Goal: Task Accomplishment & Management: Manage account settings

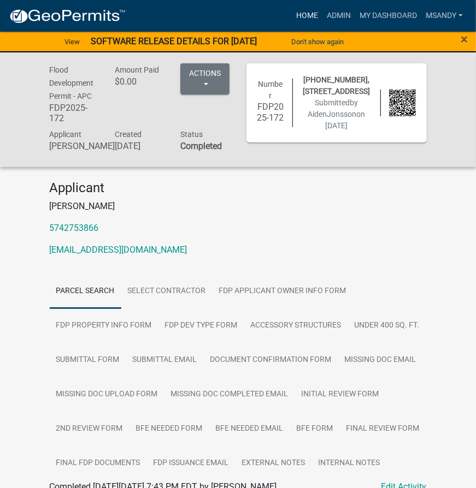
click at [309, 14] on link "Home" at bounding box center [307, 15] width 31 height 21
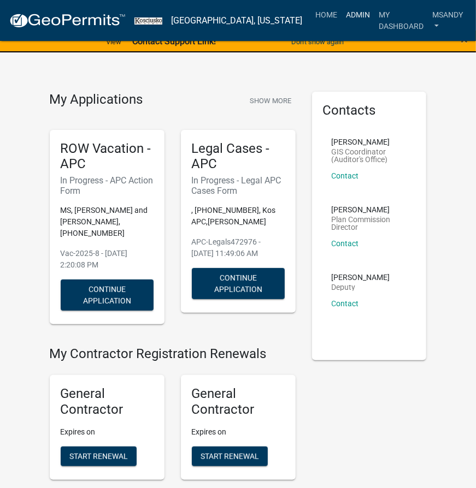
click at [345, 13] on link "Admin" at bounding box center [357, 14] width 33 height 21
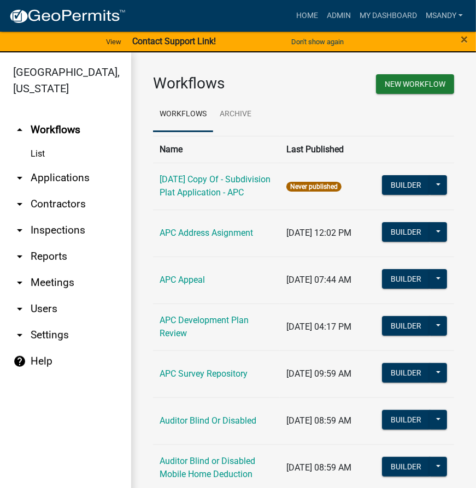
click at [58, 175] on link "arrow_drop_down Applications" at bounding box center [65, 178] width 131 height 26
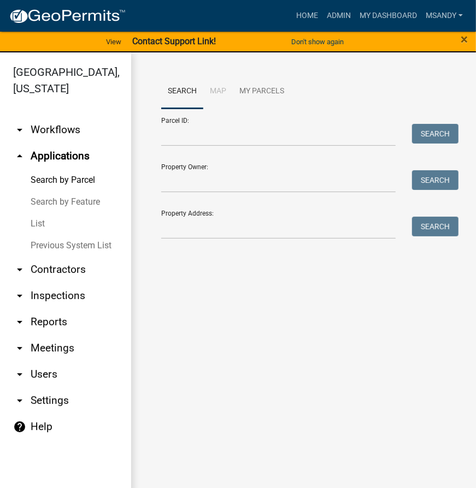
click at [41, 222] on link "List" at bounding box center [65, 224] width 131 height 22
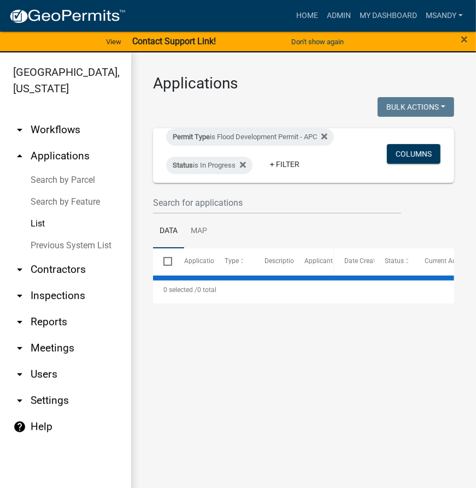
select select "3: 100"
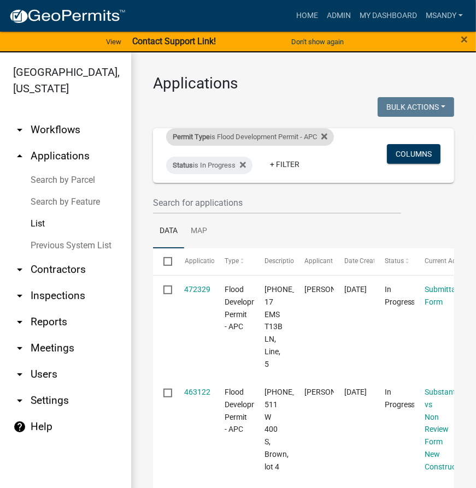
click at [237, 132] on div "Permit Type is Flood Development Permit - APC" at bounding box center [250, 136] width 168 height 17
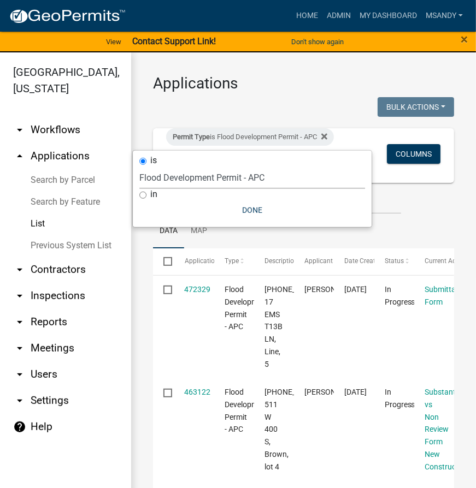
click at [206, 176] on select "Select an option 6 27 2024 Copy Of - Subdivision Plat Application - APC APC Add…" at bounding box center [252, 178] width 226 height 22
select select "a2c991f8-68ce-43d3-971c-57015753063b"
click at [139, 167] on select "Select an option 6 27 2024 Copy Of - Subdivision Plat Application - APC APC Add…" at bounding box center [252, 178] width 226 height 22
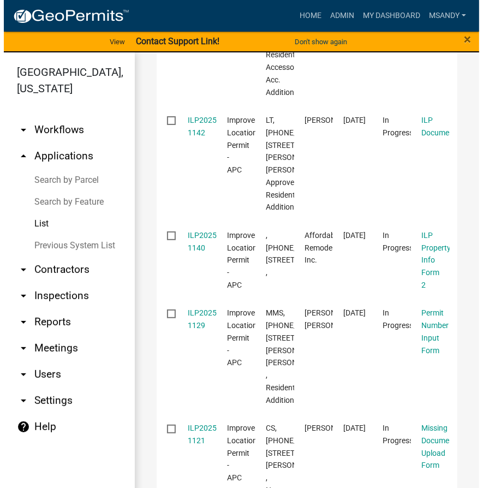
scroll to position [1788, 0]
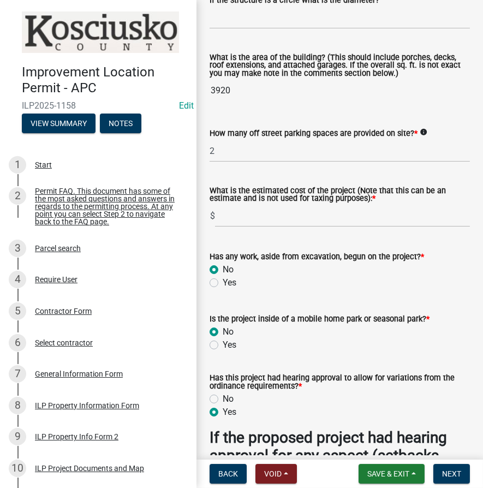
scroll to position [794, 0]
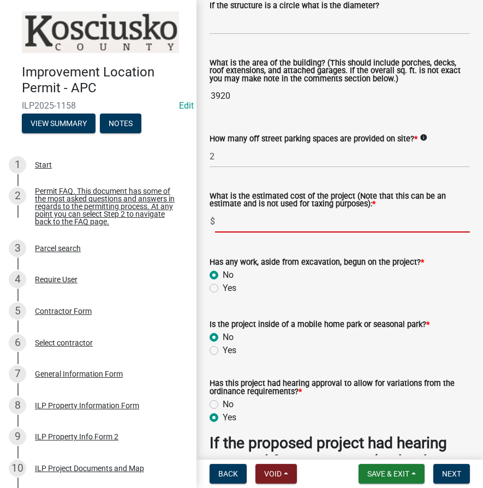
click at [246, 222] on input "text" at bounding box center [342, 221] width 255 height 22
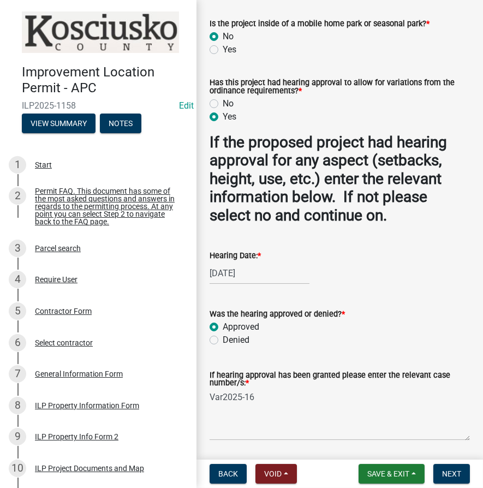
scroll to position [1192, 0]
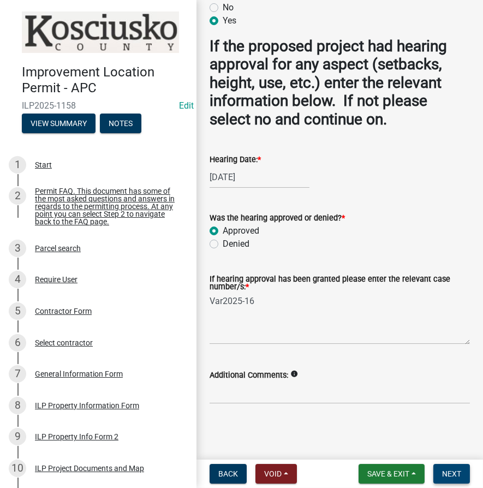
type input "450000"
click at [448, 476] on span "Next" at bounding box center [452, 474] width 19 height 9
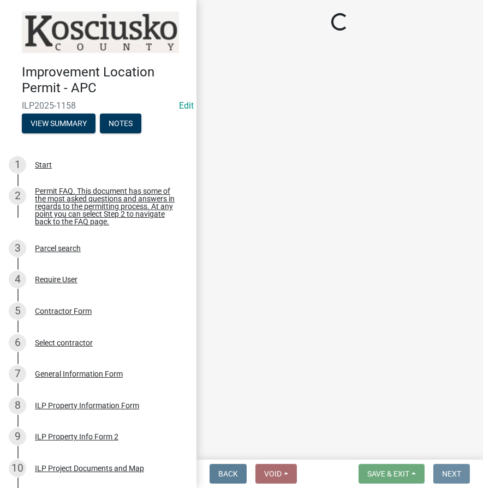
scroll to position [0, 0]
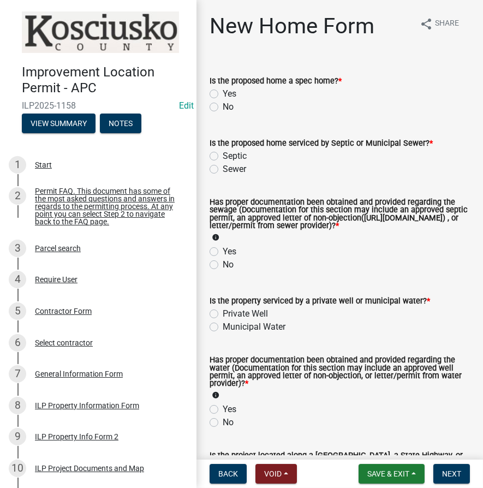
click at [223, 106] on label "No" at bounding box center [228, 107] width 11 height 13
click at [223, 106] on input "No" at bounding box center [226, 104] width 7 height 7
radio input "true"
click at [223, 166] on label "Sewer" at bounding box center [234, 169] width 23 height 13
click at [223, 166] on input "Sewer" at bounding box center [226, 166] width 7 height 7
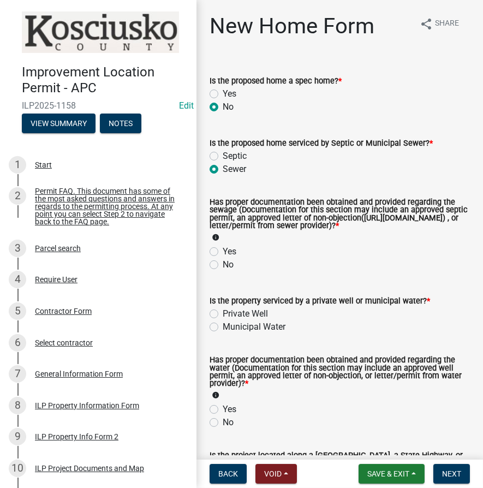
radio input "true"
click at [223, 258] on label "Yes" at bounding box center [230, 251] width 14 height 13
click at [223, 252] on input "Yes" at bounding box center [226, 248] width 7 height 7
radio input "true"
click at [223, 321] on label "Private Well" at bounding box center [245, 314] width 45 height 13
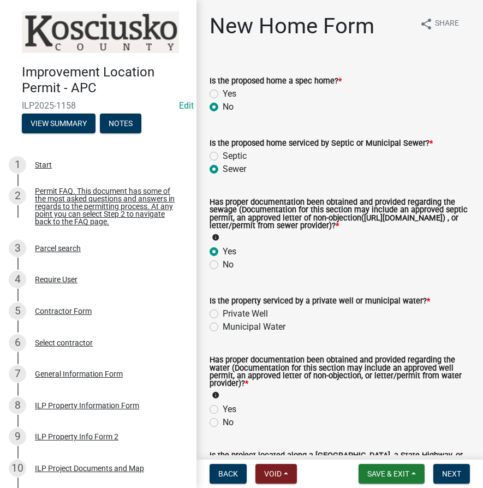
click at [223, 315] on input "Private Well" at bounding box center [226, 311] width 7 height 7
radio input "true"
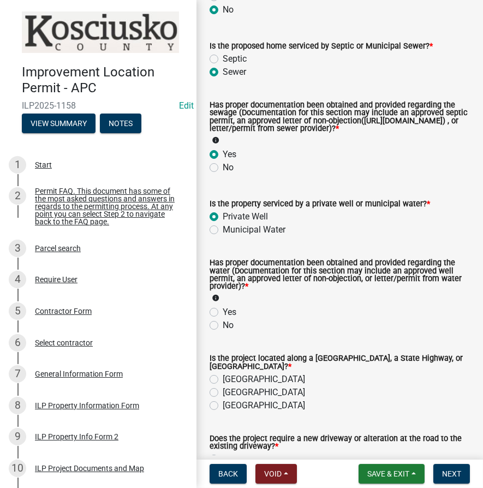
scroll to position [99, 0]
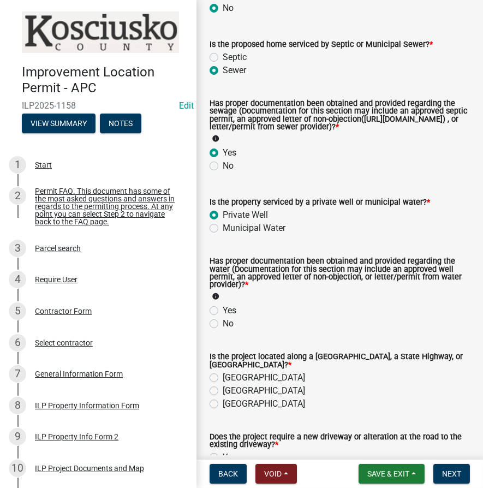
click at [223, 331] on label "No" at bounding box center [228, 323] width 11 height 13
click at [223, 325] on input "No" at bounding box center [226, 320] width 7 height 7
radio input "true"
click at [223, 385] on label "County Road" at bounding box center [264, 377] width 82 height 13
click at [223, 379] on input "County Road" at bounding box center [226, 374] width 7 height 7
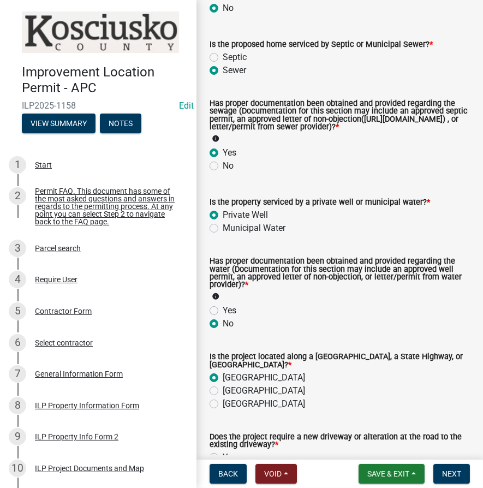
radio input "true"
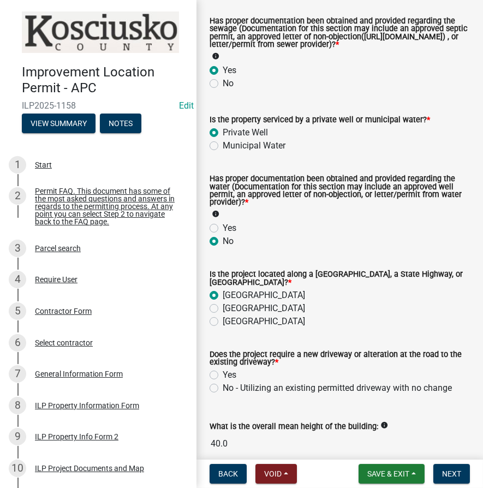
scroll to position [240, 0]
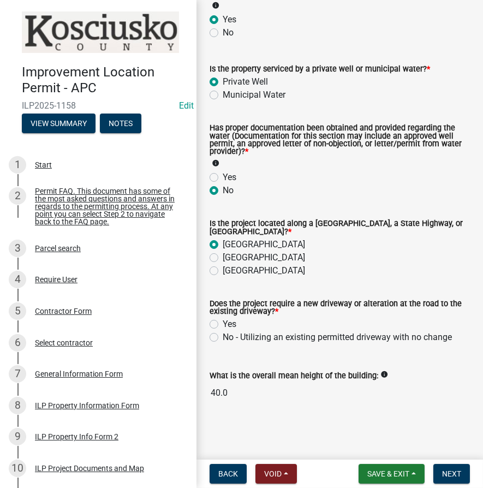
click at [223, 341] on label "No - Utilizing an existing permitted driveway with no change" at bounding box center [337, 337] width 229 height 13
click at [223, 338] on input "No - Utilizing an existing permitted driveway with no change" at bounding box center [226, 334] width 7 height 7
radio input "true"
click at [459, 476] on span "Next" at bounding box center [452, 474] width 19 height 9
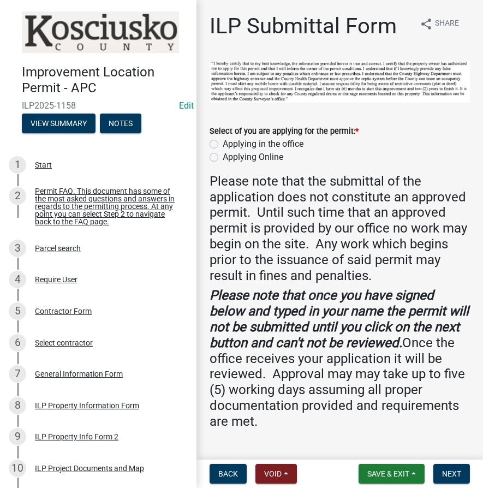
click at [223, 141] on label "Applying in the office" at bounding box center [263, 144] width 81 height 13
click at [223, 141] on input "Applying in the office" at bounding box center [226, 141] width 7 height 7
radio input "true"
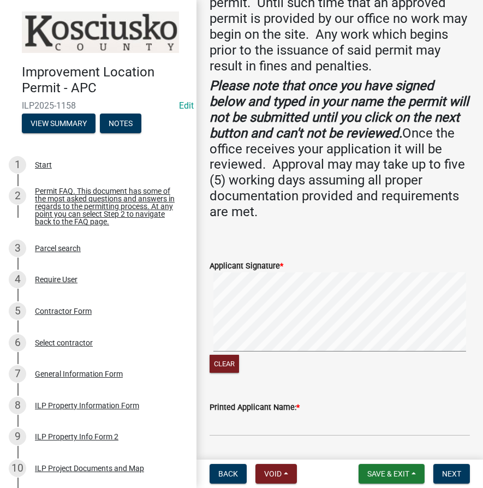
scroll to position [211, 0]
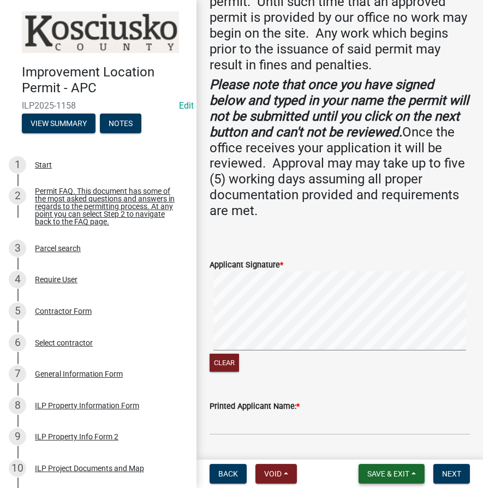
click at [419, 473] on button "Save & Exit" at bounding box center [392, 474] width 66 height 20
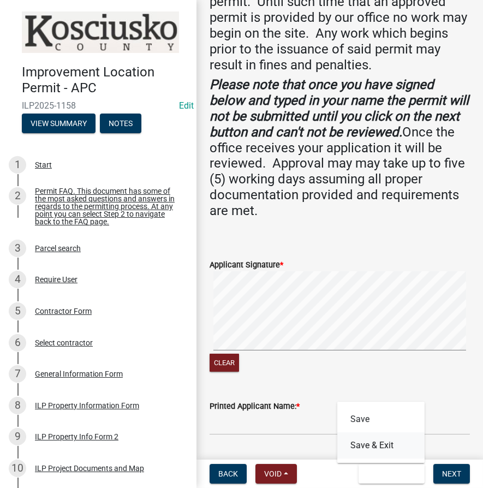
click at [394, 449] on button "Save & Exit" at bounding box center [381, 446] width 87 height 26
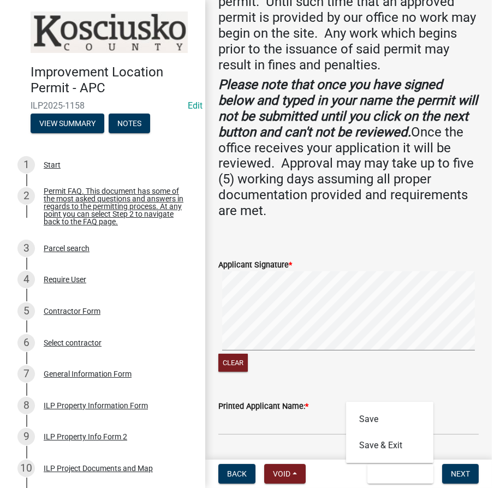
scroll to position [0, 0]
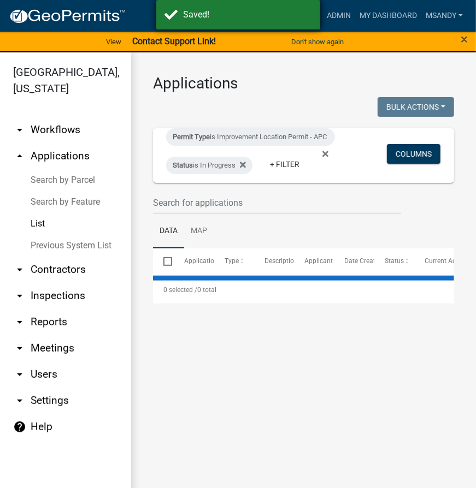
select select "3: 100"
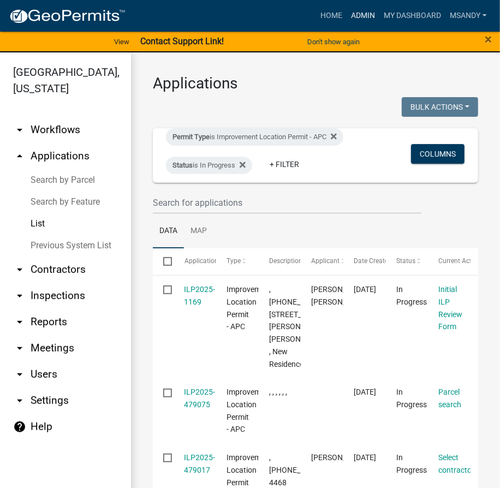
click at [367, 11] on link "Admin" at bounding box center [363, 15] width 33 height 21
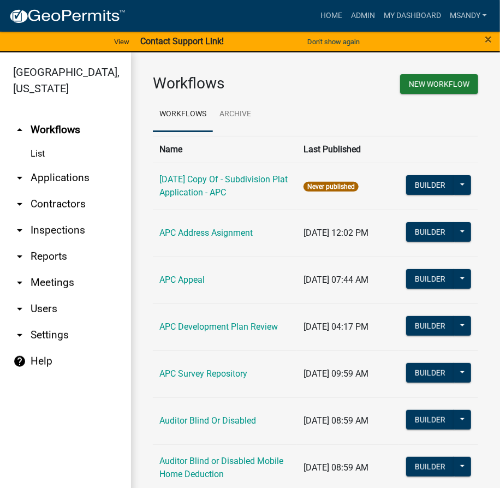
click at [62, 181] on link "arrow_drop_down Applications" at bounding box center [65, 178] width 131 height 26
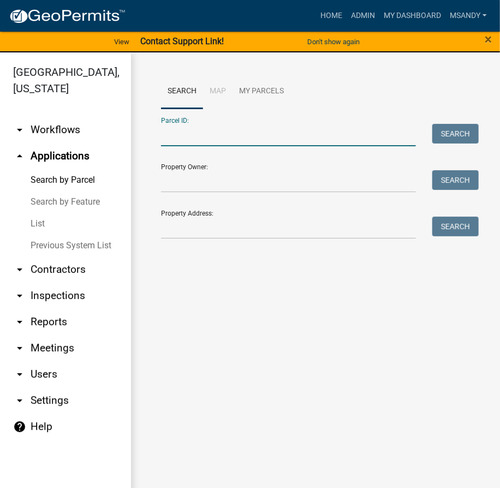
drag, startPoint x: 255, startPoint y: 136, endPoint x: 247, endPoint y: 137, distance: 7.1
click at [255, 136] on input "Parcel ID:" at bounding box center [288, 135] width 255 height 22
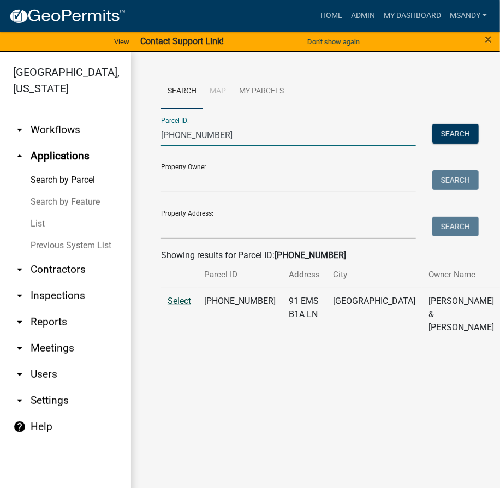
type input "005-106-039"
click at [177, 306] on span "Select" at bounding box center [179, 301] width 23 height 10
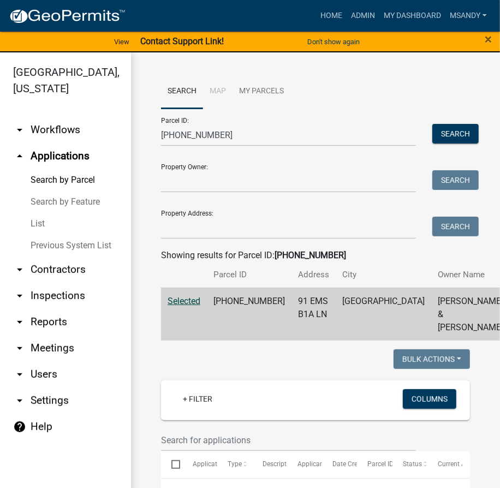
drag, startPoint x: 177, startPoint y: 314, endPoint x: 152, endPoint y: 355, distance: 47.3
click at [152, 355] on div "Search Map My Parcels Parcel ID: 005-106-039 Search Property Owner: Search Prop…" at bounding box center [315, 449] width 369 height 795
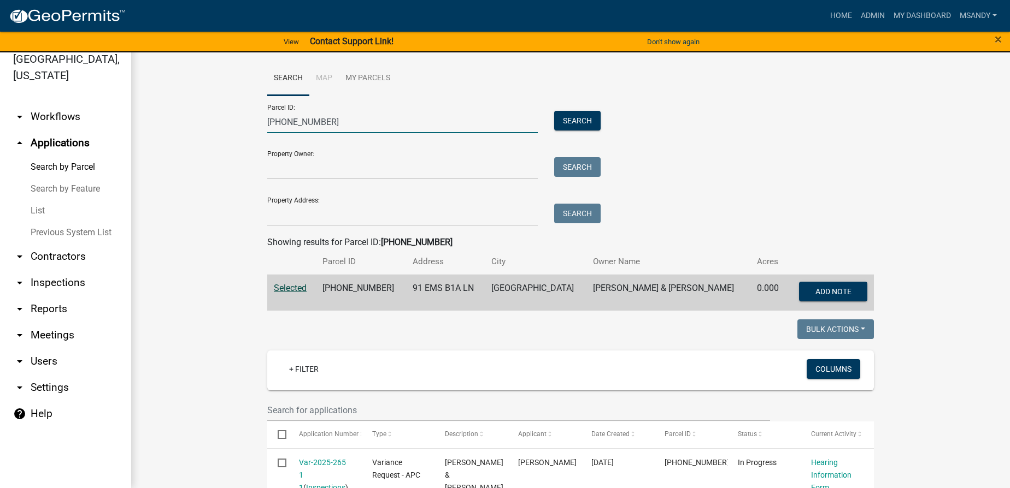
drag, startPoint x: 322, startPoint y: 119, endPoint x: 143, endPoint y: 117, distance: 178.7
click at [144, 119] on div "Search Map My Parcels Parcel ID: 005-106-039 Search Property Owner: Search Prop…" at bounding box center [570, 416] width 878 height 754
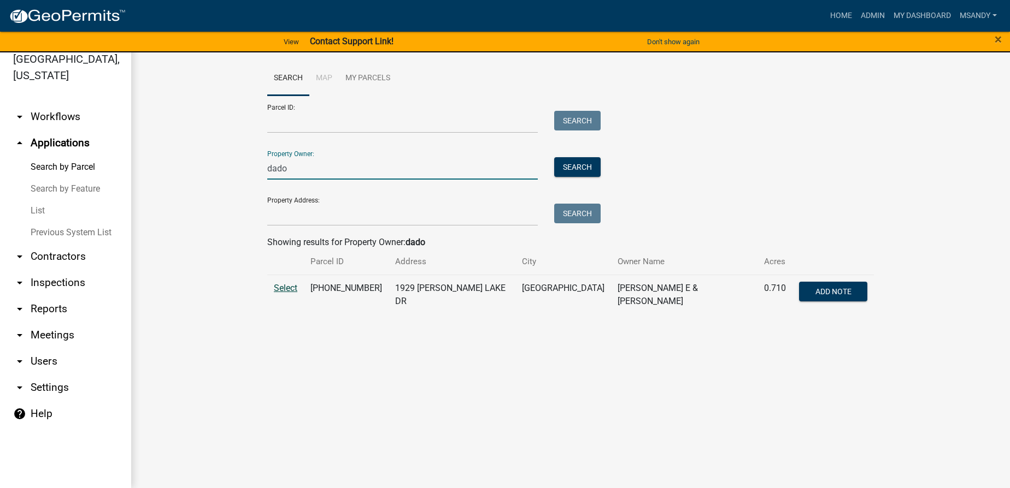
click at [282, 288] on span "Select" at bounding box center [285, 288] width 23 height 10
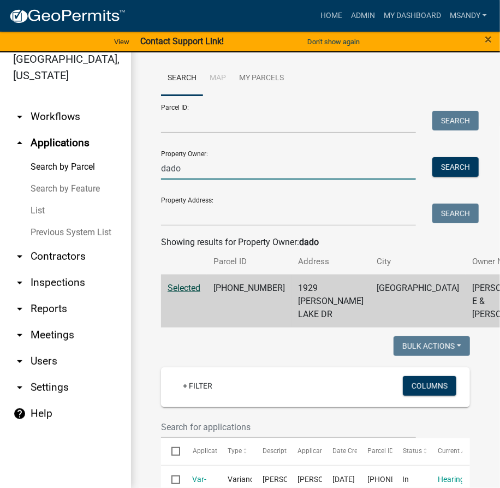
drag, startPoint x: 223, startPoint y: 172, endPoint x: -1, endPoint y: 189, distance: 224.1
click at [0, 189] on html "Internet Explorer does NOT work with GeoPermits. Get a new browser for more sec…" at bounding box center [250, 231] width 500 height 488
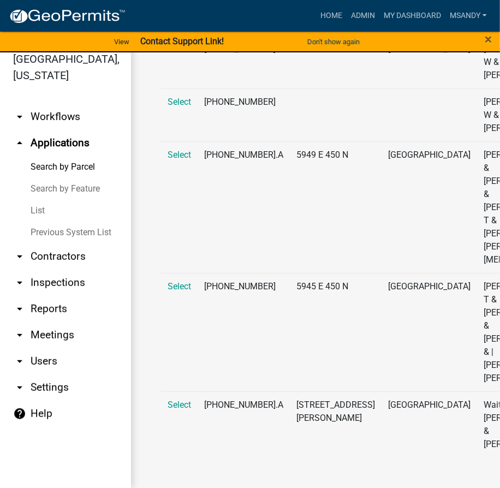
scroll to position [356, 0]
type input "wait"
click at [182, 410] on span "Select" at bounding box center [179, 405] width 23 height 10
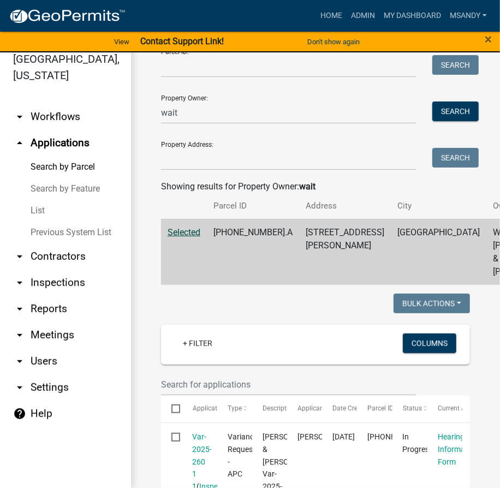
scroll to position [49, 0]
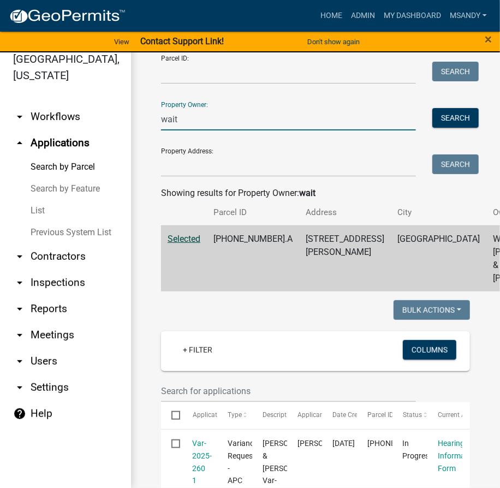
drag, startPoint x: 199, startPoint y: 116, endPoint x: 40, endPoint y: 116, distance: 159.0
click at [40, 116] on div "Kosciusko County, Indiana arrow_drop_down Workflows List arrow_drop_up Applicat…" at bounding box center [250, 263] width 500 height 449
click at [46, 211] on link "List" at bounding box center [65, 211] width 131 height 22
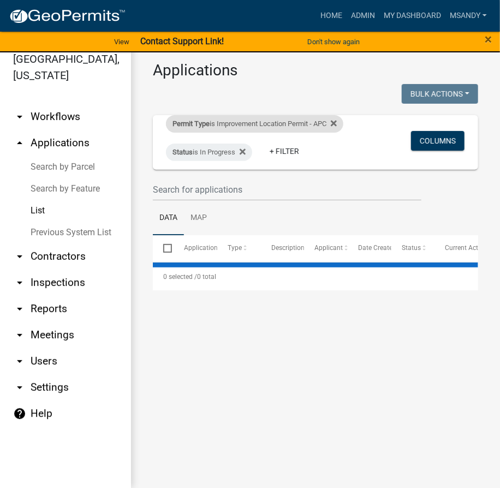
select select "3: 100"
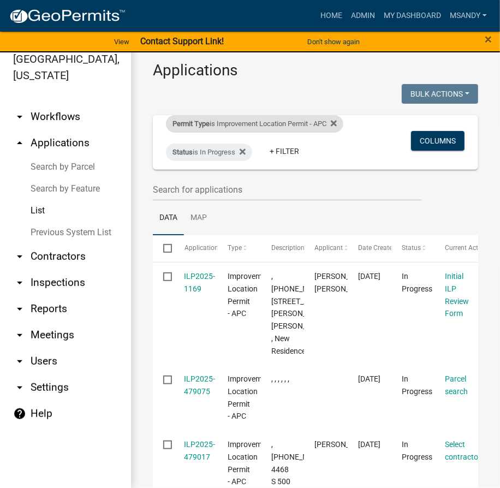
click at [233, 123] on div "Permit Type is Improvement Location Permit - APC" at bounding box center [255, 123] width 178 height 17
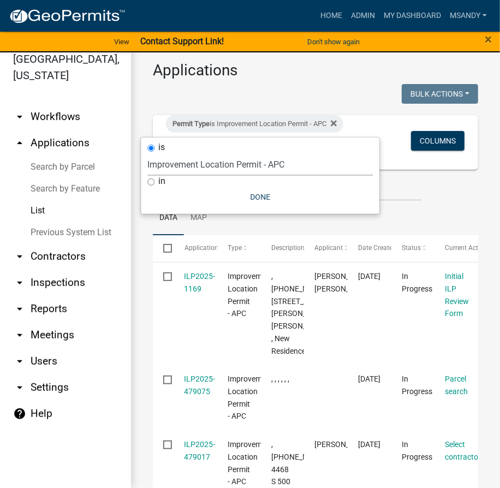
click at [233, 167] on select "Select an option 6 27 2024 Copy Of - Subdivision Plat Application - APC APC Add…" at bounding box center [261, 165] width 226 height 22
select select "fd16075f-20e6-44d6-ab91-240cdacf10df"
click at [148, 154] on select "Select an option 6 27 2024 Copy Of - Subdivision Plat Application - APC APC Add…" at bounding box center [261, 165] width 226 height 22
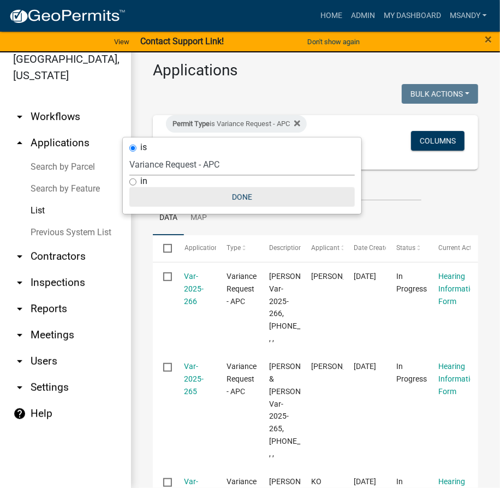
click at [233, 198] on button "Done" at bounding box center [242, 197] width 226 height 20
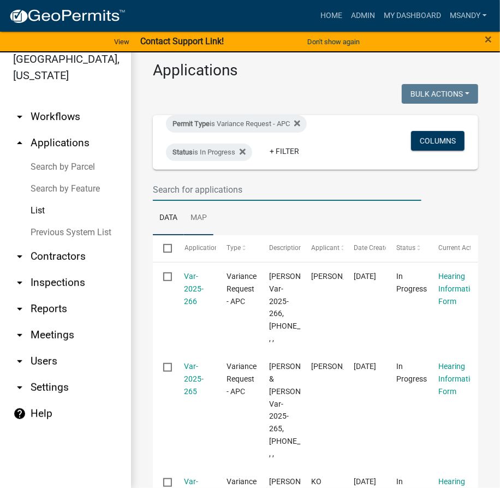
drag, startPoint x: 224, startPoint y: 192, endPoint x: 188, endPoint y: 209, distance: 39.8
click at [224, 192] on input "text" at bounding box center [287, 190] width 269 height 22
type input "anderson"
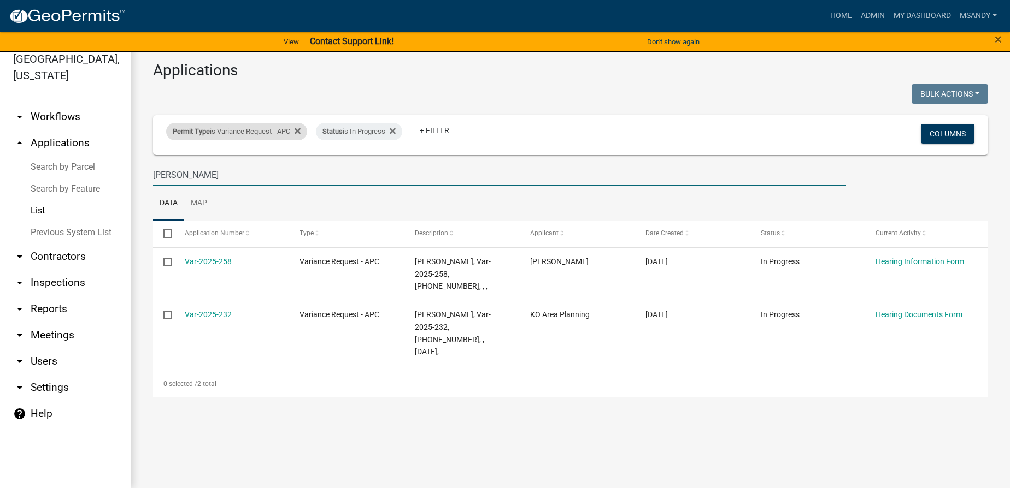
click at [234, 133] on div "Permit Type is Variance Request - APC" at bounding box center [236, 131] width 141 height 17
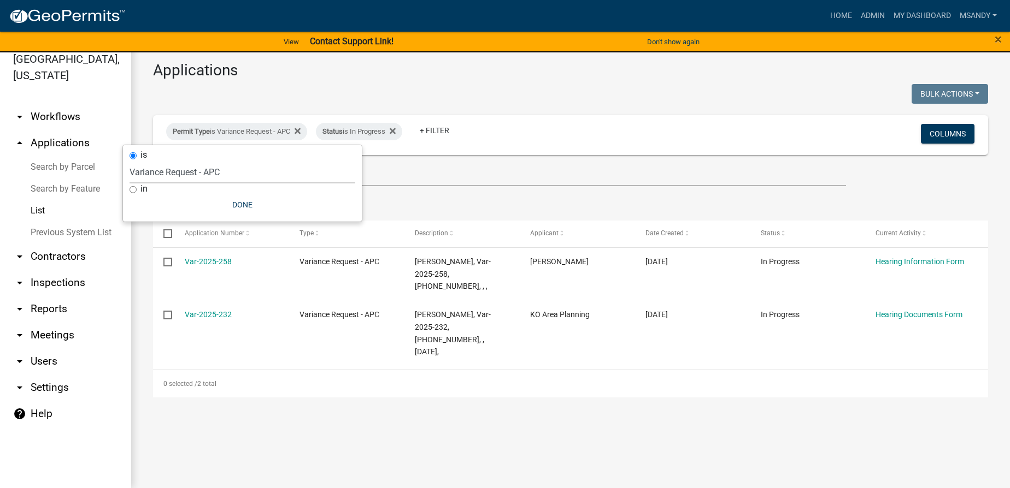
click at [236, 174] on select "Select an option 6 27 2024 Copy Of - Subdivision Plat Application - APC APC Add…" at bounding box center [242, 172] width 226 height 22
select select "a2c991f8-68ce-43d3-971c-57015753063b"
click at [149, 161] on select "Select an option 6 27 2024 Copy Of - Subdivision Plat Application - APC APC Add…" at bounding box center [242, 172] width 226 height 22
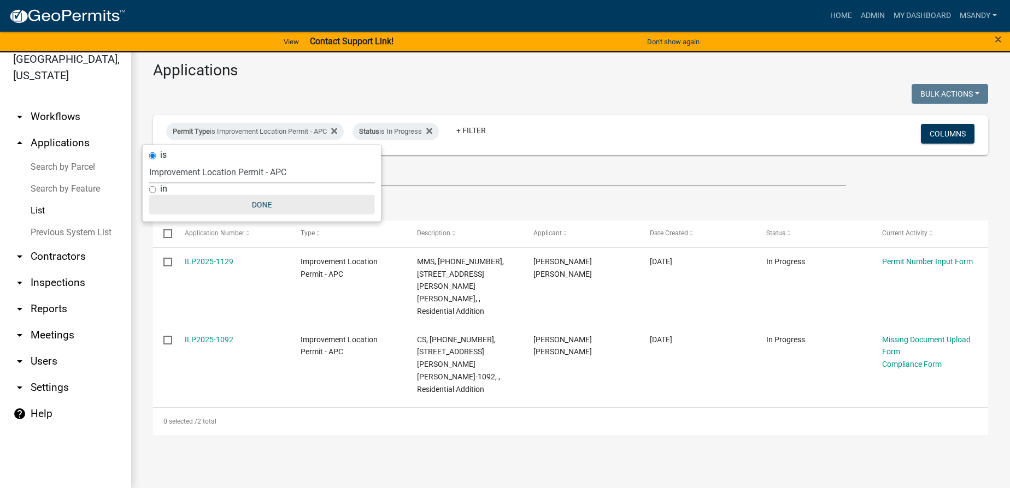
click at [265, 207] on button "Done" at bounding box center [262, 205] width 226 height 20
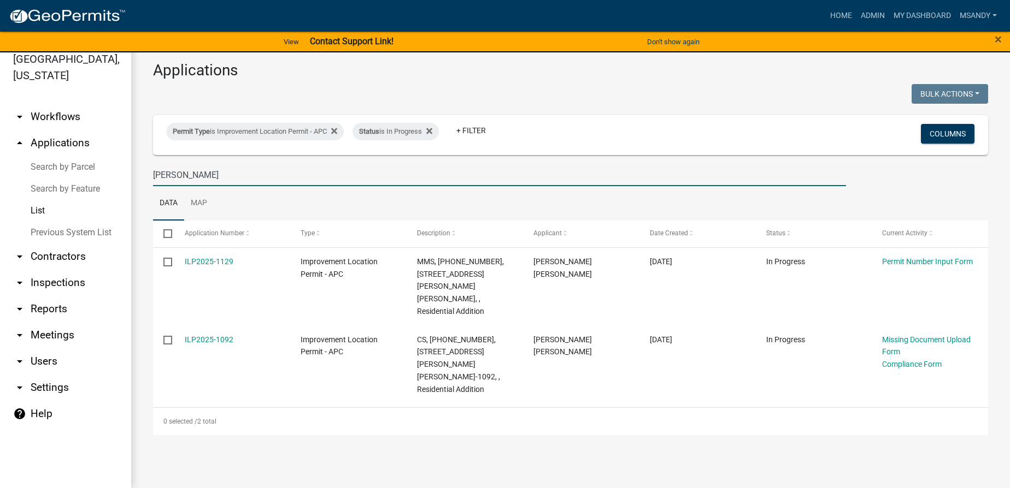
drag, startPoint x: 180, startPoint y: 174, endPoint x: 0, endPoint y: 190, distance: 180.4
click at [45, 186] on div "Kosciusko County, Indiana arrow_drop_down Workflows List arrow_drop_up Applicat…" at bounding box center [505, 263] width 1010 height 449
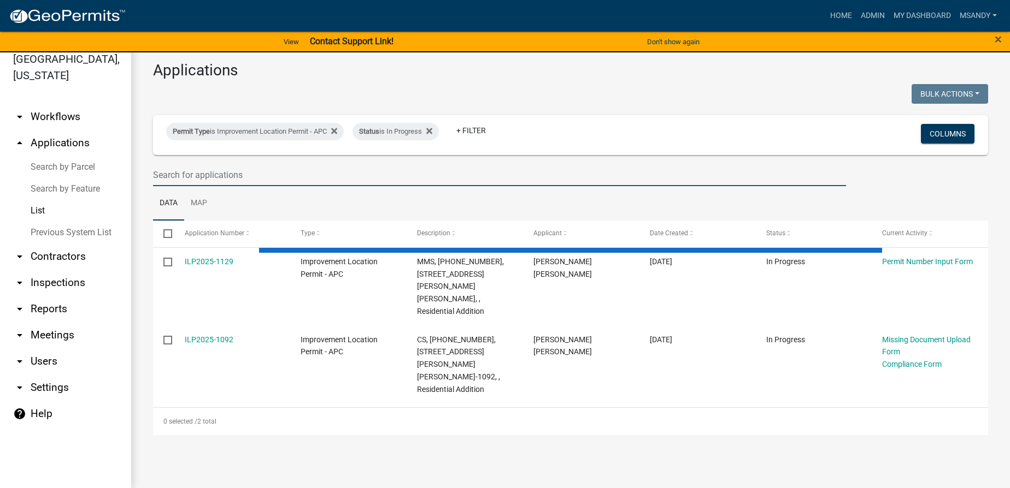
select select "3: 100"
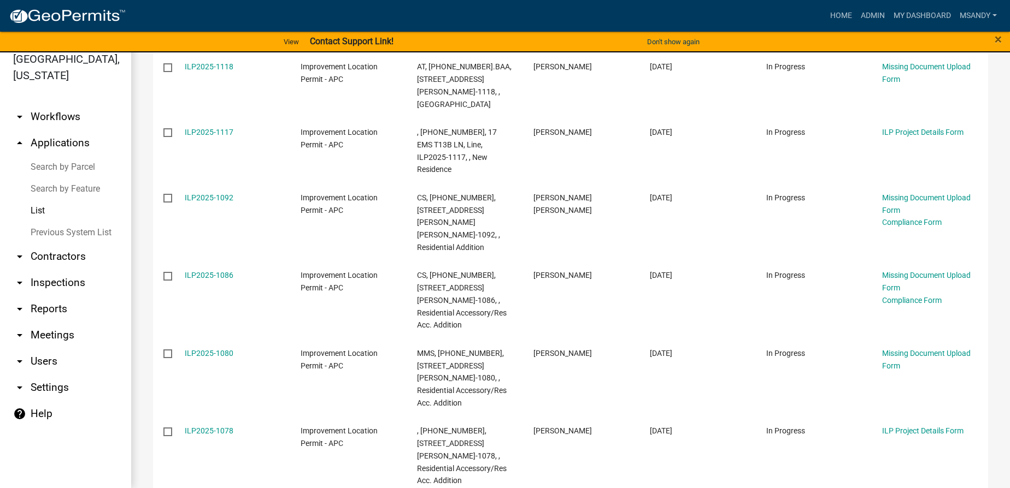
scroll to position [1440, 0]
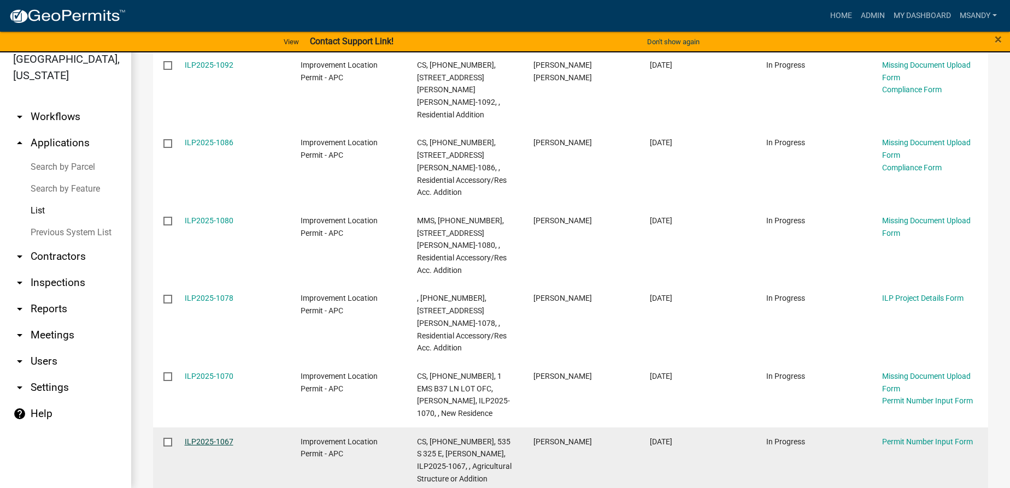
click at [201, 438] on link "ILP2025-1067" at bounding box center [209, 442] width 49 height 9
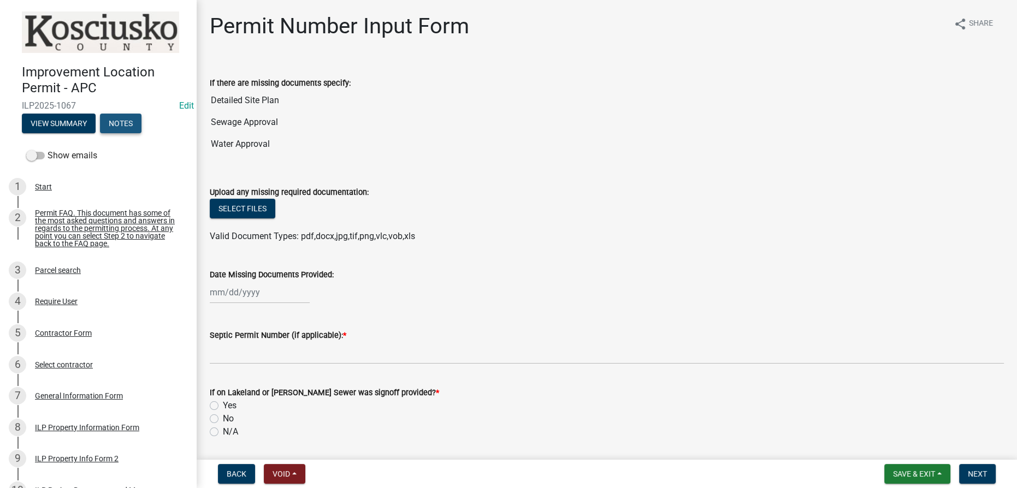
click at [125, 122] on button "Notes" at bounding box center [121, 124] width 42 height 20
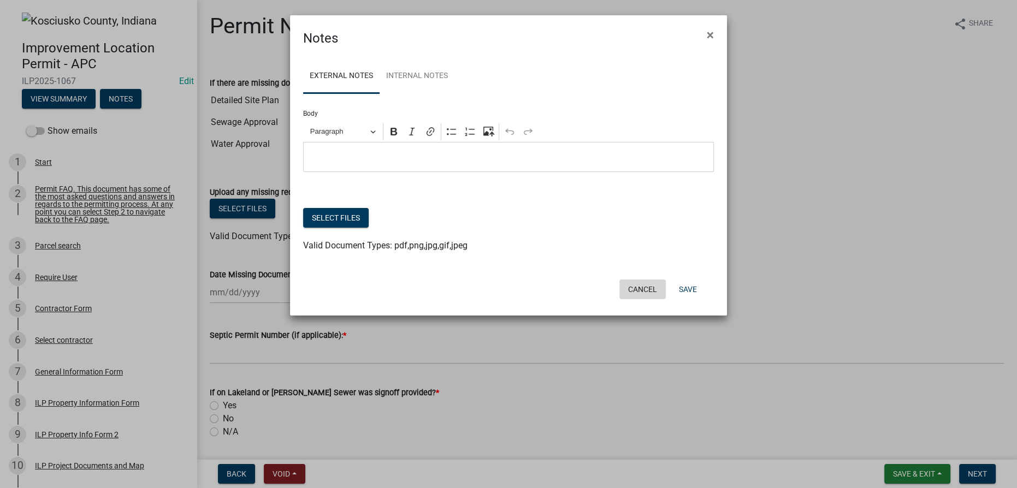
click at [475, 284] on button "Cancel" at bounding box center [643, 290] width 46 height 20
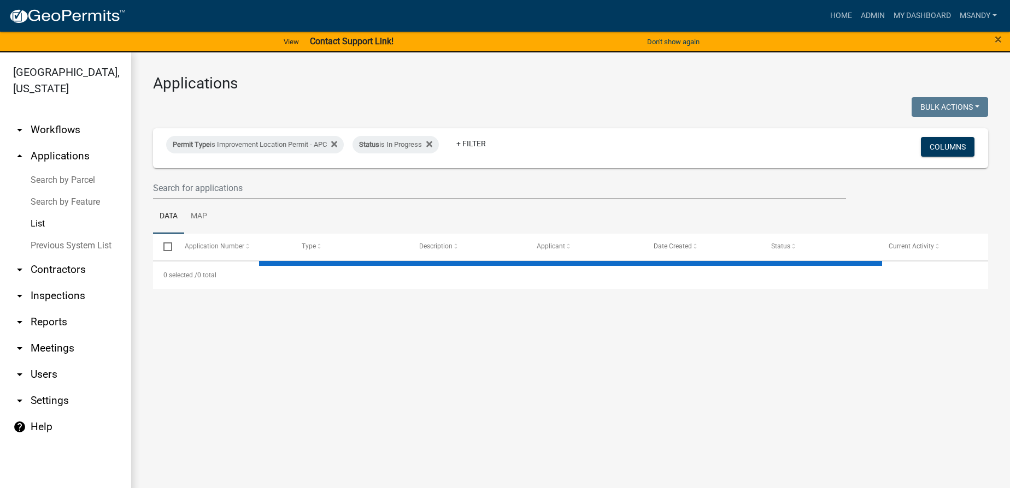
select select "3: 100"
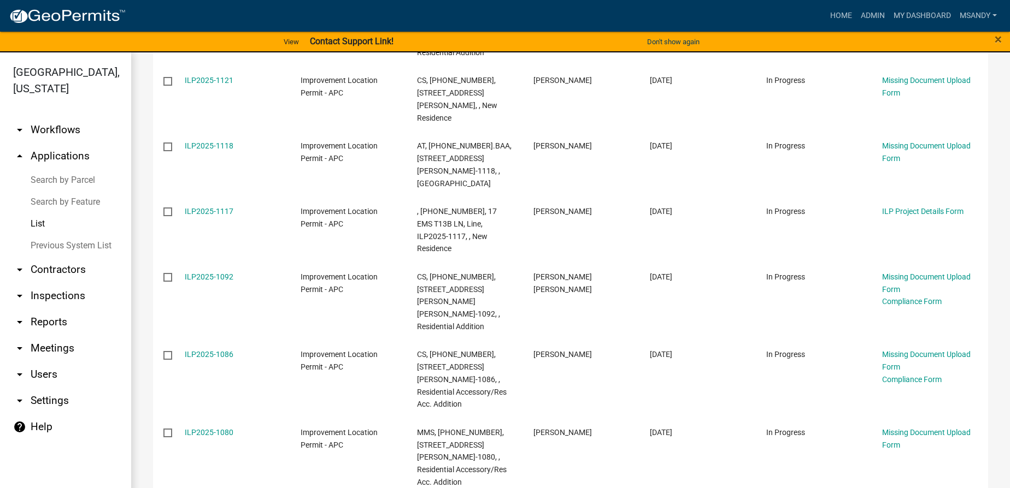
scroll to position [1440, 0]
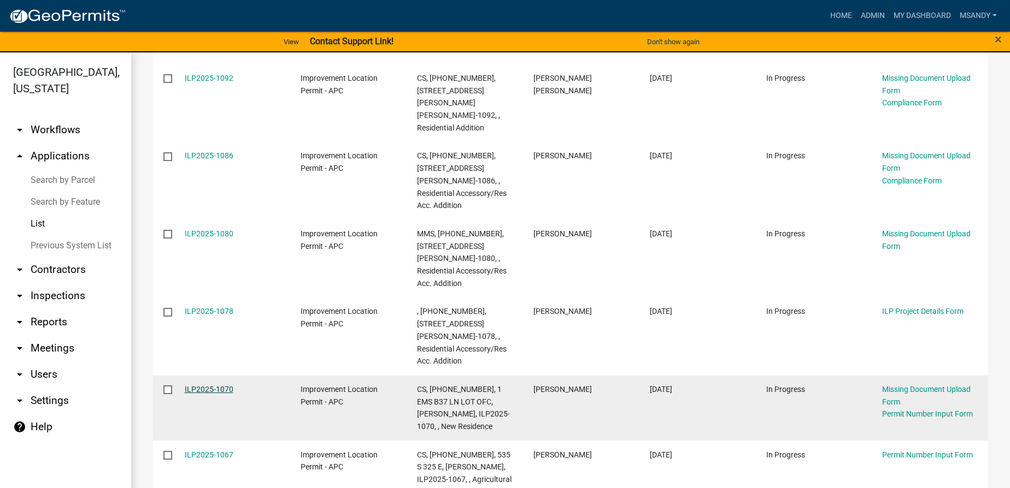
click at [199, 385] on link "ILP2025-1070" at bounding box center [209, 389] width 49 height 9
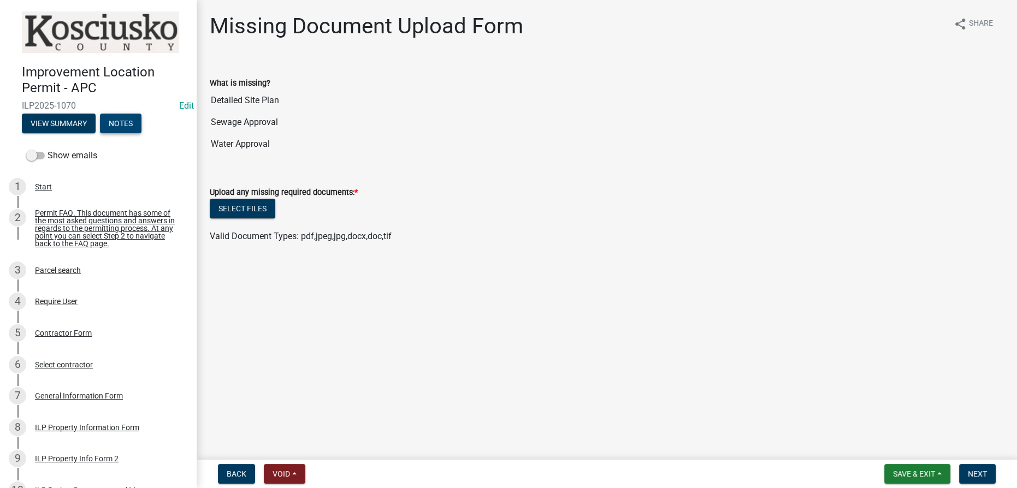
click at [122, 124] on button "Notes" at bounding box center [121, 124] width 42 height 20
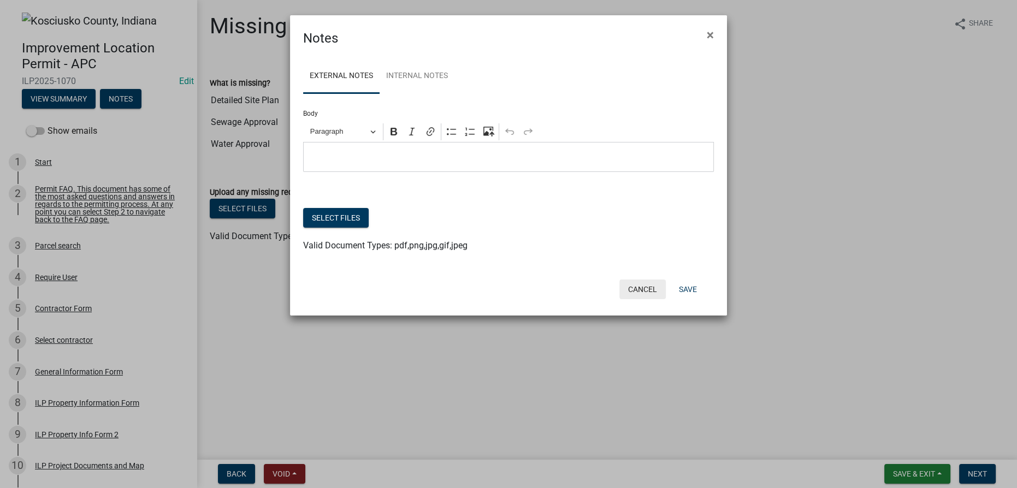
click at [475, 286] on button "Cancel" at bounding box center [643, 290] width 46 height 20
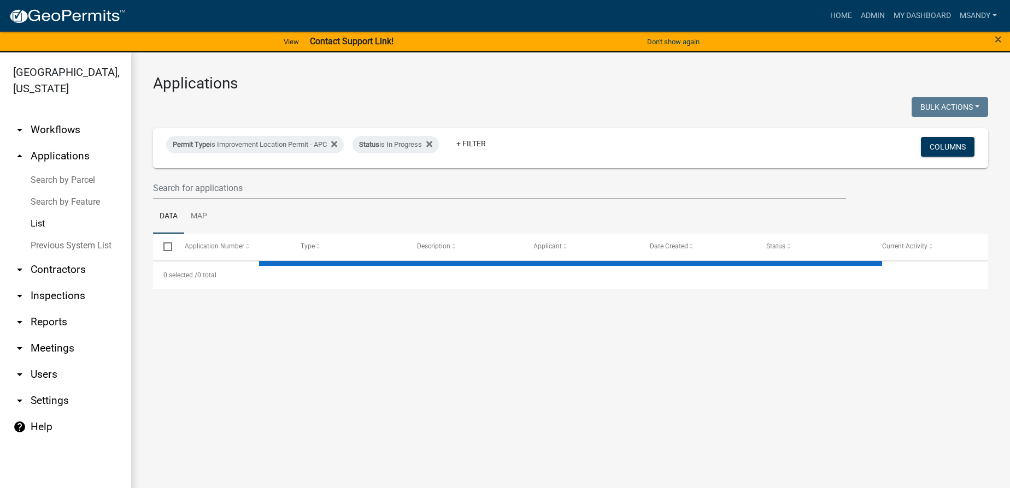
select select "3: 100"
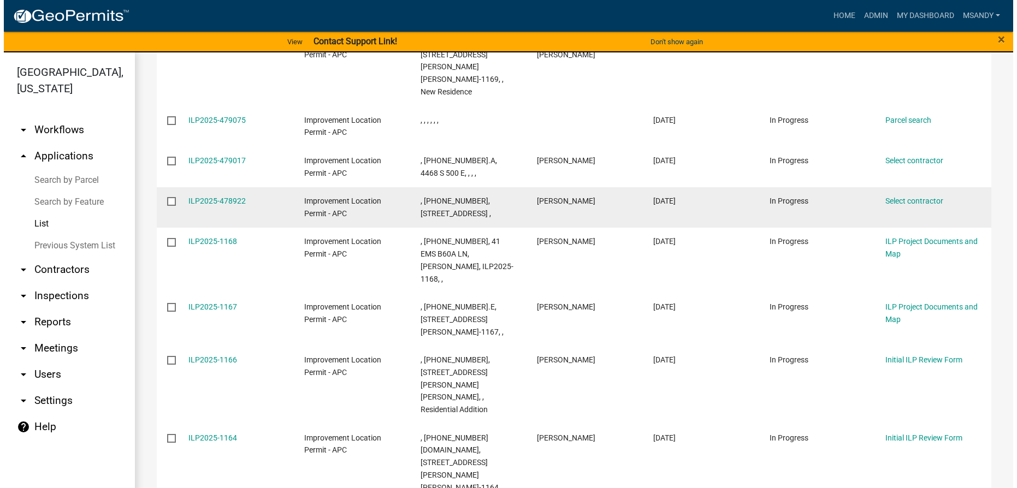
scroll to position [248, 0]
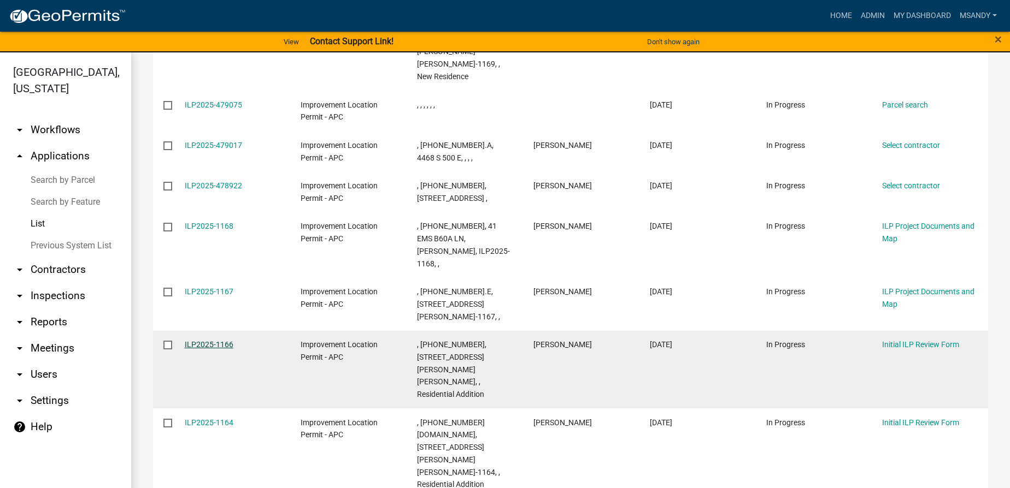
click at [214, 340] on link "ILP2025-1166" at bounding box center [209, 344] width 49 height 9
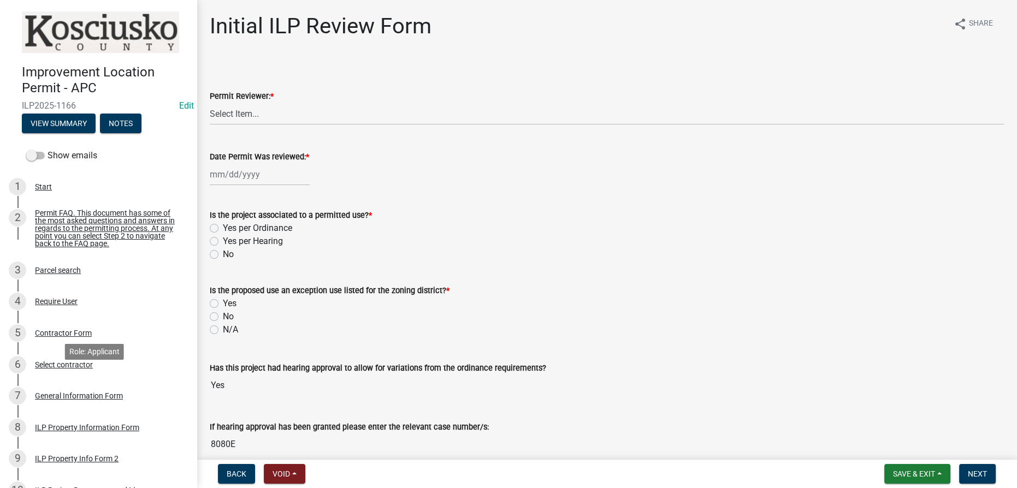
scroll to position [198, 0]
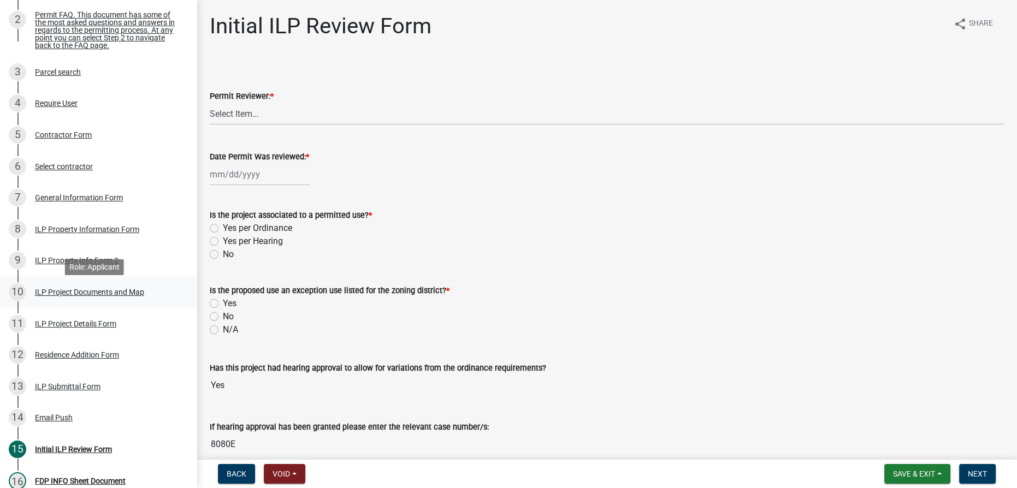
click at [81, 296] on div "ILP Project Documents and Map" at bounding box center [89, 292] width 109 height 8
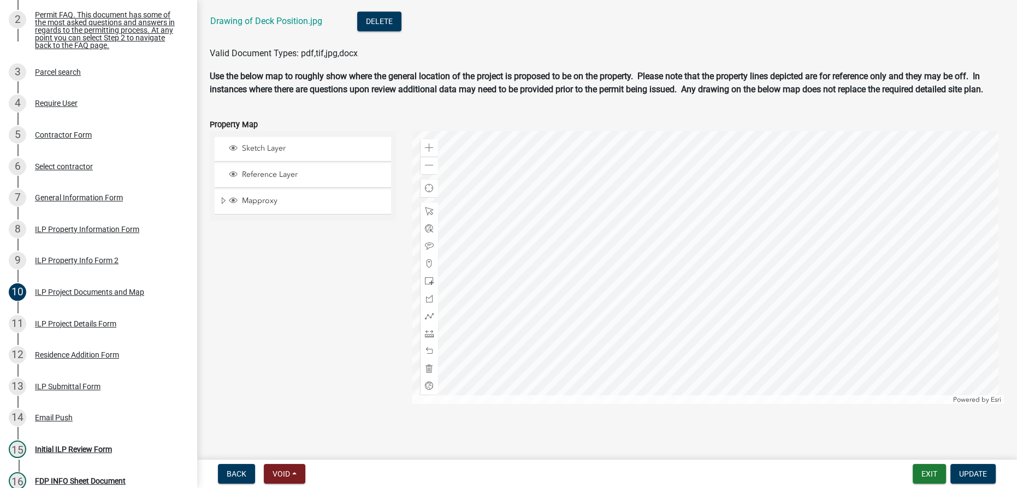
scroll to position [1293, 0]
click at [425, 166] on span at bounding box center [429, 165] width 9 height 9
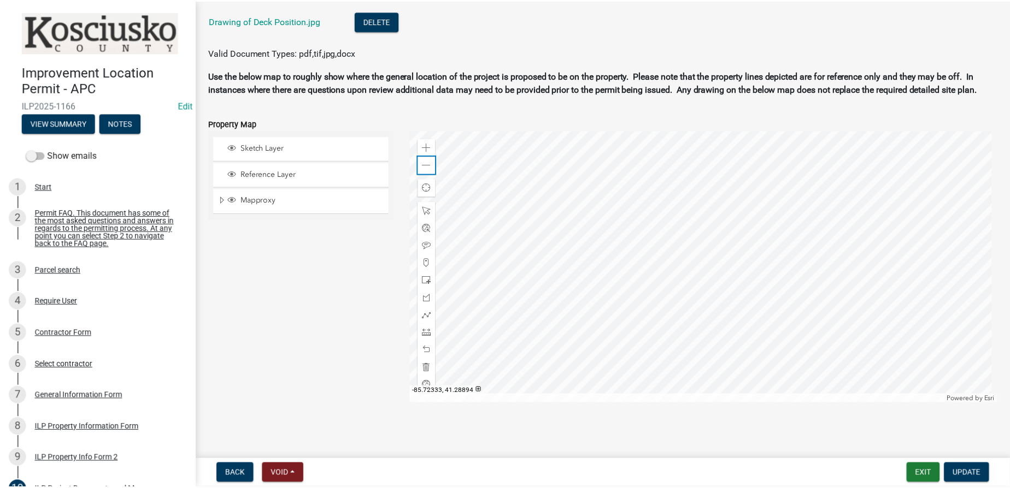
scroll to position [1144, 0]
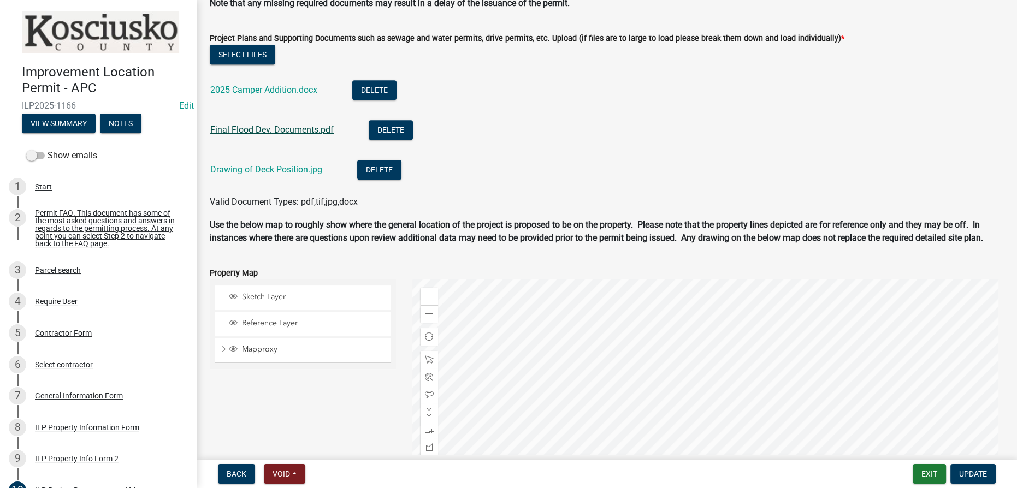
click at [277, 132] on link "Final Flood Dev. Documents.pdf" at bounding box center [271, 130] width 123 height 10
click at [282, 91] on link "2025 Camper Addition.docx" at bounding box center [263, 90] width 107 height 10
click at [255, 168] on link "Drawing of Deck Position.jpg" at bounding box center [266, 169] width 112 height 10
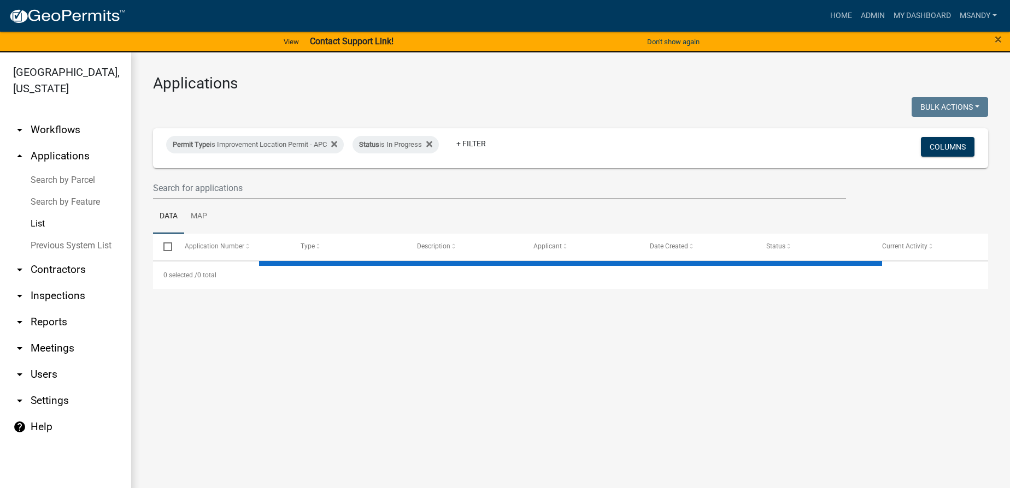
select select "3: 100"
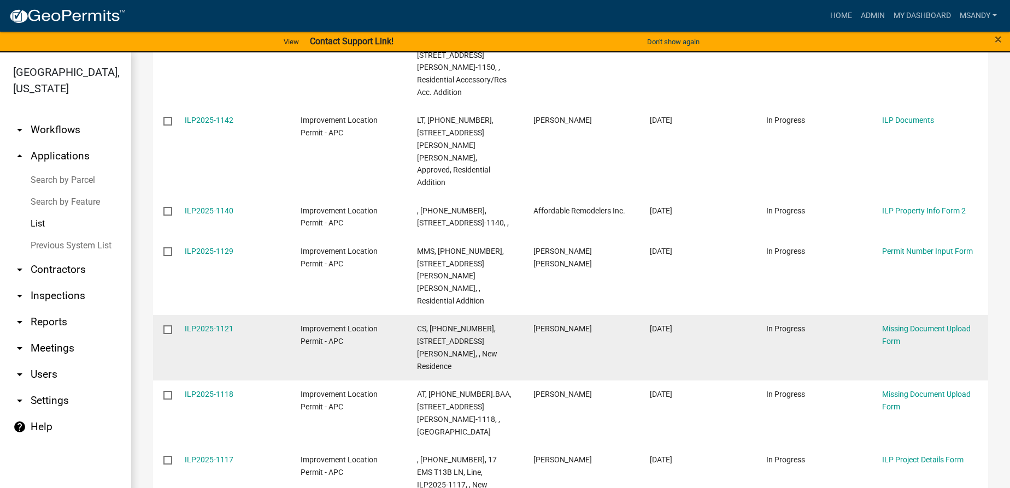
scroll to position [943, 0]
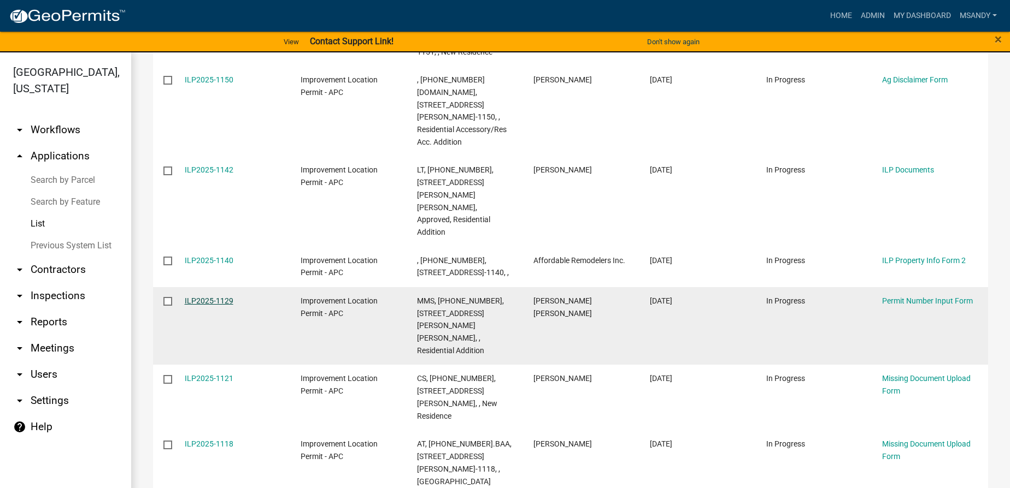
click at [216, 297] on link "ILP2025-1129" at bounding box center [209, 301] width 49 height 9
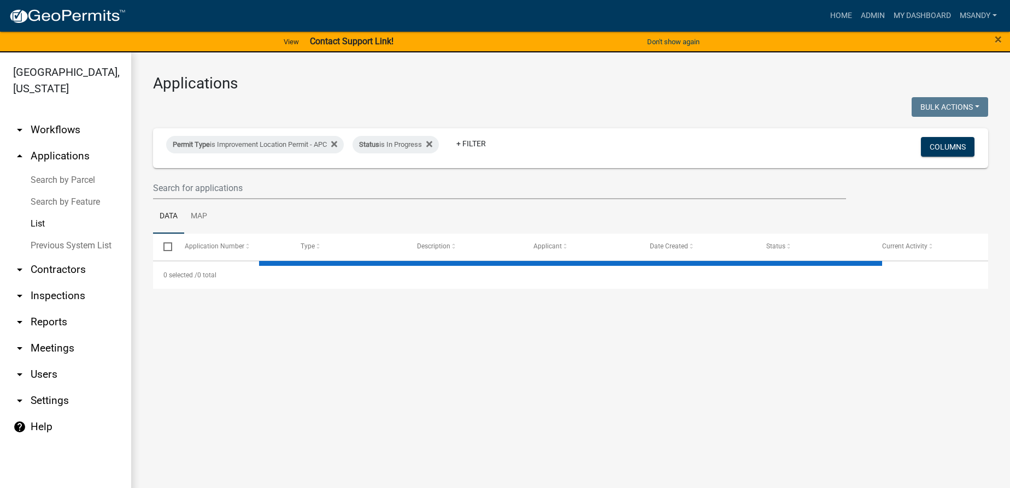
select select "3: 100"
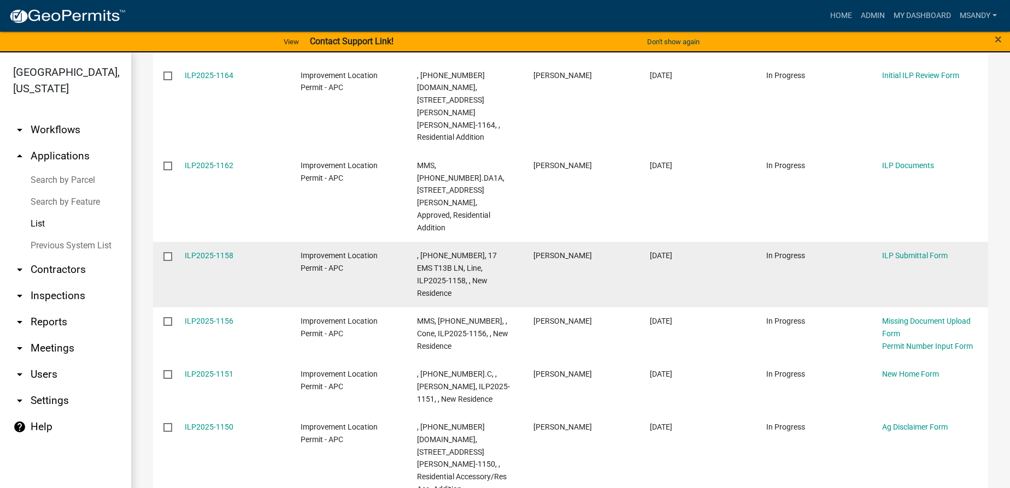
scroll to position [546, 0]
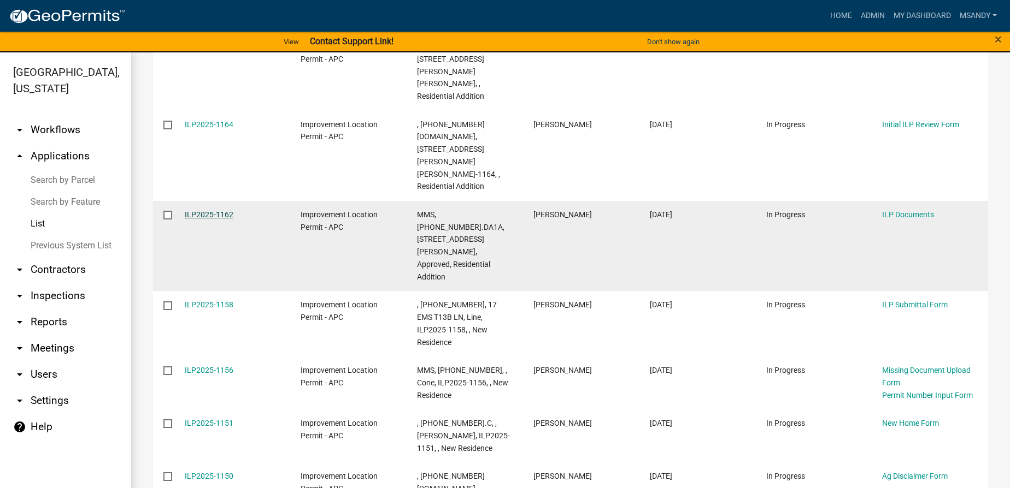
click at [221, 210] on link "ILP2025-1162" at bounding box center [209, 214] width 49 height 9
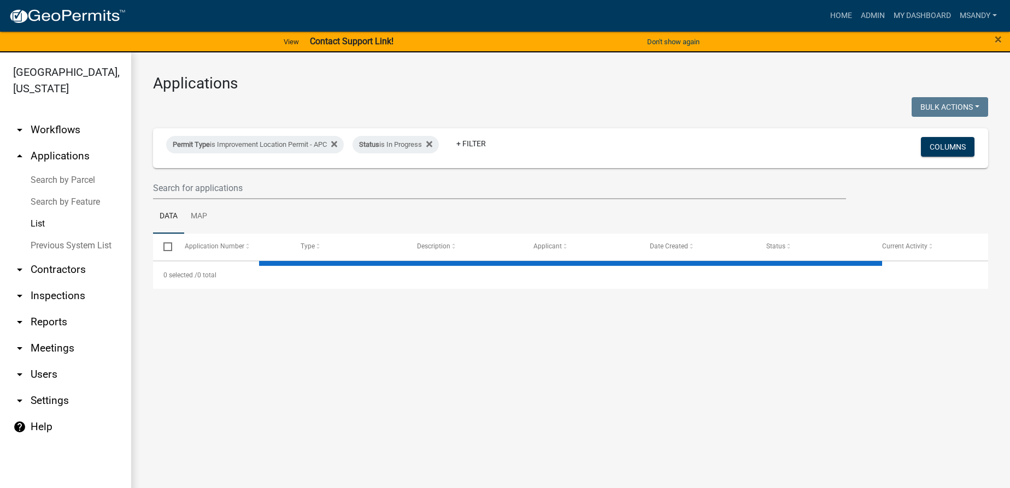
select select "3: 100"
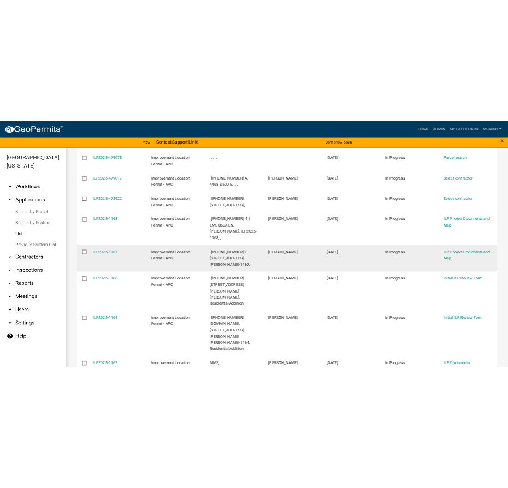
scroll to position [298, 0]
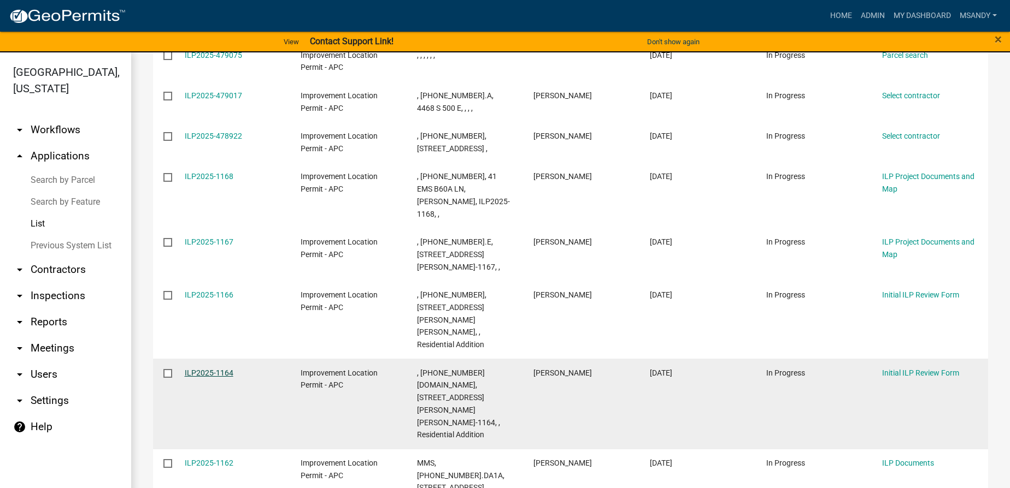
click at [217, 369] on link "ILP2025-1164" at bounding box center [209, 373] width 49 height 9
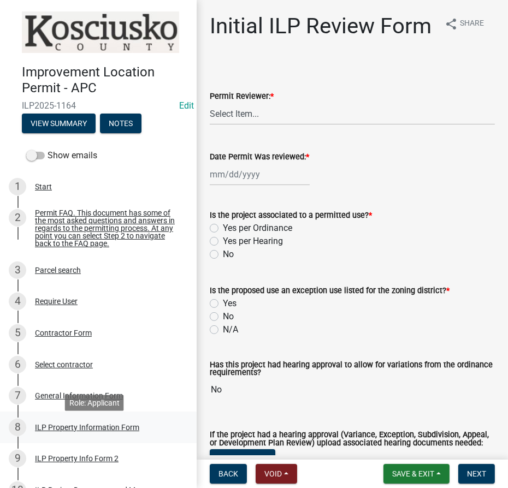
click at [67, 432] on div "ILP Property Information Form" at bounding box center [87, 428] width 104 height 8
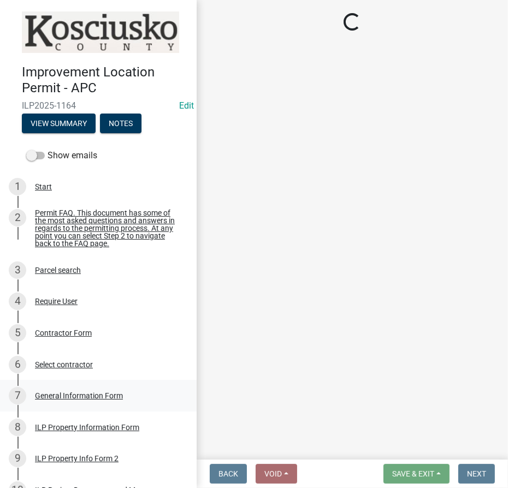
select select "8aeb2c27-db4f-4f65-83dd-c512a3678cb2"
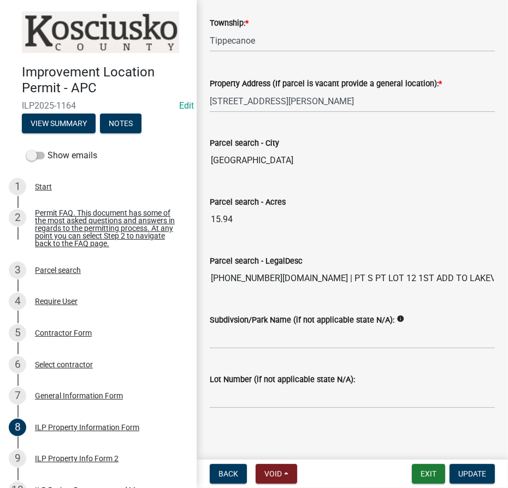
scroll to position [867, 0]
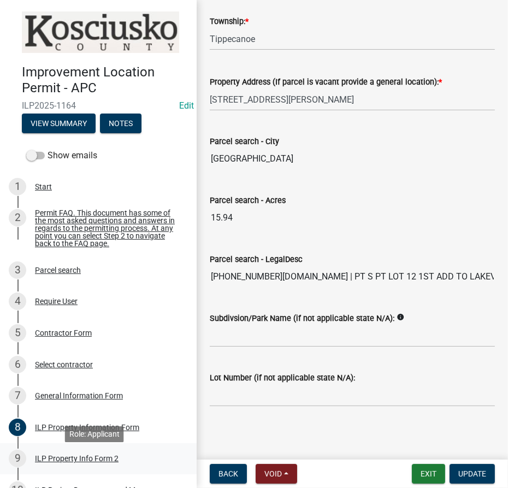
click at [55, 463] on div "ILP Property Info Form 2" at bounding box center [77, 459] width 84 height 8
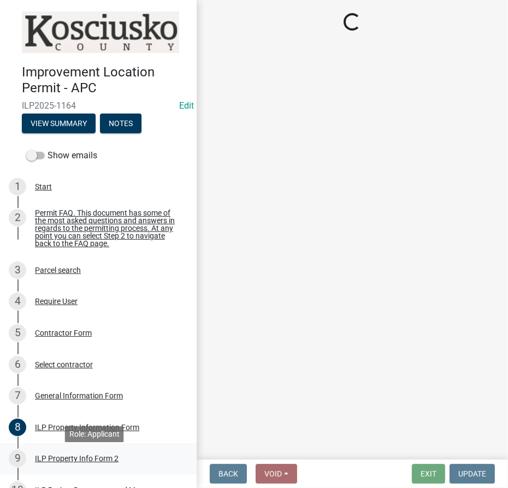
scroll to position [0, 0]
select select "30cad654-0079-4cbe-a349-097ae71a5774"
select select "1146270b-2111-4e23-bf7f-74ce85cf7041"
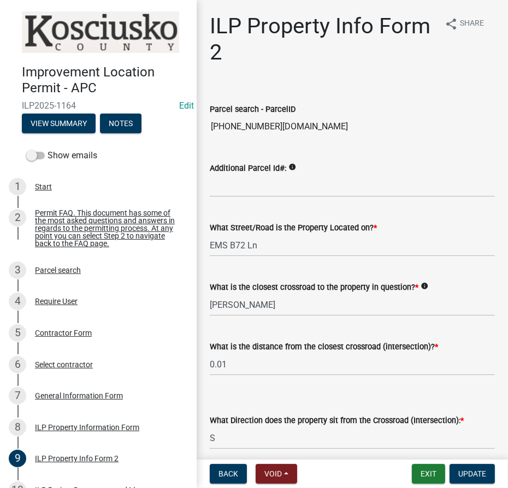
scroll to position [99, 0]
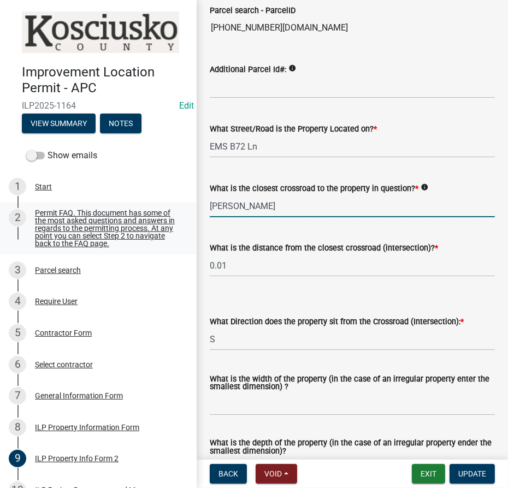
drag, startPoint x: 264, startPoint y: 208, endPoint x: 90, endPoint y: 200, distance: 174.5
click at [115, 207] on div "Improvement Location Permit - APC ILP2025-1164 Edit View Summary Notes Show ema…" at bounding box center [254, 244] width 508 height 488
click at [264, 205] on input "Barbee Rd" at bounding box center [352, 206] width 285 height 22
type input "B"
type input "650 E"
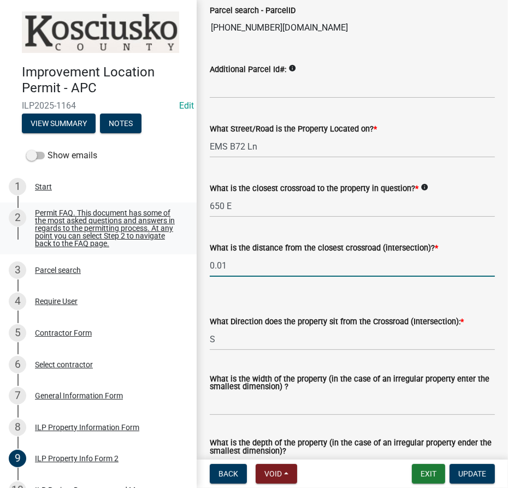
drag, startPoint x: 210, startPoint y: 257, endPoint x: 127, endPoint y: 237, distance: 85.5
click at [134, 246] on div "Improvement Location Permit - APC ILP2025-1164 Edit View Summary Notes Show ema…" at bounding box center [254, 244] width 508 height 488
type input "425"
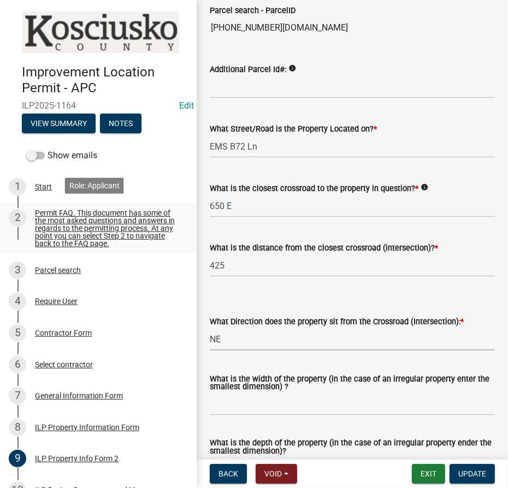
select select "d5ef8917-5513-464f-93cd-11bc9adf3566"
type input "Varies"
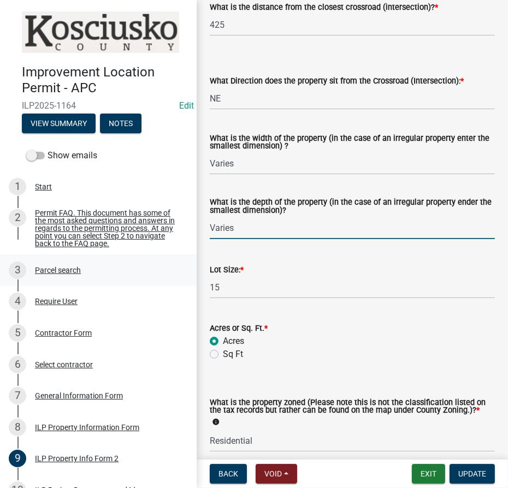
type input "Varies"
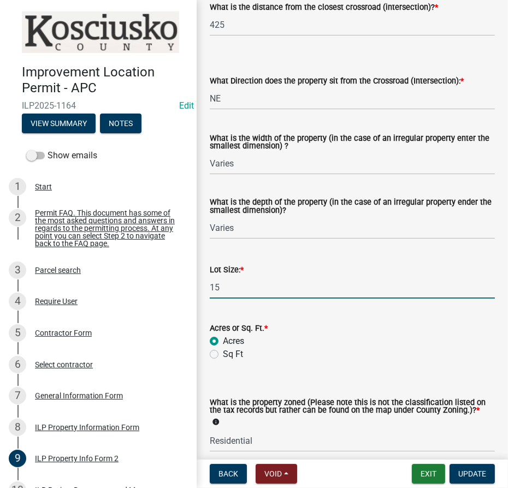
click at [273, 286] on input "15" at bounding box center [352, 287] width 285 height 22
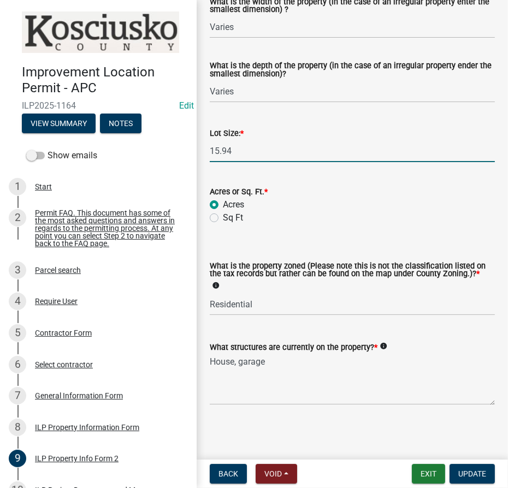
scroll to position [477, 0]
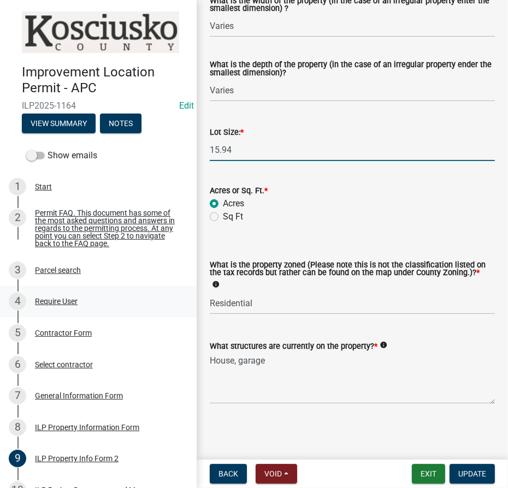
type input "15.94"
click at [470, 471] on span "Update" at bounding box center [472, 474] width 28 height 9
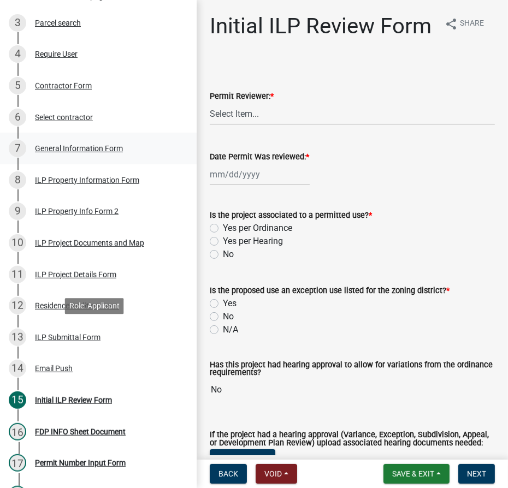
scroll to position [248, 0]
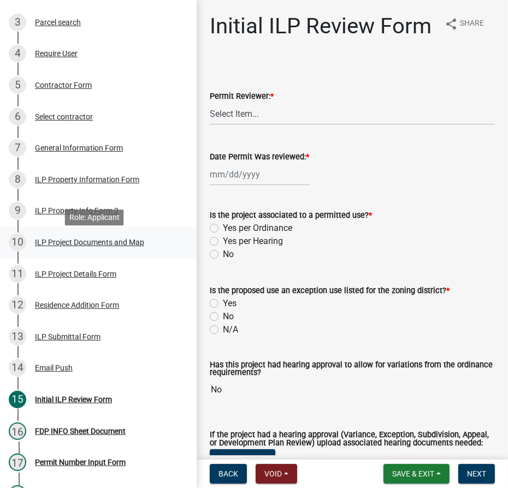
click at [54, 244] on div "ILP Project Documents and Map" at bounding box center [89, 243] width 109 height 8
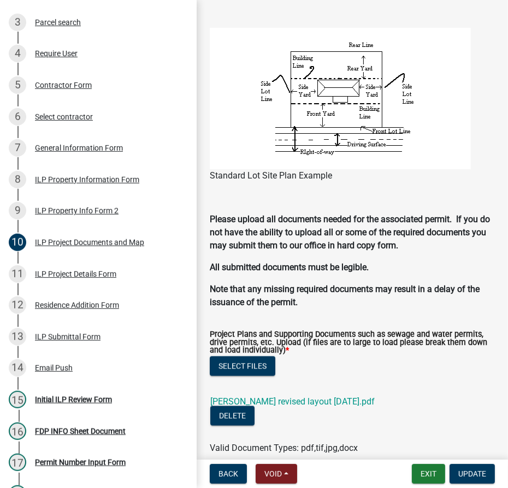
scroll to position [1241, 0]
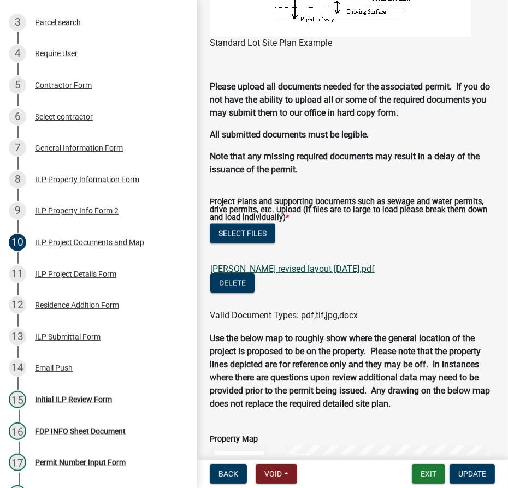
click at [245, 269] on link "mcdaniel revised layout 9-12-25.pdf" at bounding box center [292, 269] width 164 height 10
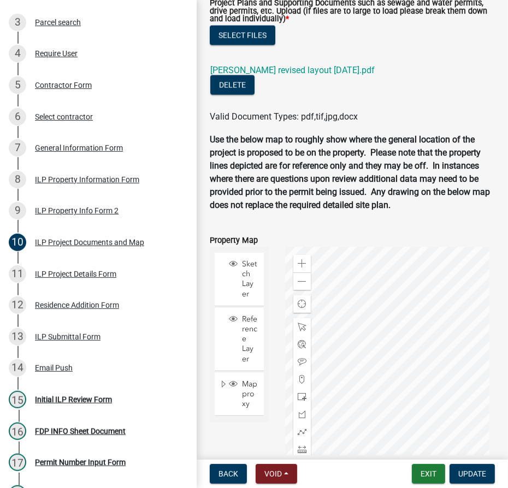
scroll to position [1543, 0]
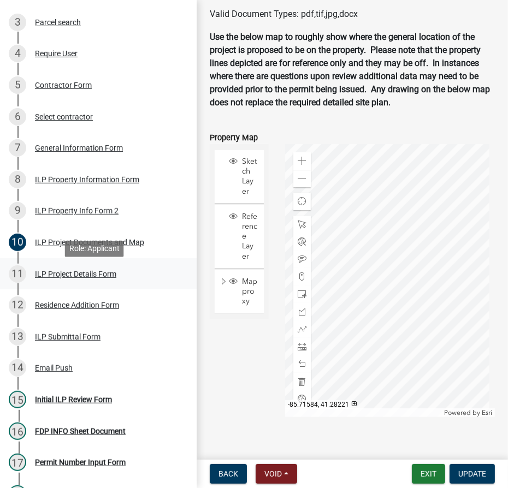
click at [80, 275] on div "ILP Project Details Form" at bounding box center [75, 274] width 81 height 8
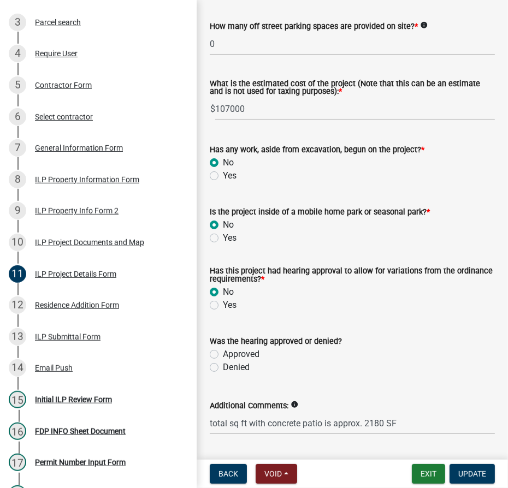
scroll to position [924, 0]
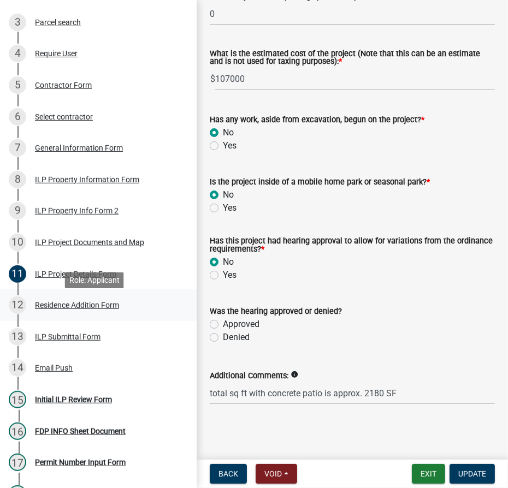
click at [90, 314] on div "12 Residence Addition Form" at bounding box center [94, 305] width 170 height 17
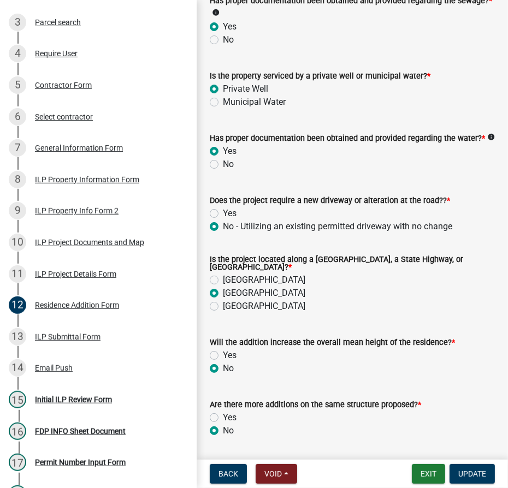
scroll to position [365, 0]
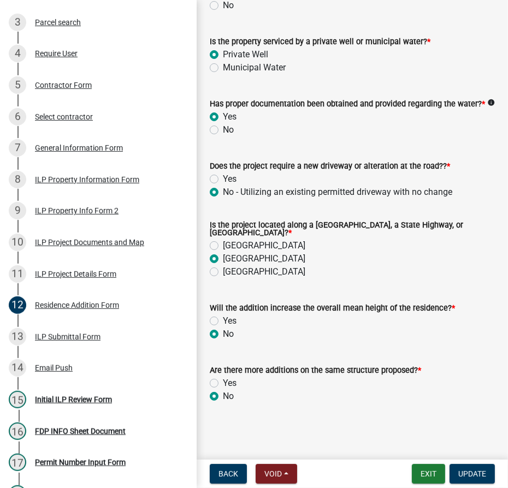
click at [223, 241] on label "County Road" at bounding box center [264, 245] width 82 height 13
click at [223, 241] on input "County Road" at bounding box center [226, 242] width 7 height 7
radio input "true"
click at [475, 478] on span "Update" at bounding box center [472, 474] width 28 height 9
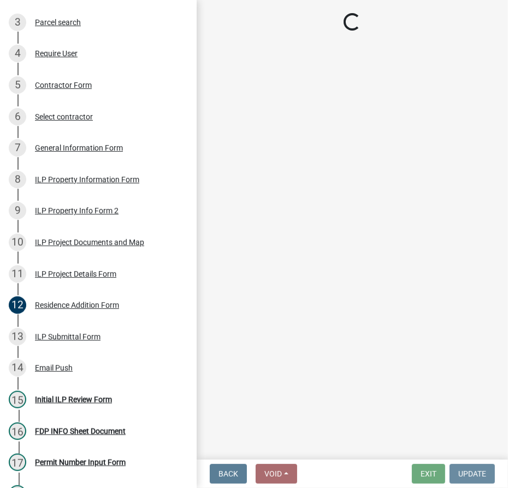
scroll to position [0, 0]
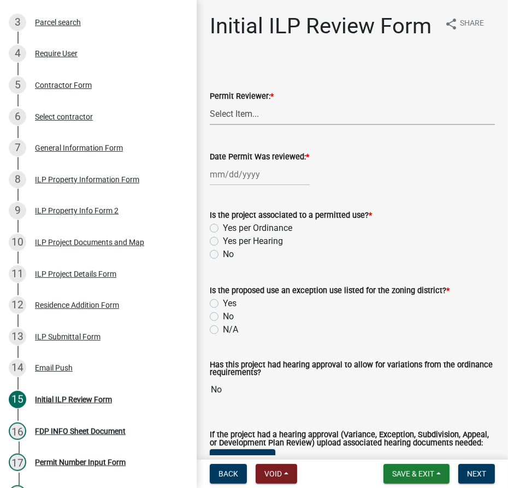
click at [282, 125] on select "Select Item... MMS LT AT CS Vacant Vacant" at bounding box center [352, 114] width 285 height 22
click at [210, 125] on select "Select Item... MMS LT AT CS Vacant Vacant" at bounding box center [352, 114] width 285 height 22
select select "4d3913d6-5a87-4fbb-afdb-cf4209782895"
select select "9"
select select "2025"
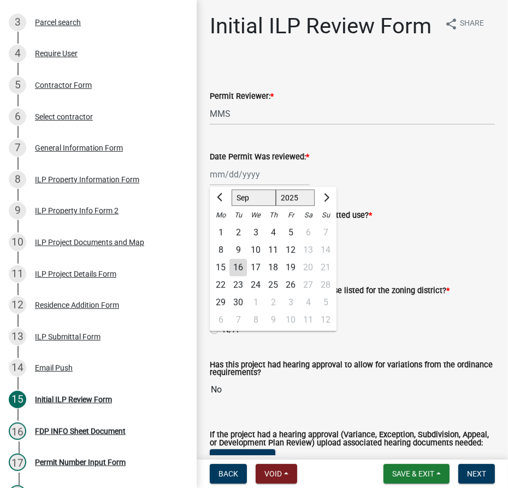
click at [233, 186] on div "Jan Feb Mar Apr May Jun Jul Aug Sep Oct Nov Dec 1525 1526 1527 1528 1529 1530 1…" at bounding box center [260, 174] width 100 height 22
click at [238, 276] on div "16" at bounding box center [237, 267] width 17 height 17
type input "09/16/2025"
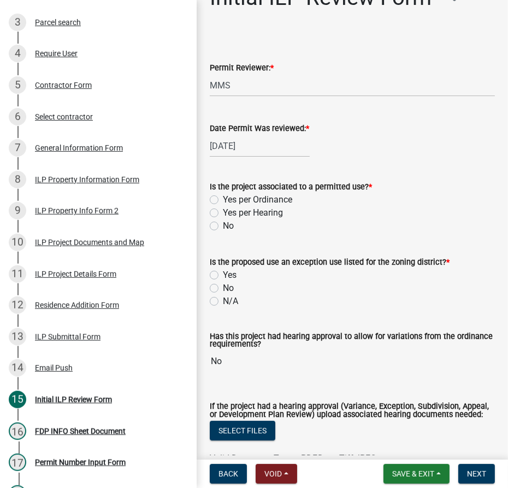
scroll to position [49, 0]
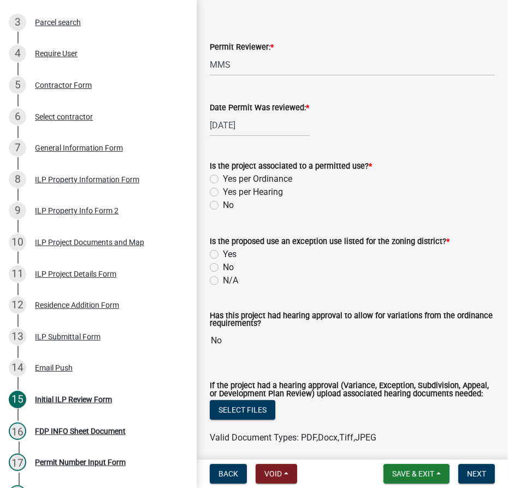
click at [223, 186] on label "Yes per Ordinance" at bounding box center [257, 179] width 69 height 13
click at [223, 180] on input "Yes per Ordinance" at bounding box center [226, 176] width 7 height 7
radio input "true"
click at [223, 287] on label "N/A" at bounding box center [230, 280] width 15 height 13
click at [223, 281] on input "N/A" at bounding box center [226, 277] width 7 height 7
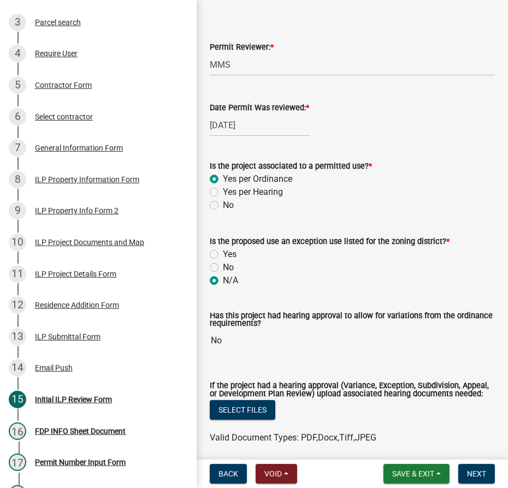
radio input "true"
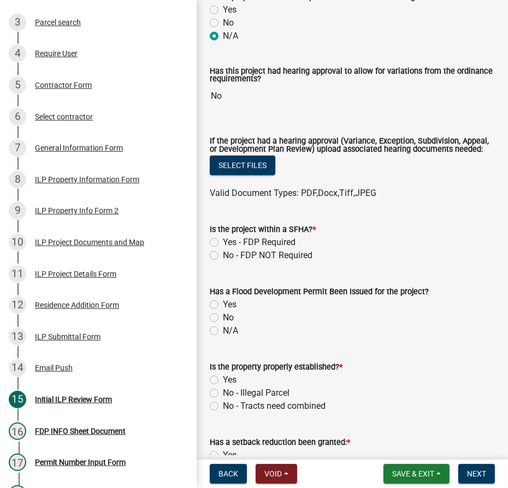
scroll to position [298, 0]
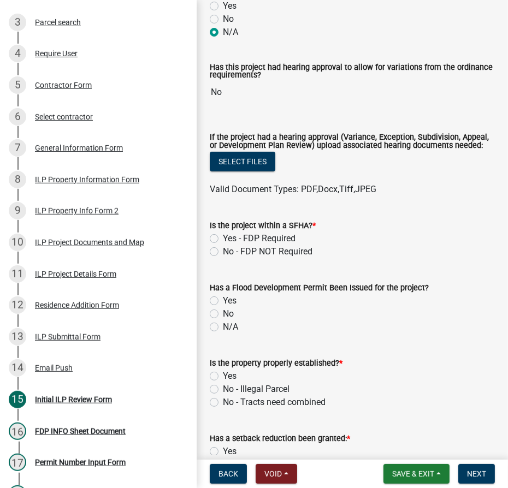
click at [223, 258] on label "No - FDP NOT Required" at bounding box center [268, 251] width 90 height 13
click at [223, 252] on input "No - FDP NOT Required" at bounding box center [226, 248] width 7 height 7
radio input "true"
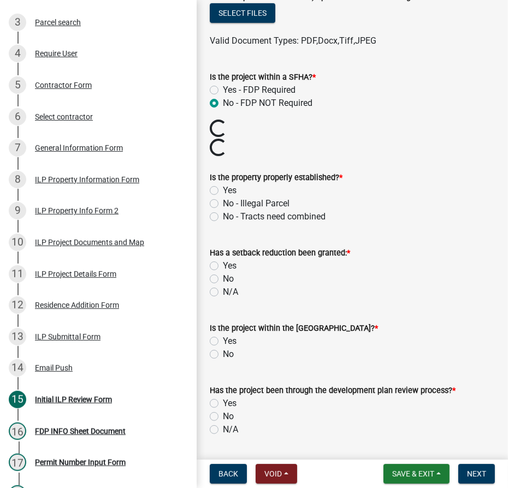
scroll to position [447, 0]
click at [215, 218] on wm-data-entity-input "Is the property properly established? * Yes No - Illegal Parcel No - Tracts nee…" at bounding box center [352, 194] width 285 height 75
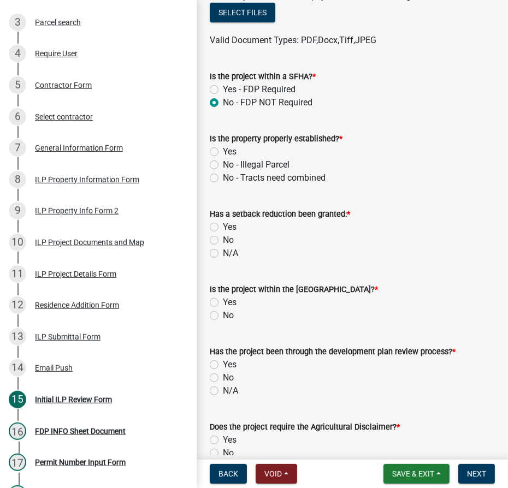
click at [219, 158] on div "Yes" at bounding box center [352, 151] width 285 height 13
click at [223, 158] on label "Yes" at bounding box center [230, 151] width 14 height 13
click at [223, 152] on input "Yes" at bounding box center [226, 148] width 7 height 7
radio input "true"
click at [223, 260] on label "N/A" at bounding box center [230, 253] width 15 height 13
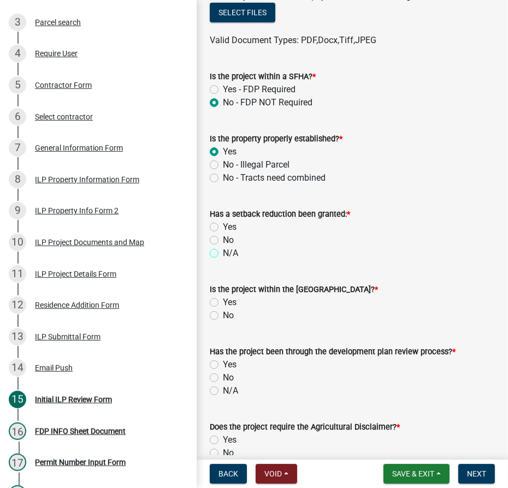
click at [223, 254] on input "N/A" at bounding box center [226, 250] width 7 height 7
radio input "true"
click at [223, 322] on label "No" at bounding box center [228, 315] width 11 height 13
click at [223, 316] on input "No" at bounding box center [226, 312] width 7 height 7
radio input "true"
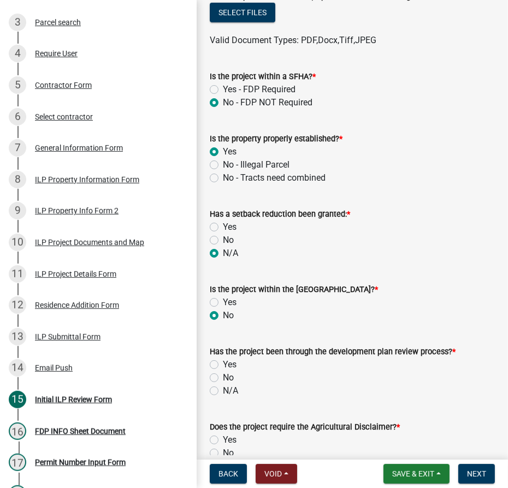
scroll to position [546, 0]
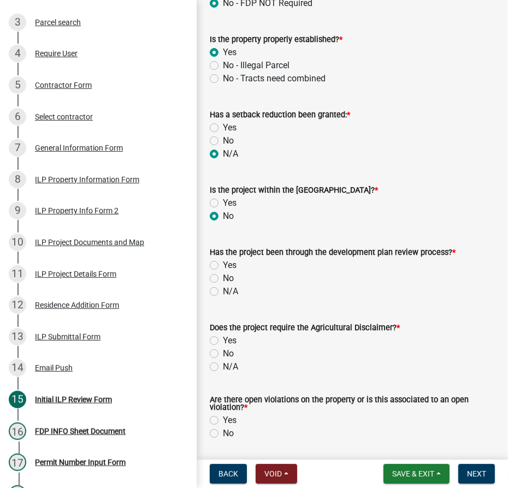
click at [223, 298] on label "N/A" at bounding box center [230, 291] width 15 height 13
click at [223, 292] on input "N/A" at bounding box center [226, 288] width 7 height 7
radio input "true"
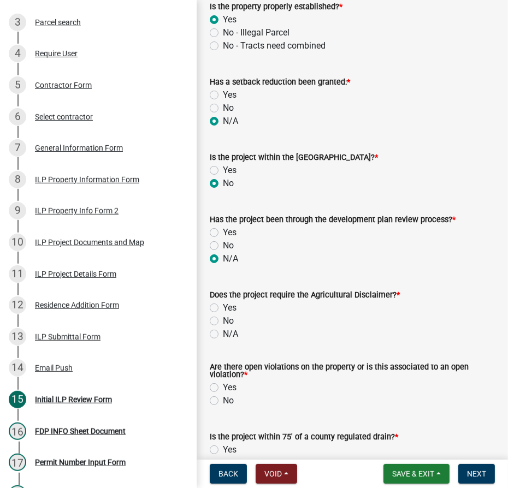
scroll to position [595, 0]
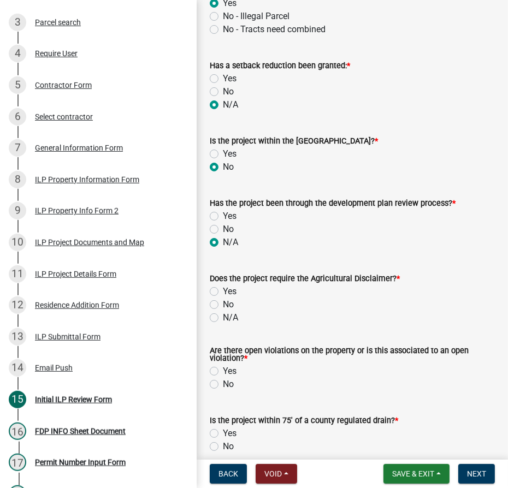
click at [223, 311] on label "No" at bounding box center [228, 304] width 11 height 13
click at [223, 305] on input "No" at bounding box center [226, 301] width 7 height 7
radio input "true"
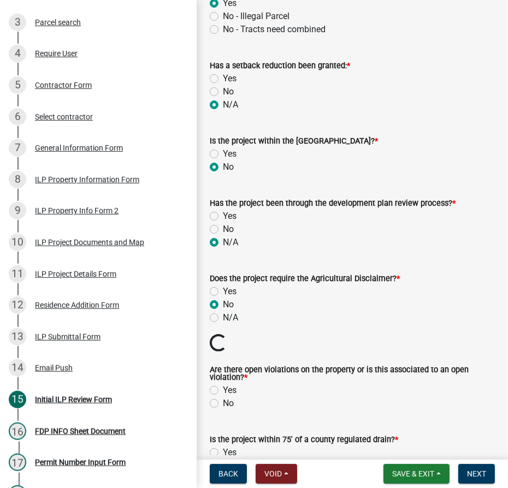
scroll to position [695, 0]
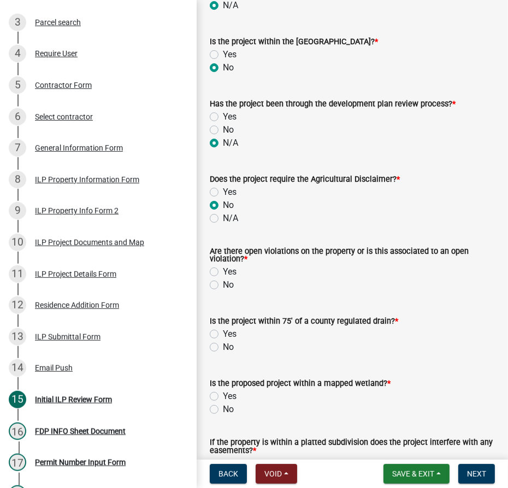
click at [223, 292] on label "No" at bounding box center [228, 285] width 11 height 13
click at [223, 286] on input "No" at bounding box center [226, 282] width 7 height 7
radio input "true"
click at [223, 354] on label "No" at bounding box center [228, 347] width 11 height 13
click at [223, 348] on input "No" at bounding box center [226, 344] width 7 height 7
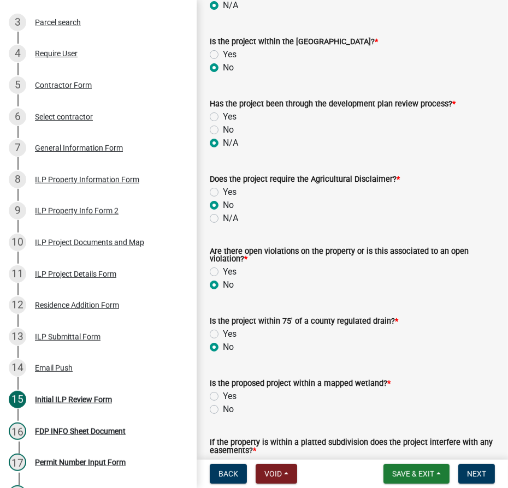
radio input "true"
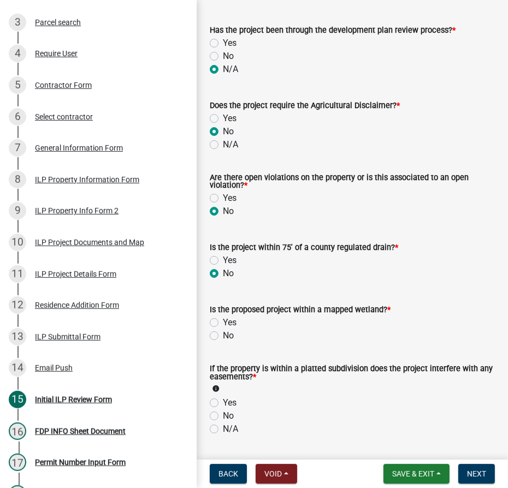
scroll to position [794, 0]
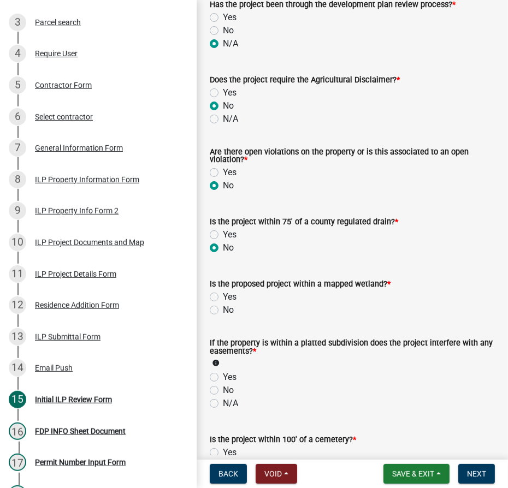
click at [223, 317] on label "No" at bounding box center [228, 310] width 11 height 13
click at [223, 311] on input "No" at bounding box center [226, 307] width 7 height 7
radio input "true"
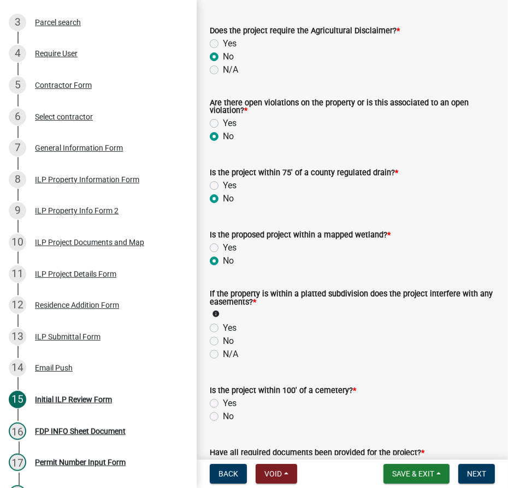
scroll to position [844, 0]
click at [223, 361] on label "N/A" at bounding box center [230, 353] width 15 height 13
click at [223, 355] on input "N/A" at bounding box center [226, 350] width 7 height 7
radio input "true"
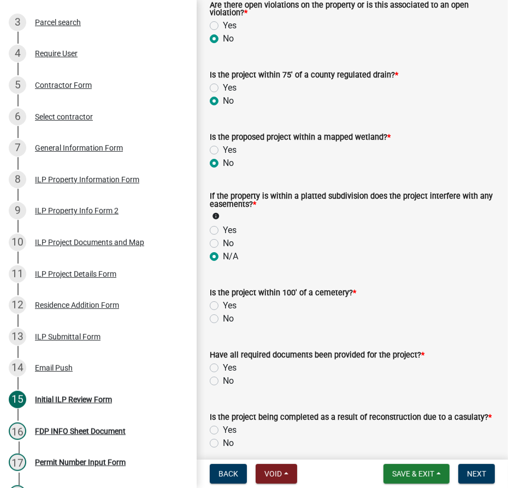
scroll to position [943, 0]
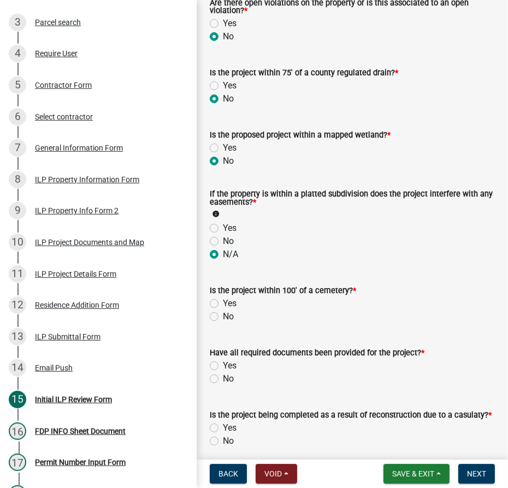
click at [223, 323] on label "No" at bounding box center [228, 316] width 11 height 13
click at [223, 317] on input "No" at bounding box center [226, 313] width 7 height 7
radio input "true"
click at [223, 386] on label "No" at bounding box center [228, 379] width 11 height 13
click at [223, 380] on input "No" at bounding box center [226, 376] width 7 height 7
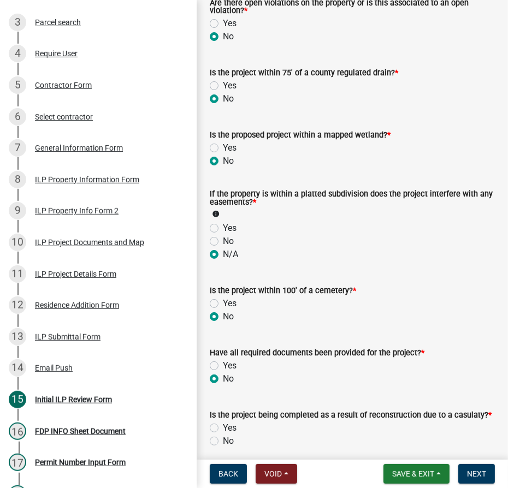
radio input "true"
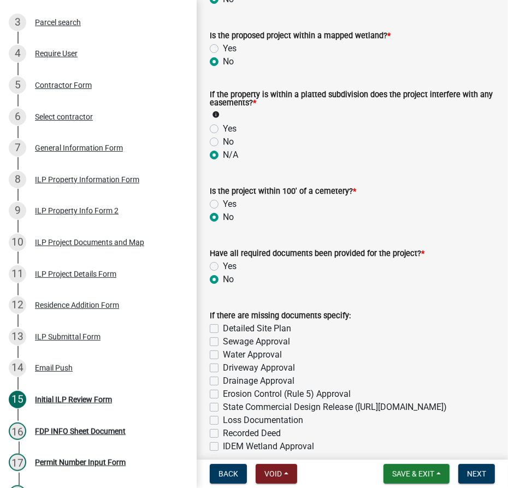
scroll to position [1093, 0]
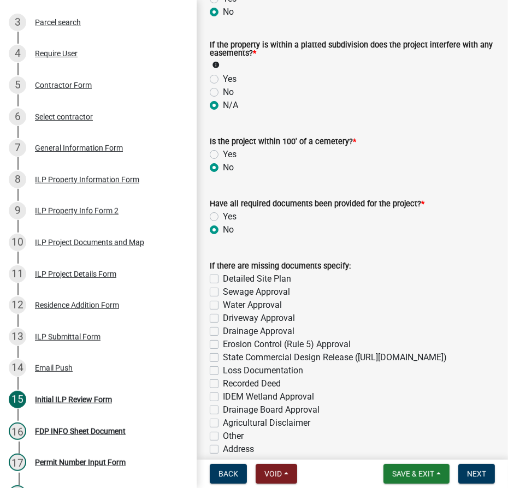
click at [223, 286] on label "Detailed Site Plan" at bounding box center [257, 279] width 68 height 13
click at [223, 280] on input "Detailed Site Plan" at bounding box center [226, 276] width 7 height 7
checkbox input "true"
checkbox input "false"
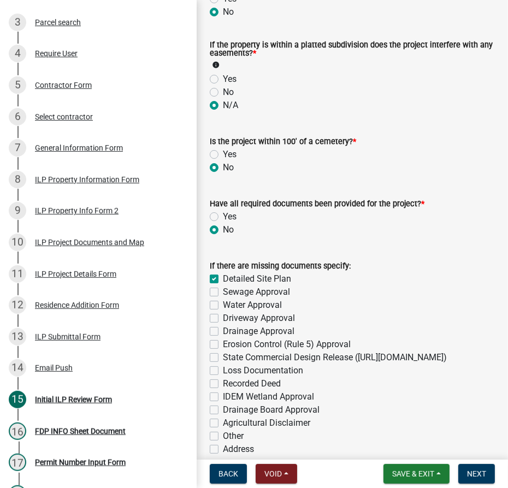
checkbox input "false"
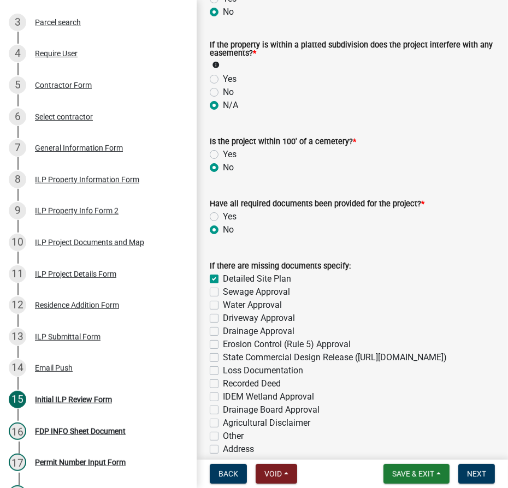
checkbox input "false"
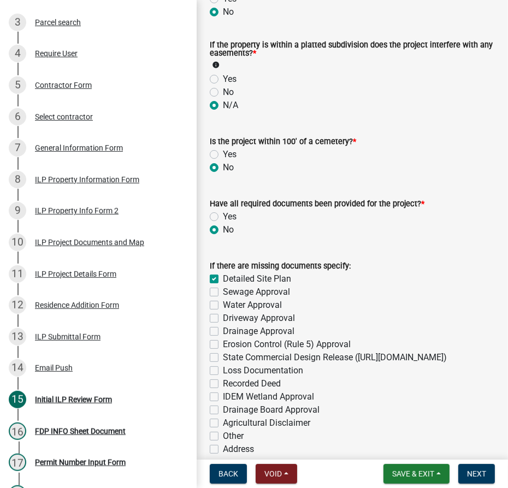
checkbox input "false"
click at [223, 299] on label "Sewage Approval" at bounding box center [256, 292] width 67 height 13
click at [223, 293] on input "Sewage Approval" at bounding box center [226, 289] width 7 height 7
checkbox input "true"
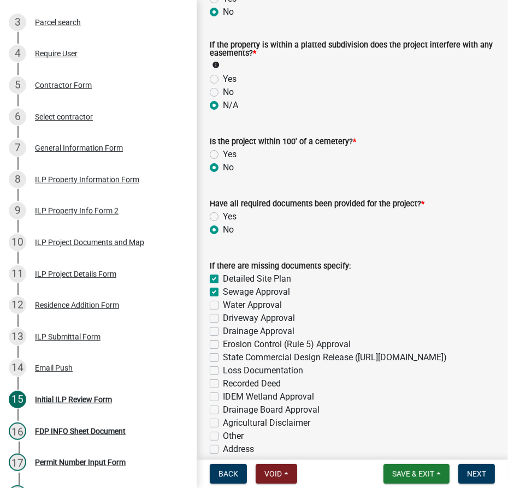
checkbox input "true"
checkbox input "false"
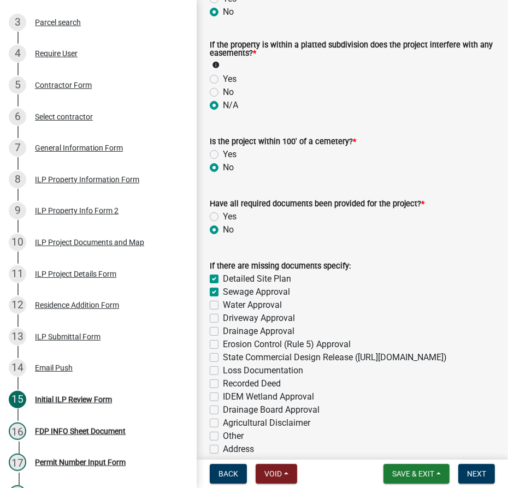
checkbox input "false"
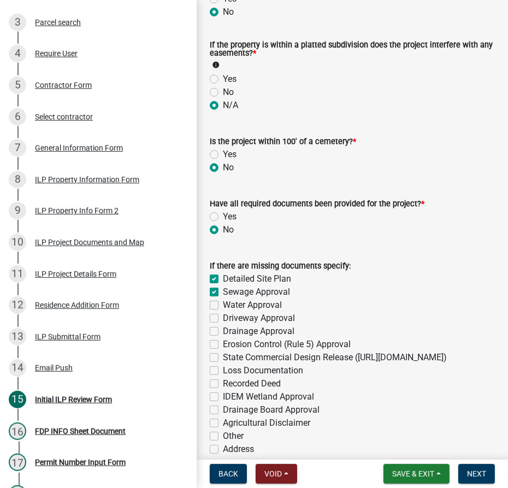
checkbox input "false"
click at [223, 312] on label "Water Approval" at bounding box center [252, 305] width 59 height 13
click at [223, 306] on input "Water Approval" at bounding box center [226, 302] width 7 height 7
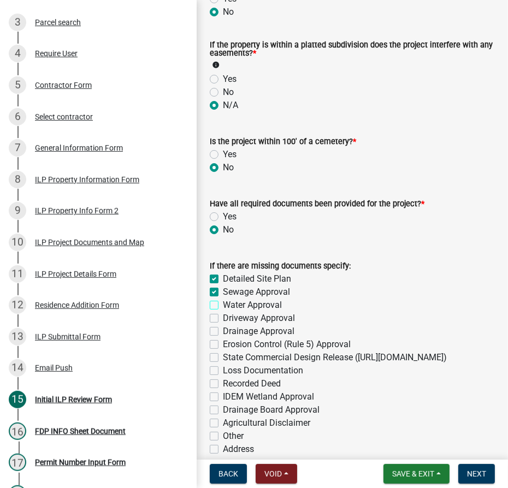
checkbox input "true"
checkbox input "false"
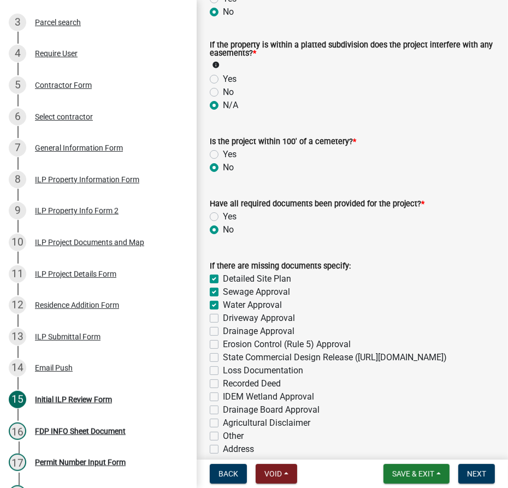
checkbox input "false"
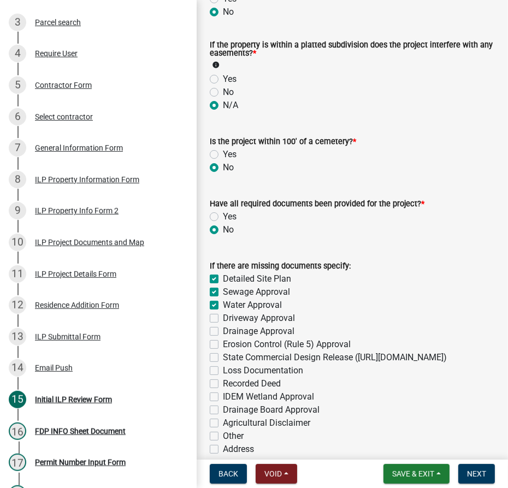
checkbox input "false"
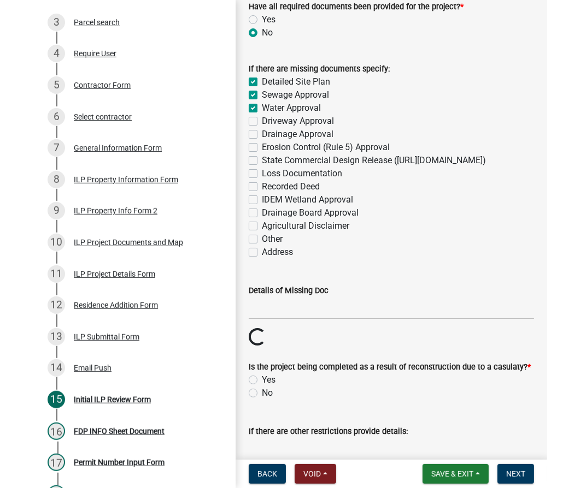
scroll to position [1291, 0]
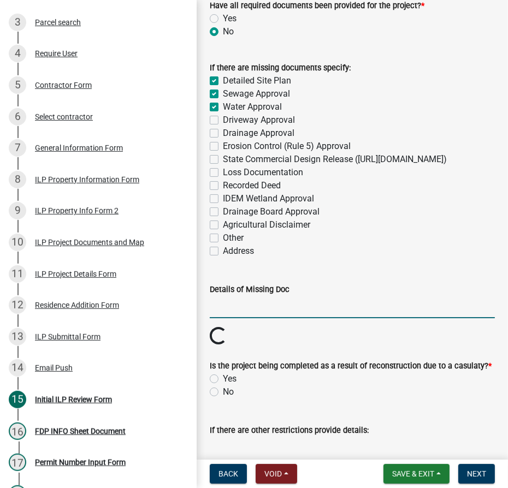
click at [228, 319] on input "Details of Missing Doc" at bounding box center [352, 307] width 285 height 22
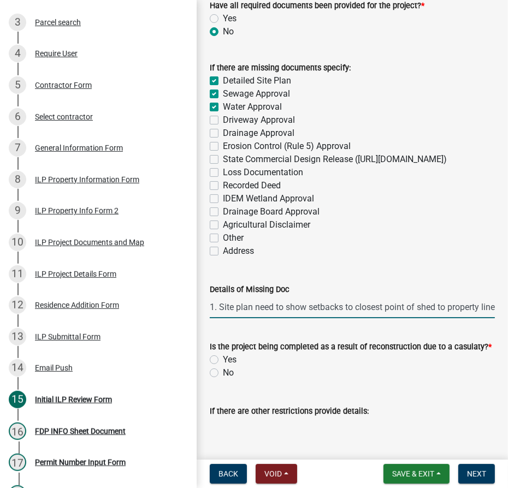
click at [307, 319] on input "1. Site plan need to show setbacks to closest point of shed to property line. 2…" at bounding box center [352, 307] width 285 height 22
click at [408, 319] on input "1. Site plan need to show setbacks to closest point of shed to property line. 2…" at bounding box center [352, 307] width 285 height 22
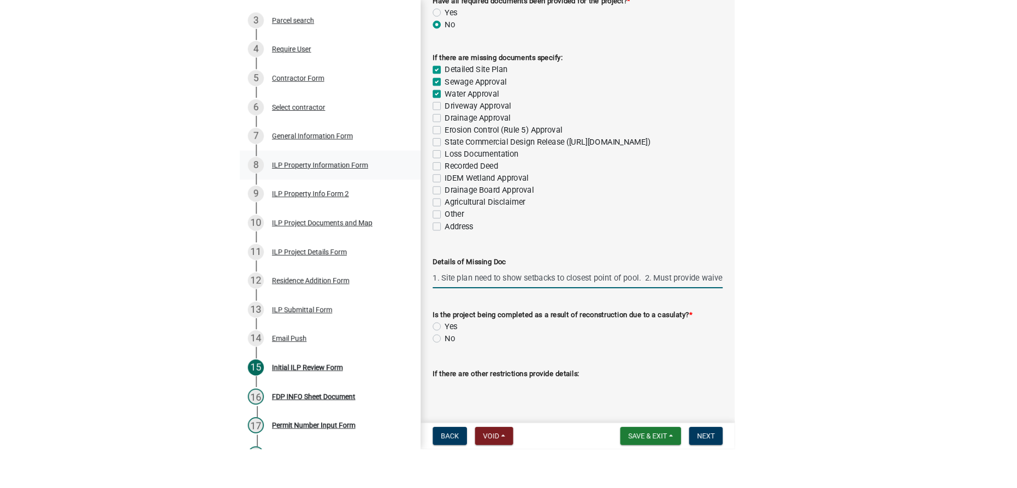
scroll to position [1238, 0]
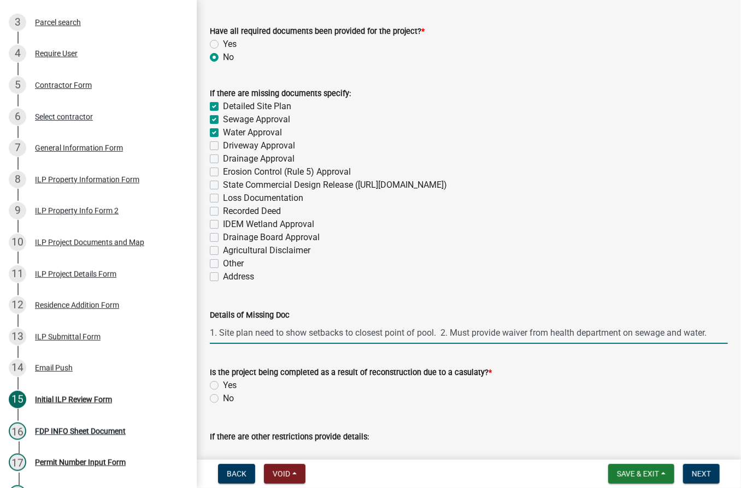
click at [475, 332] on input "1. Site plan need to show setbacks to closest point of pool. 2. Must provide wa…" at bounding box center [469, 333] width 518 height 22
click at [475, 330] on input "1. Site plan need to show setbacks to closest point of pool. 2. Must provide wa…" at bounding box center [469, 333] width 518 height 22
type input "1. Site plan need to show setbacks to closest point of pool. 2. Must provide wa…"
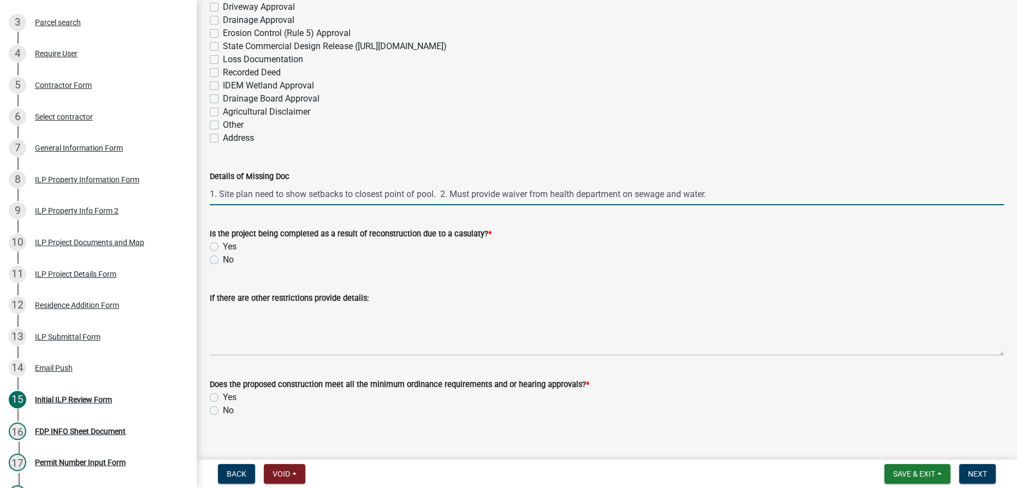
scroll to position [1386, 0]
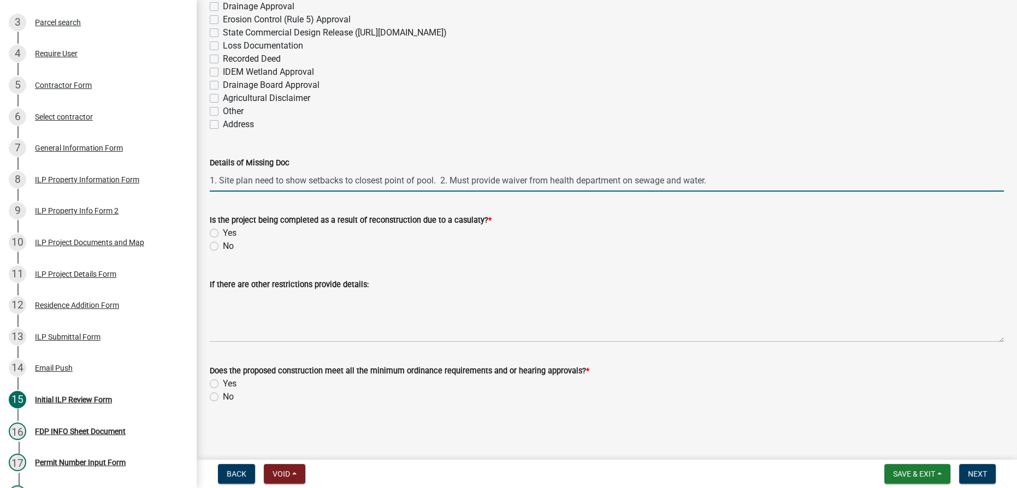
click at [223, 246] on label "No" at bounding box center [228, 246] width 11 height 13
click at [223, 246] on input "No" at bounding box center [226, 243] width 7 height 7
radio input "true"
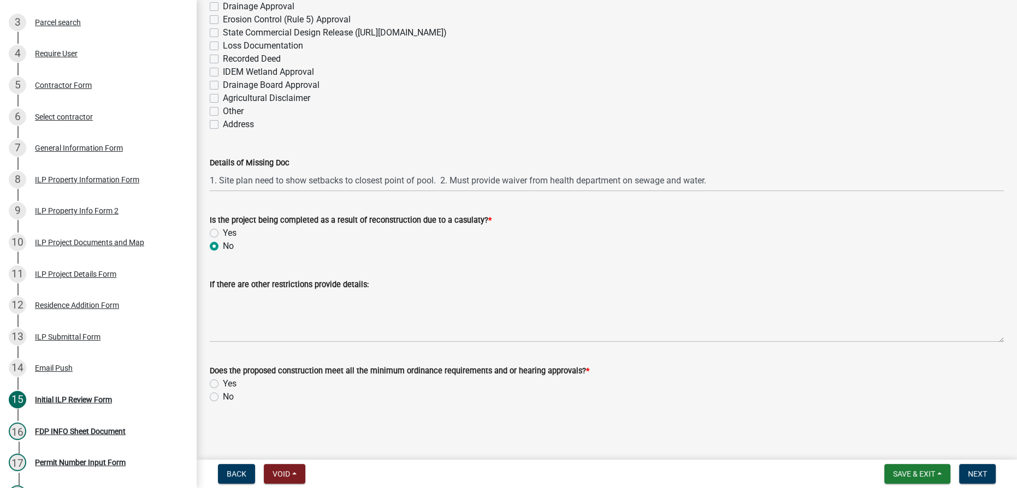
click at [223, 384] on label "Yes" at bounding box center [230, 384] width 14 height 13
click at [223, 384] on input "Yes" at bounding box center [226, 381] width 7 height 7
radio input "true"
click at [475, 474] on span "Next" at bounding box center [977, 474] width 19 height 9
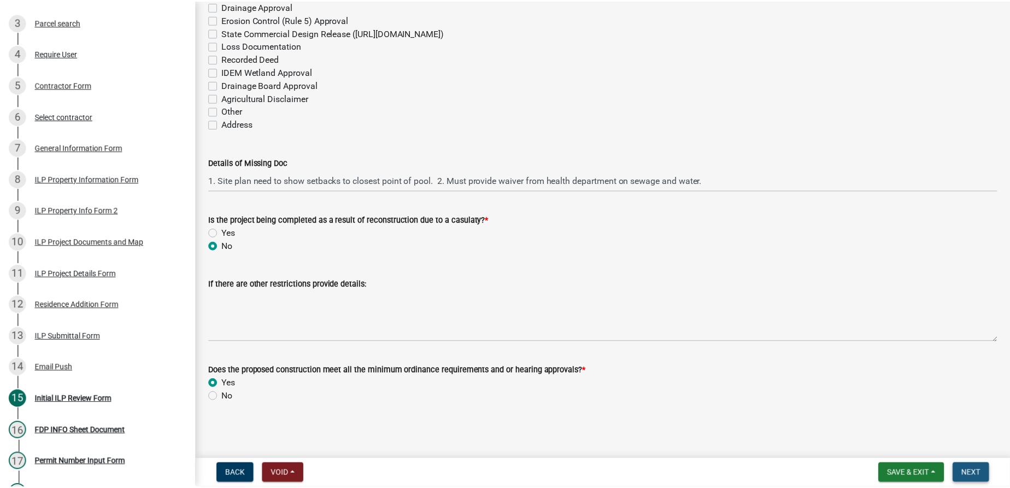
scroll to position [0, 0]
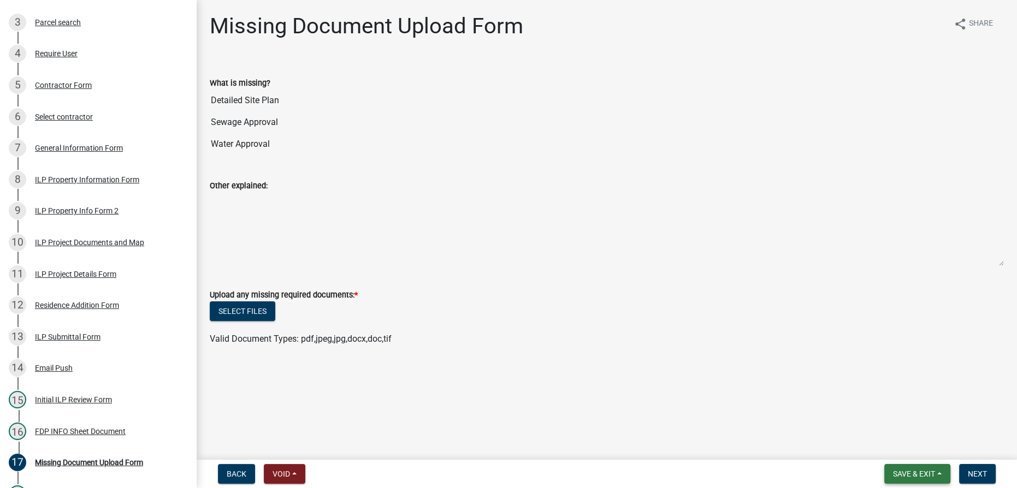
click at [475, 477] on span "Save & Exit" at bounding box center [914, 474] width 42 height 9
click at [475, 448] on button "Save & Exit" at bounding box center [906, 446] width 87 height 26
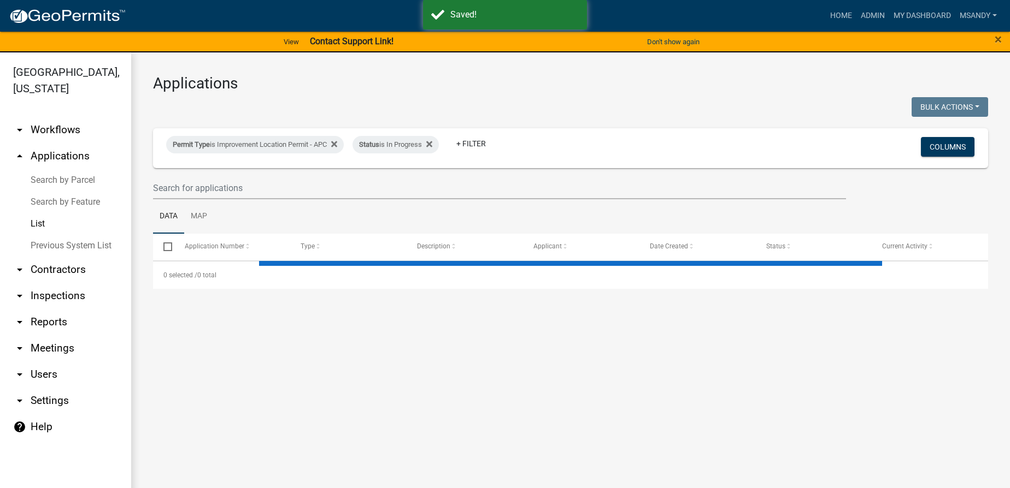
select select "3: 100"
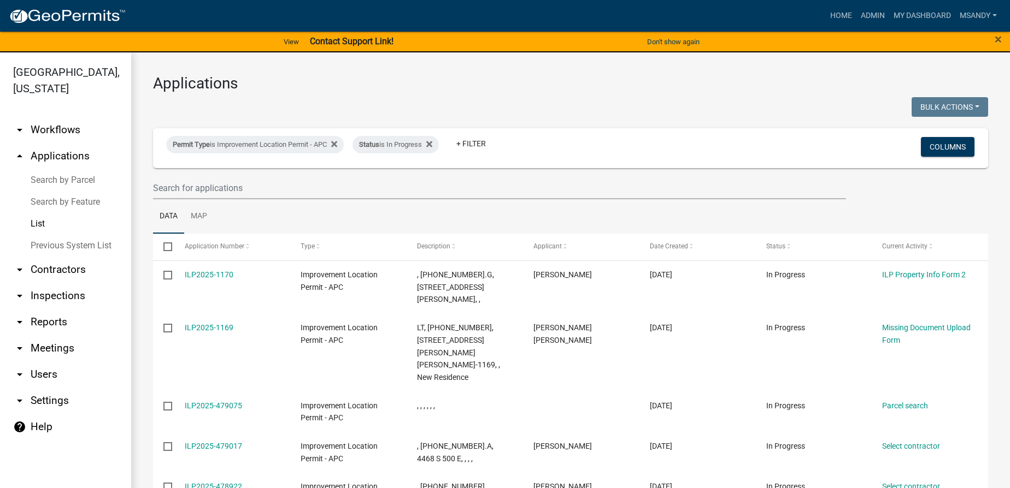
click at [62, 122] on link "arrow_drop_down Workflows" at bounding box center [65, 130] width 131 height 26
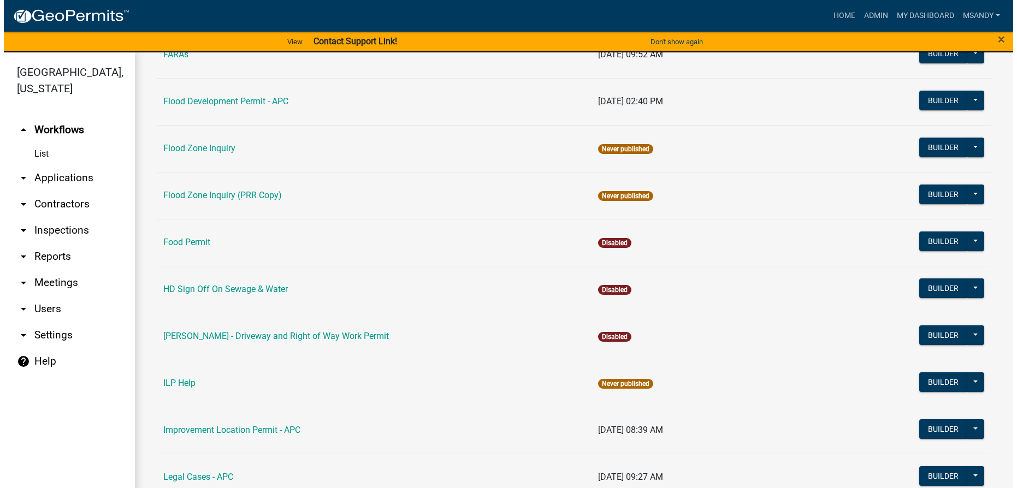
scroll to position [1192, 0]
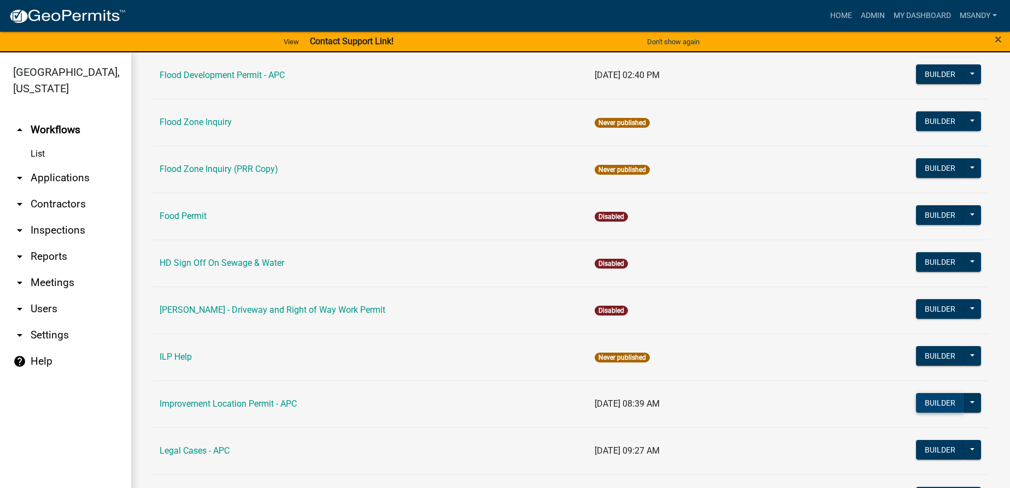
click at [475, 400] on button "Builder" at bounding box center [940, 403] width 48 height 20
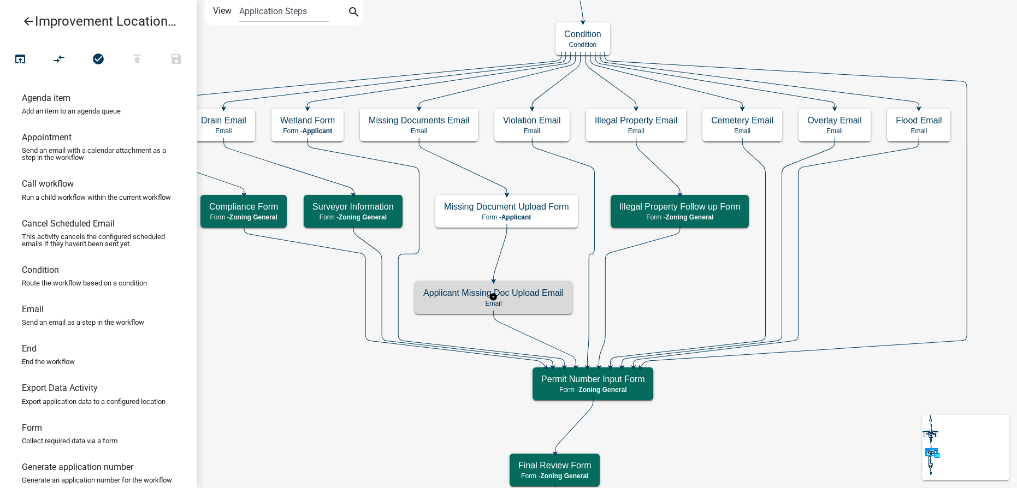
click at [435, 304] on p "Email" at bounding box center [493, 304] width 140 height 8
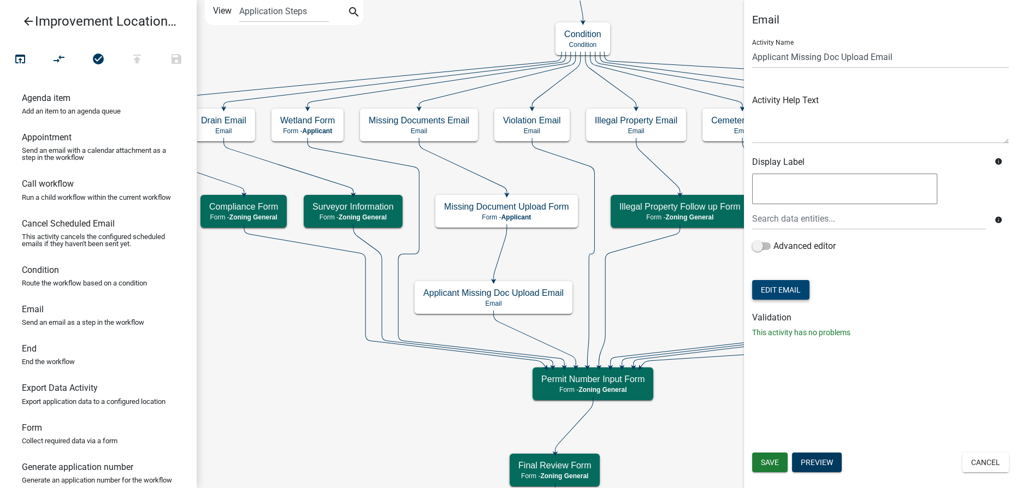
click at [475, 292] on button "Edit Email" at bounding box center [780, 290] width 57 height 20
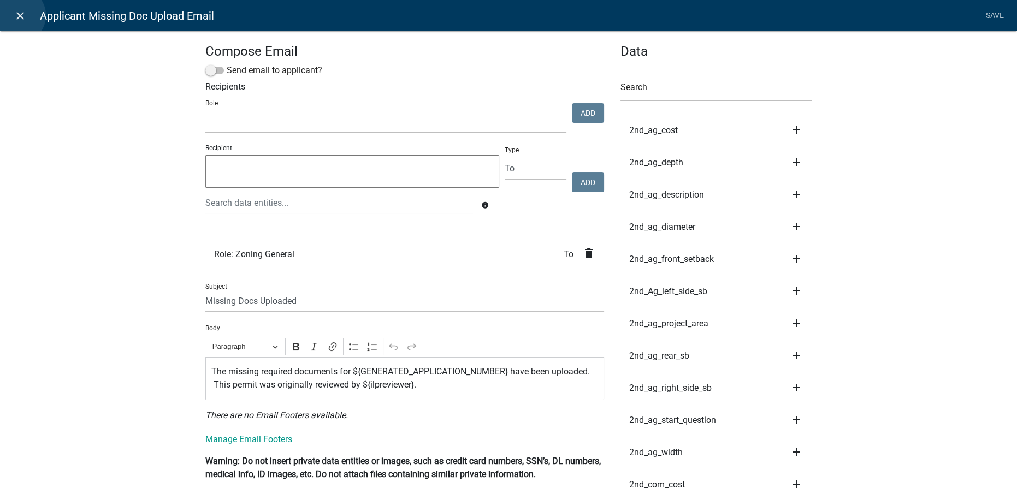
click at [18, 15] on icon "close" at bounding box center [20, 15] width 13 height 13
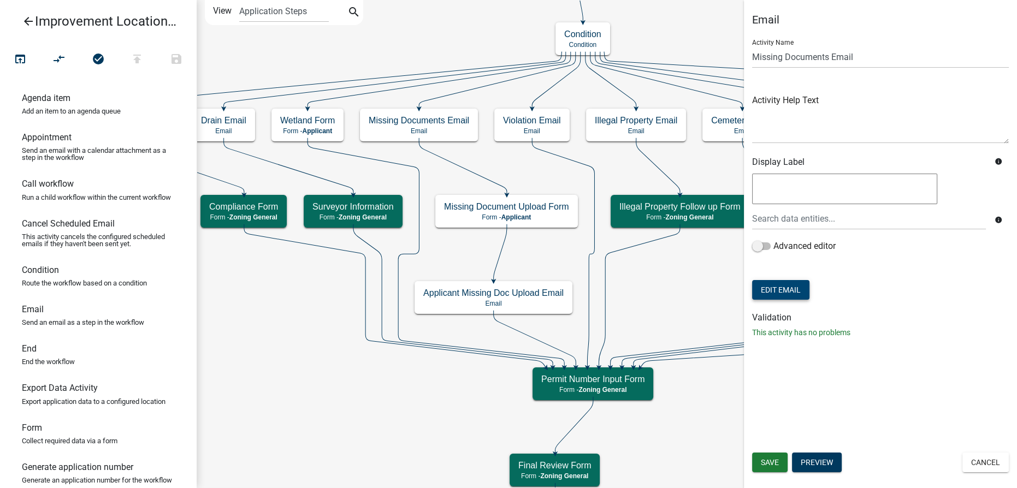
click at [475, 294] on button "Edit Email" at bounding box center [780, 290] width 57 height 20
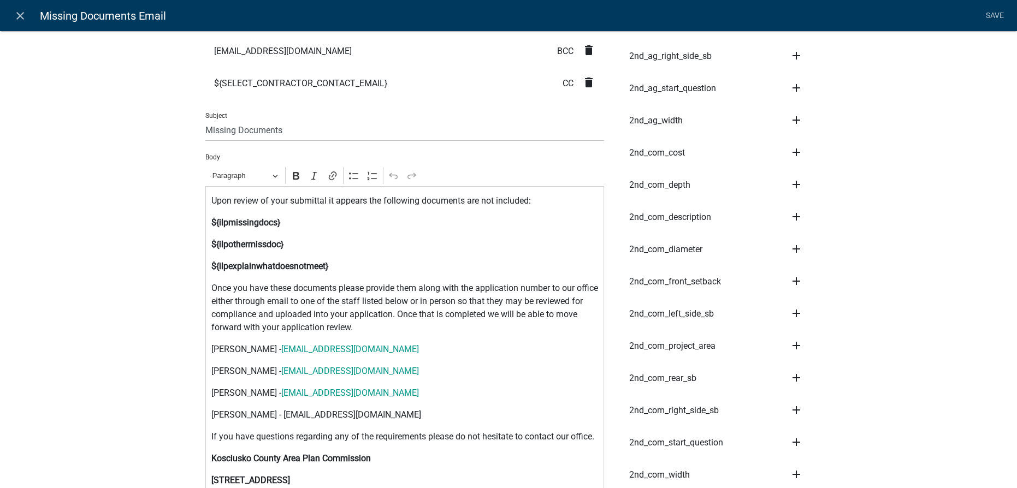
scroll to position [347, 0]
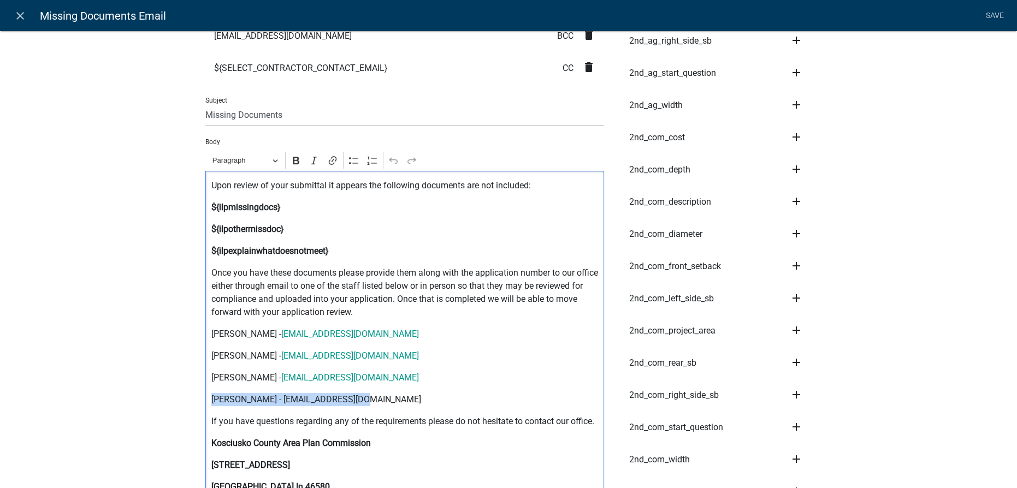
drag, startPoint x: 350, startPoint y: 400, endPoint x: 179, endPoint y: 393, distance: 170.6
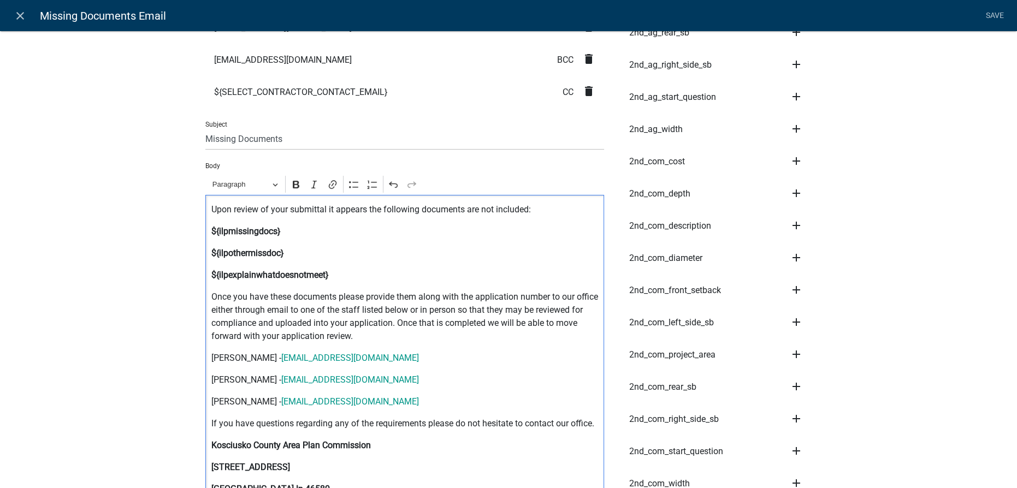
scroll to position [198, 0]
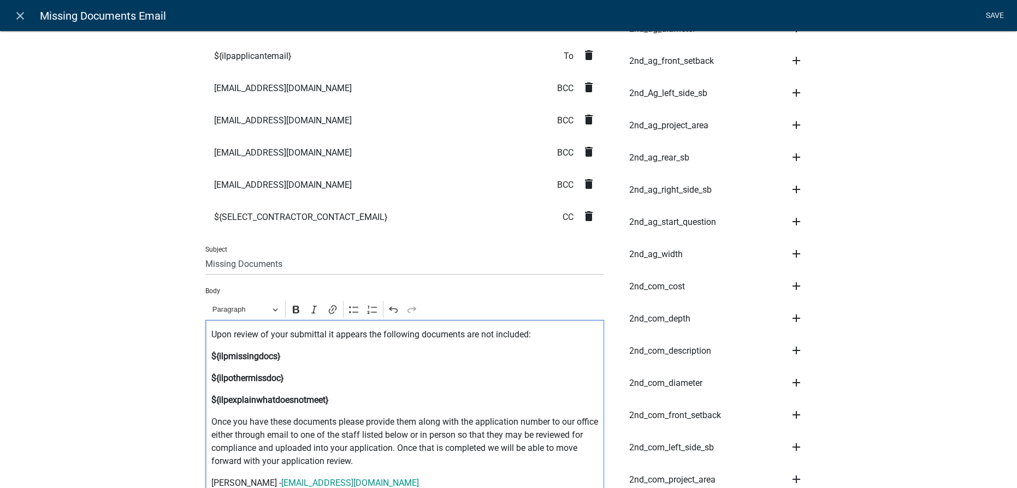
click at [475, 15] on link "Save" at bounding box center [994, 15] width 27 height 21
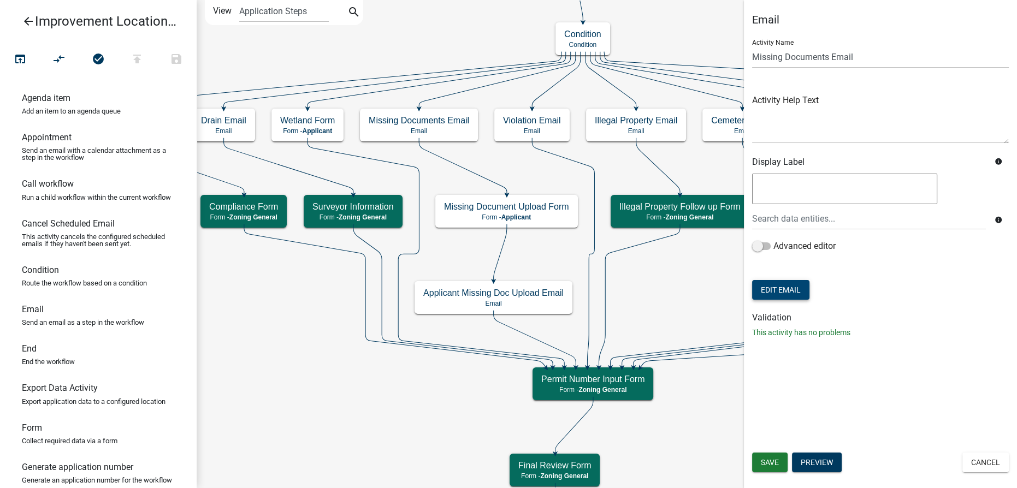
scroll to position [0, 0]
click at [475, 463] on span "Save" at bounding box center [770, 462] width 18 height 9
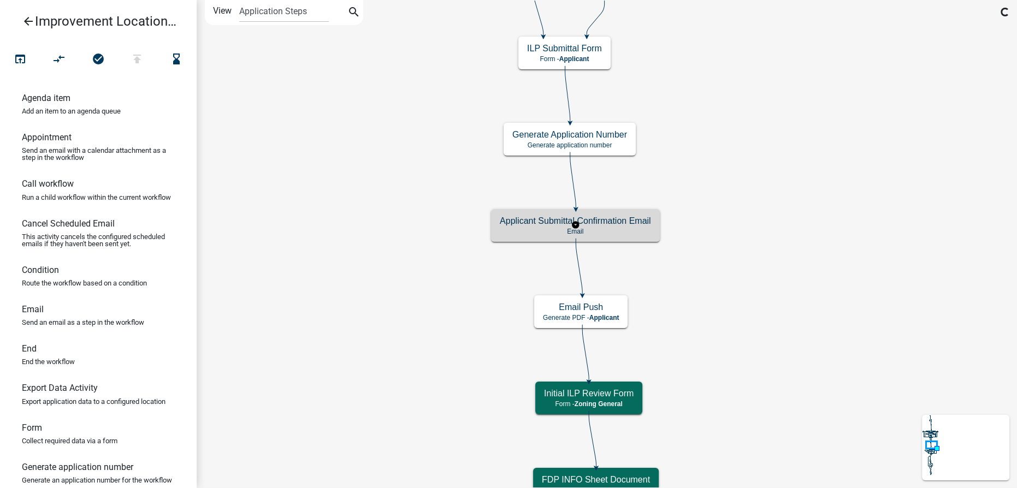
click at [475, 233] on p "Email" at bounding box center [575, 232] width 151 height 8
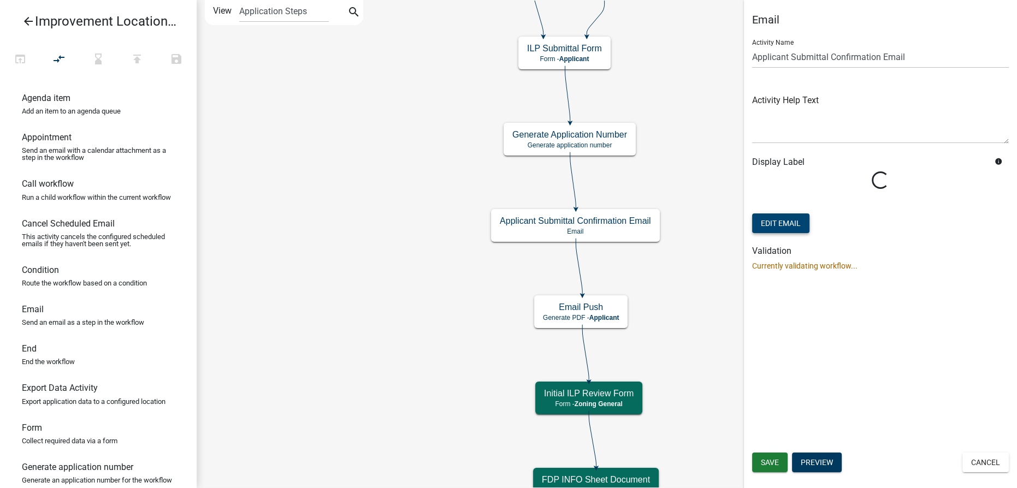
click at [475, 219] on button "Edit Email" at bounding box center [780, 224] width 57 height 20
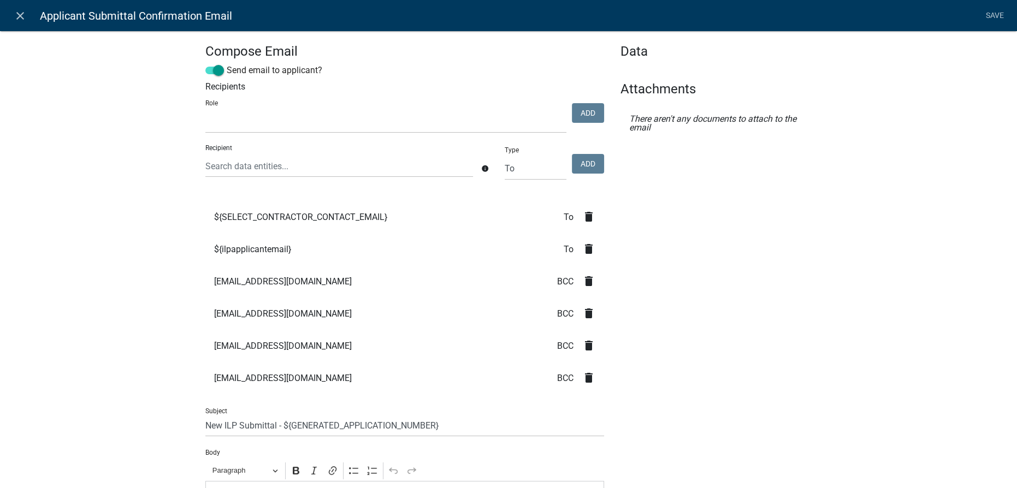
select select
click at [22, 14] on icon "close" at bounding box center [20, 15] width 13 height 13
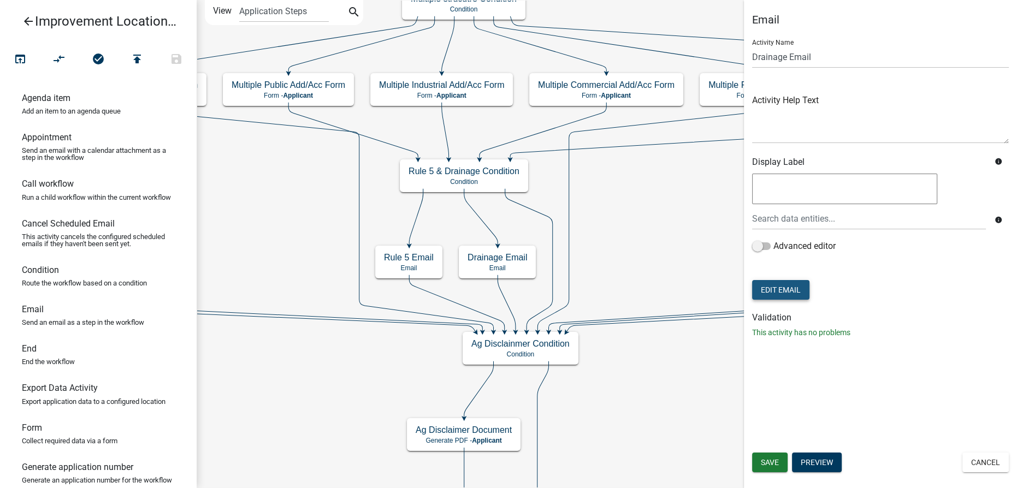
click at [475, 287] on button "Edit Email" at bounding box center [780, 290] width 57 height 20
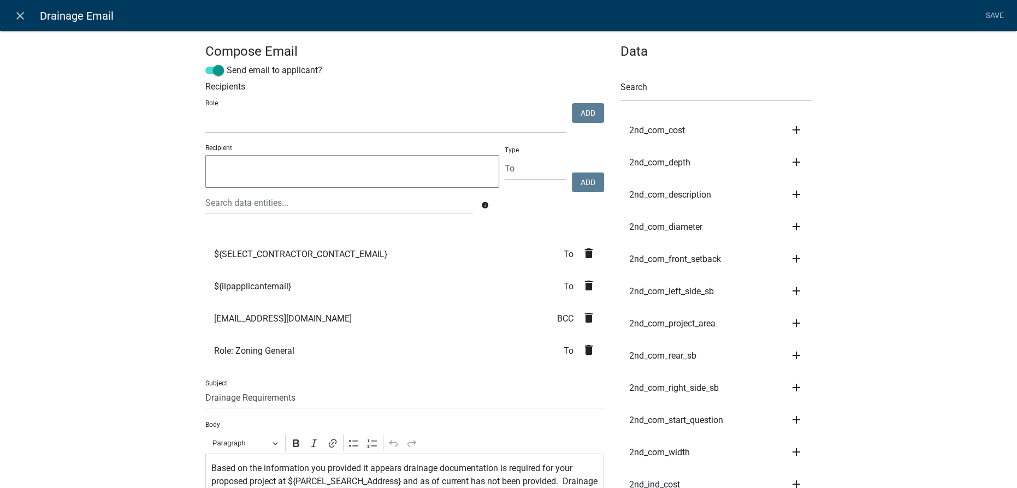
scroll to position [248, 0]
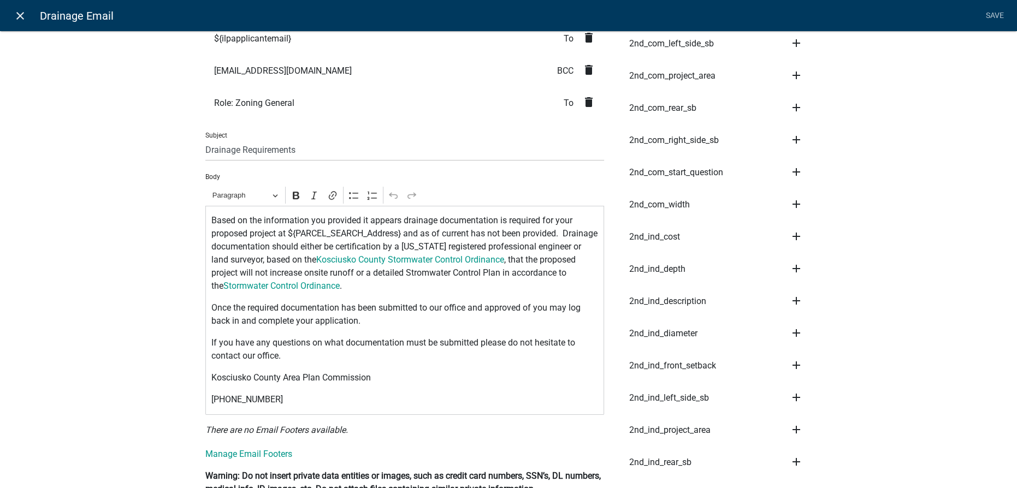
click at [20, 19] on icon "close" at bounding box center [20, 15] width 13 height 13
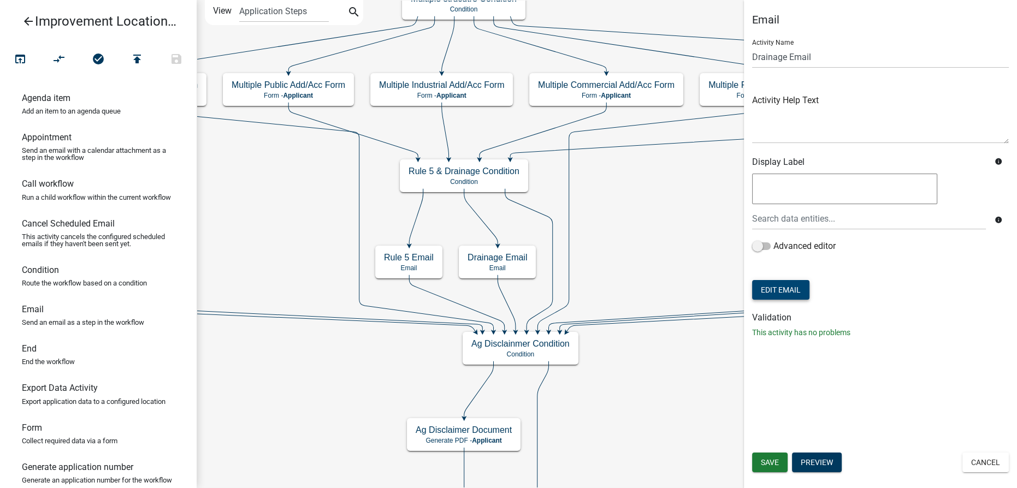
scroll to position [0, 0]
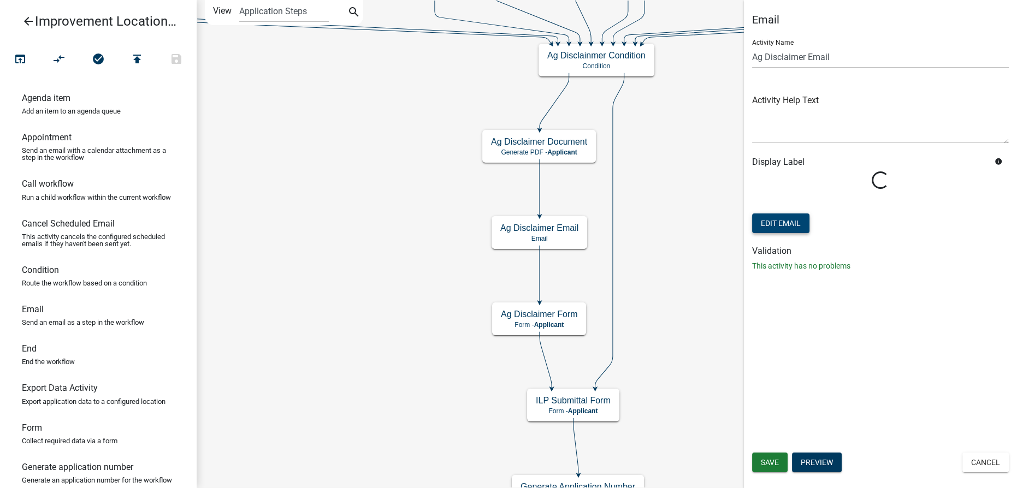
click at [475, 222] on button "Edit Email" at bounding box center [780, 224] width 57 height 20
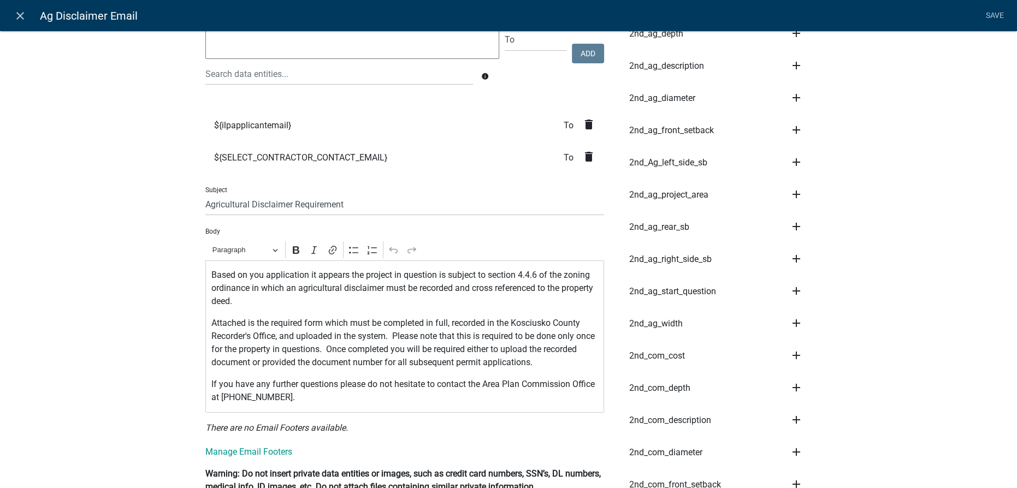
scroll to position [198, 0]
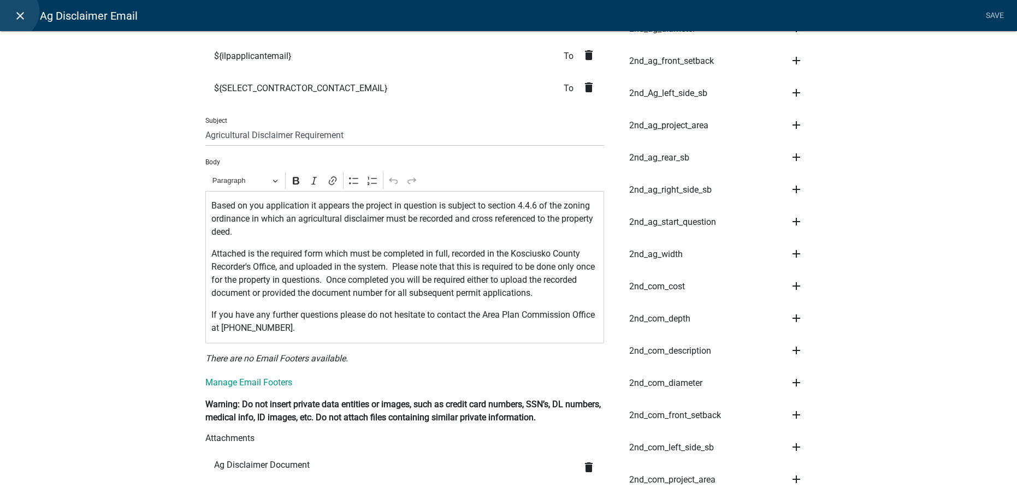
click at [11, 11] on link "close" at bounding box center [20, 15] width 22 height 22
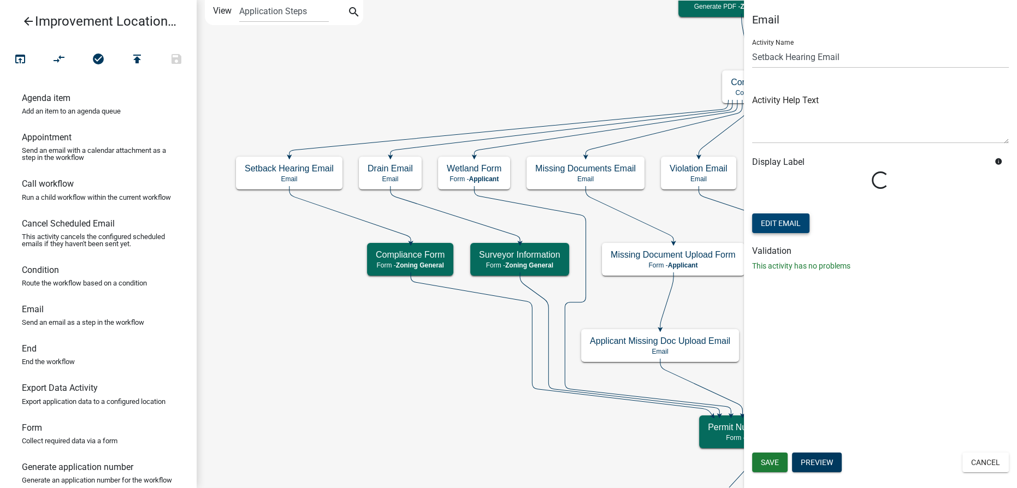
click at [475, 214] on button "Edit Email" at bounding box center [780, 224] width 57 height 20
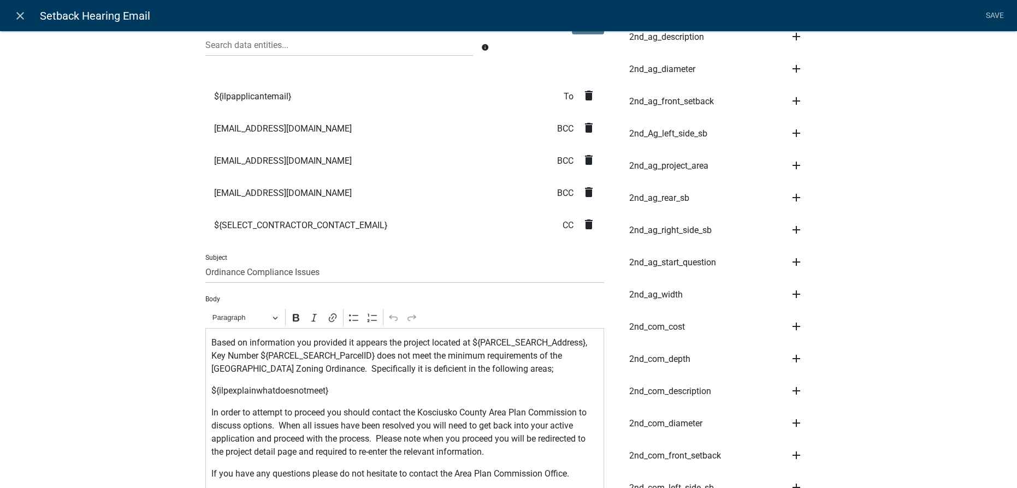
scroll to position [149, 0]
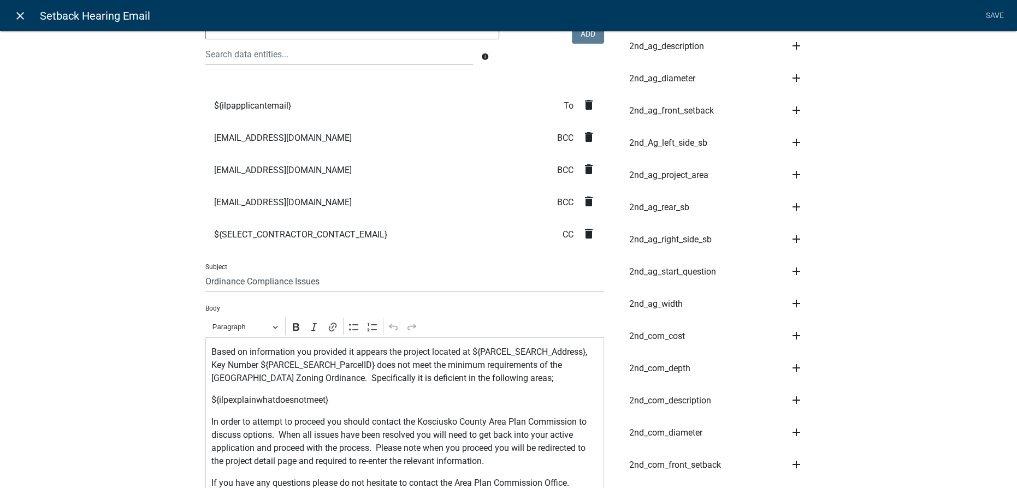
click at [18, 10] on icon "close" at bounding box center [20, 15] width 13 height 13
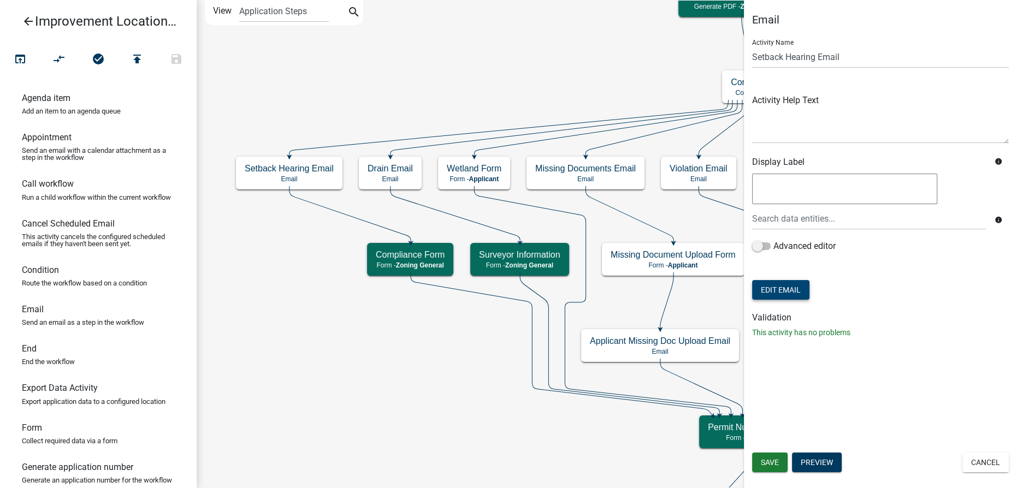
scroll to position [0, 0]
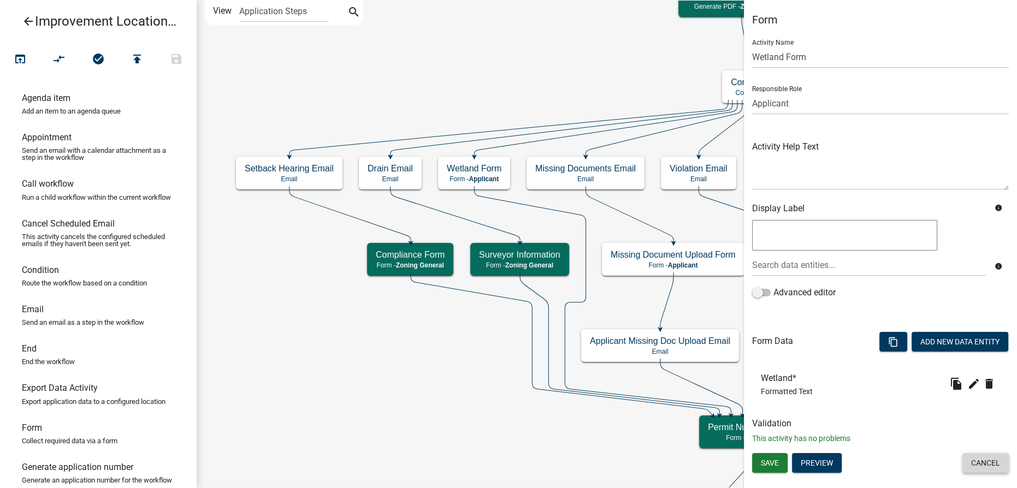
click at [475, 466] on button "Cancel" at bounding box center [986, 463] width 46 height 20
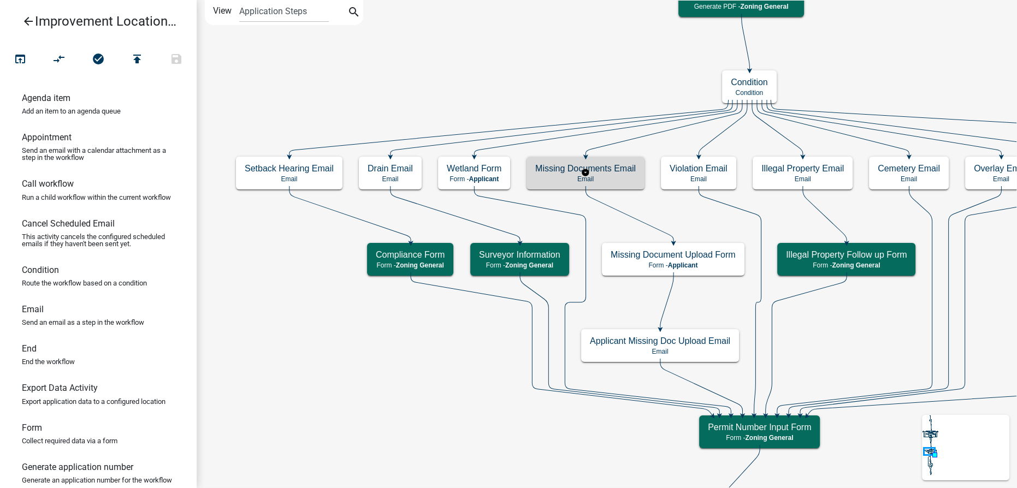
click at [475, 178] on p "Email" at bounding box center [585, 179] width 101 height 8
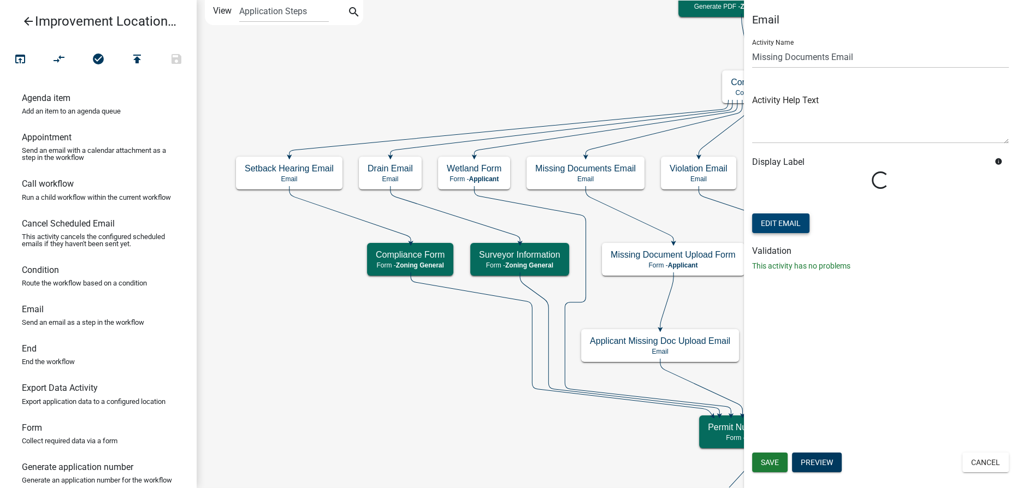
click at [475, 225] on button "Edit Email" at bounding box center [780, 224] width 57 height 20
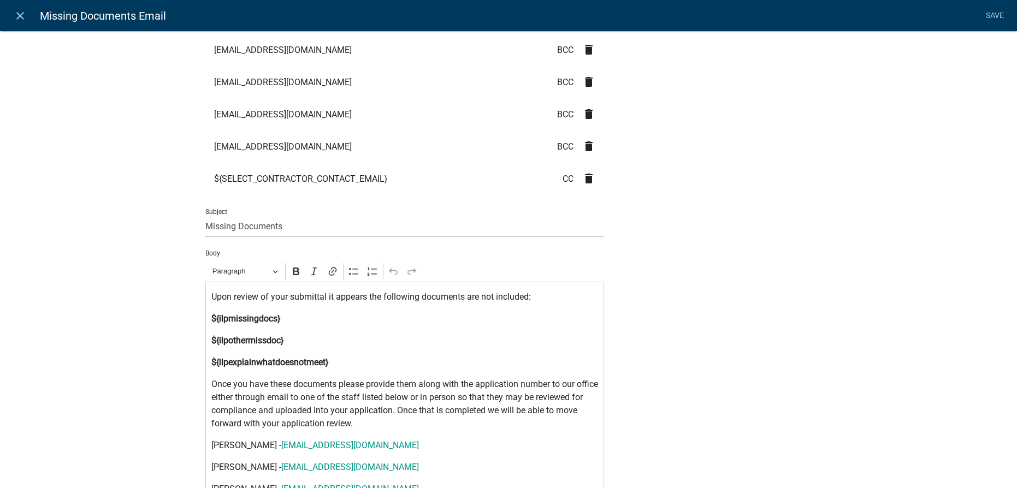
scroll to position [298, 0]
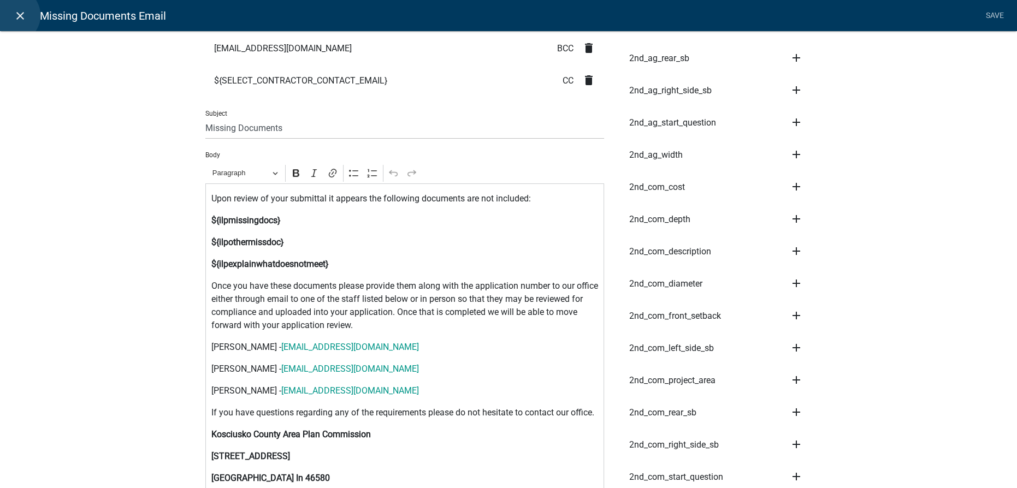
click at [13, 15] on link "close" at bounding box center [20, 15] width 22 height 22
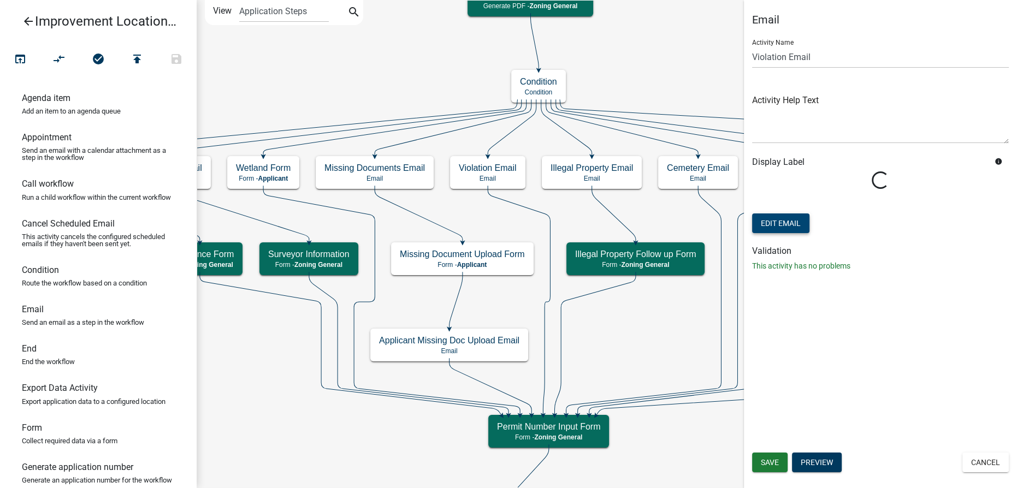
click at [475, 222] on button "Edit Email" at bounding box center [780, 224] width 57 height 20
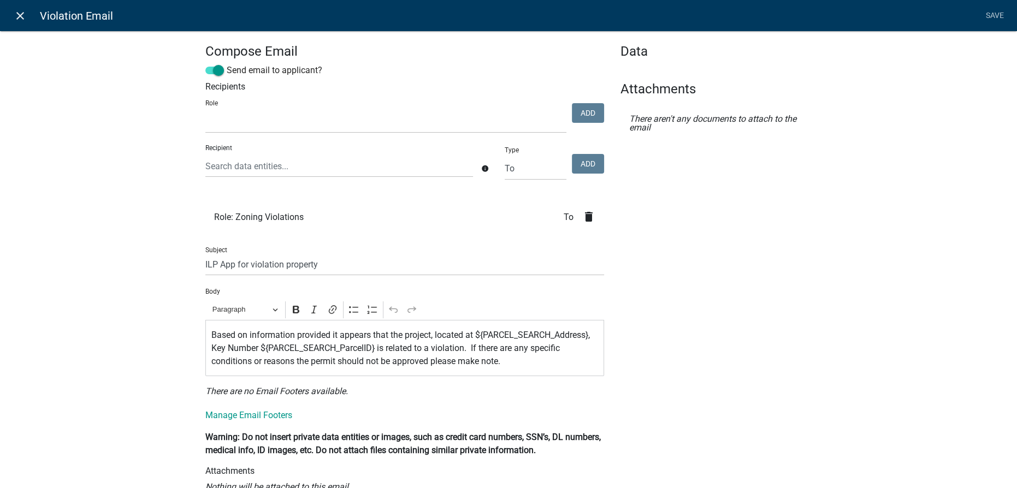
click at [19, 21] on icon "close" at bounding box center [20, 15] width 13 height 13
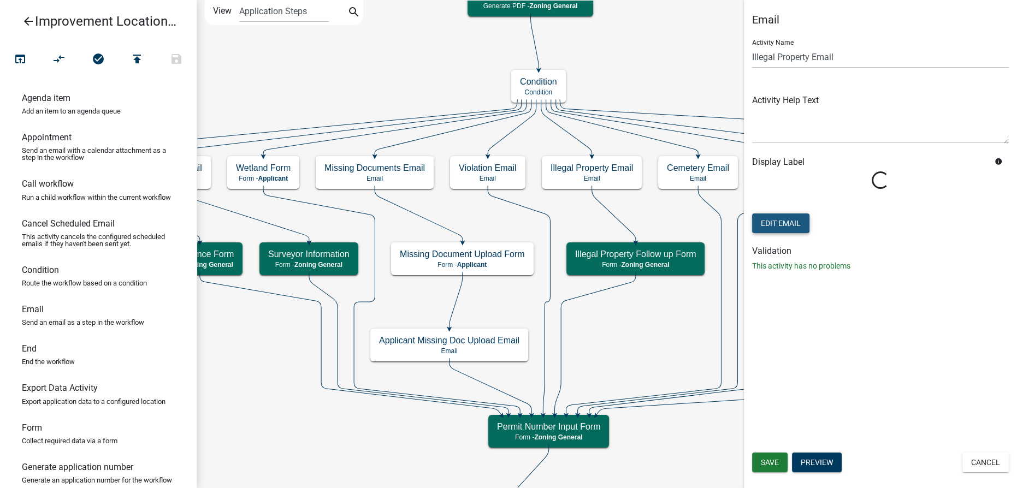
click at [475, 225] on button "Edit Email" at bounding box center [780, 224] width 57 height 20
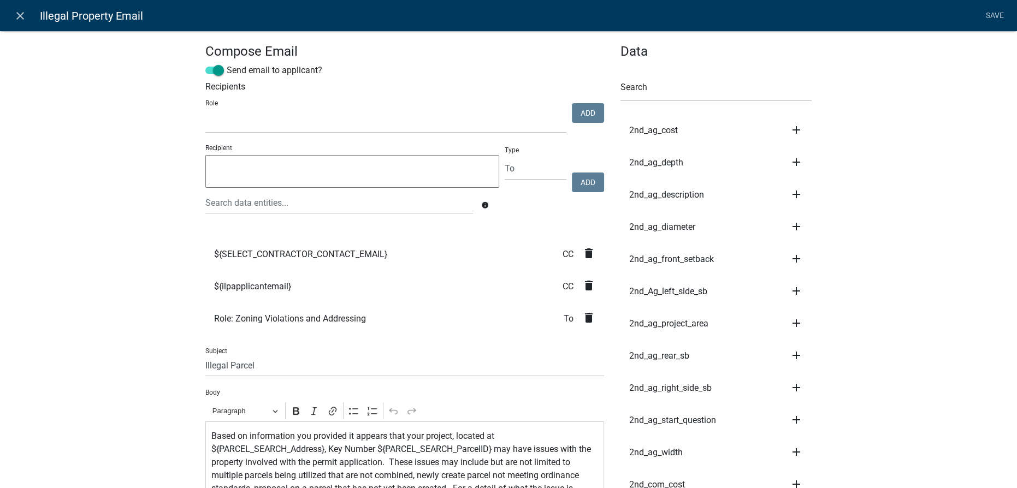
scroll to position [248, 0]
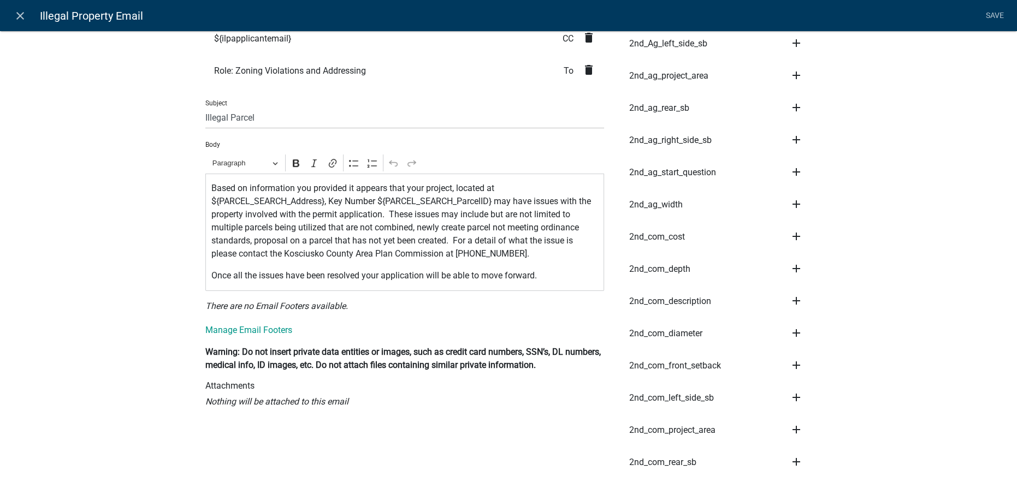
select select
click at [19, 15] on icon "close" at bounding box center [20, 15] width 13 height 13
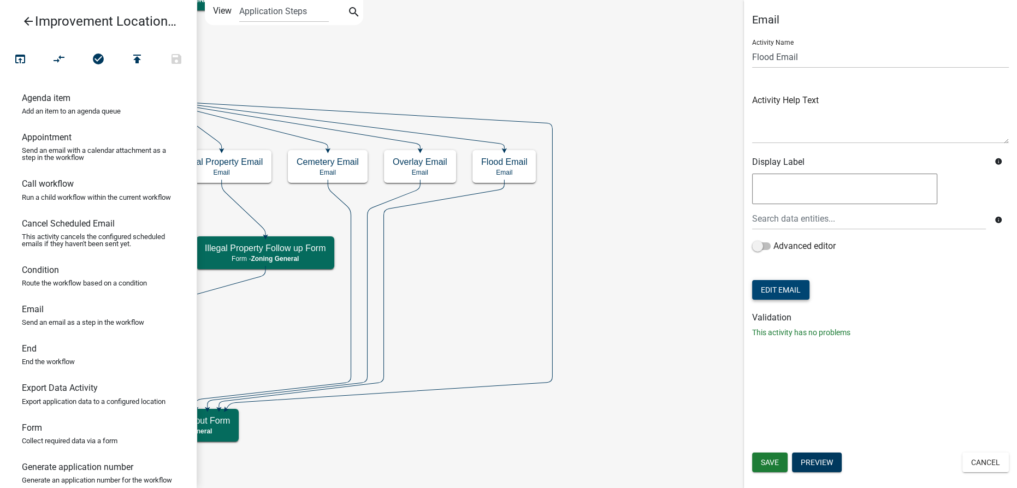
click at [475, 290] on button "Edit Email" at bounding box center [780, 290] width 57 height 20
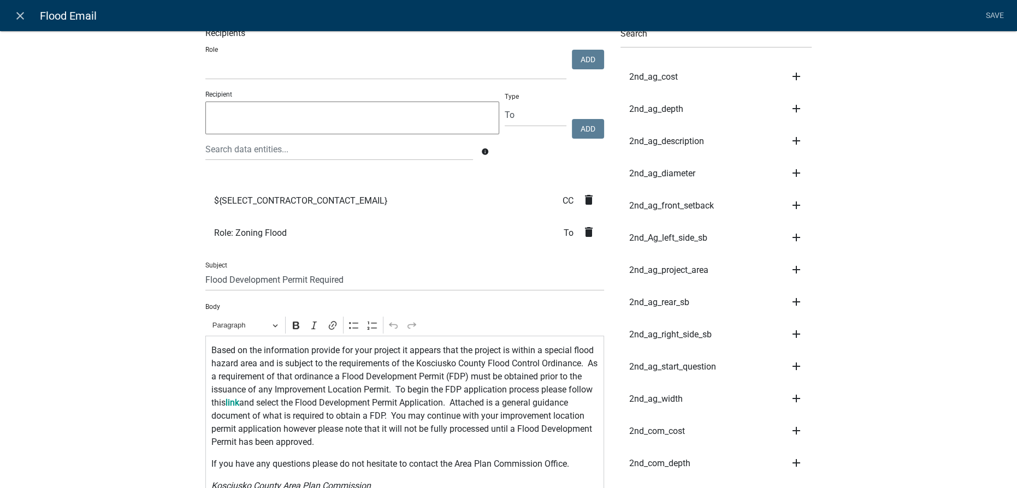
scroll to position [49, 0]
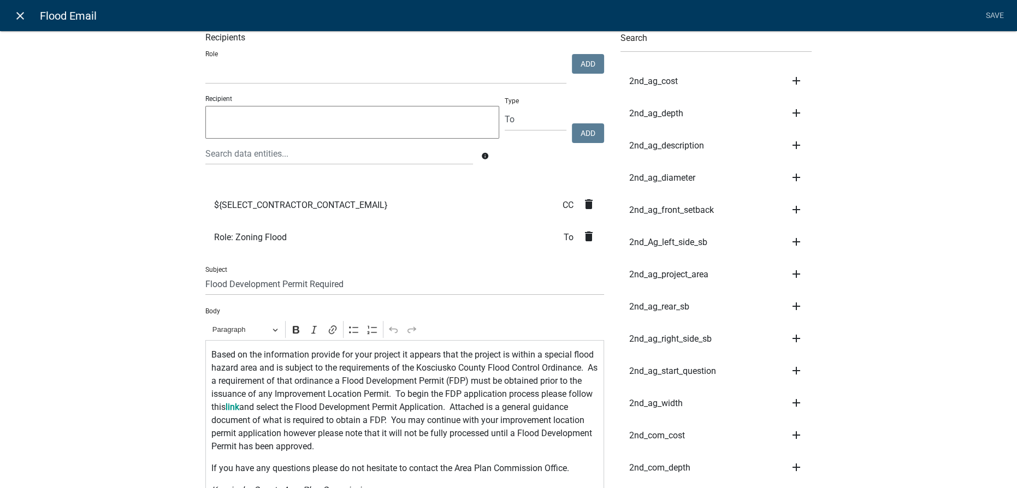
click at [17, 14] on icon "close" at bounding box center [20, 15] width 13 height 13
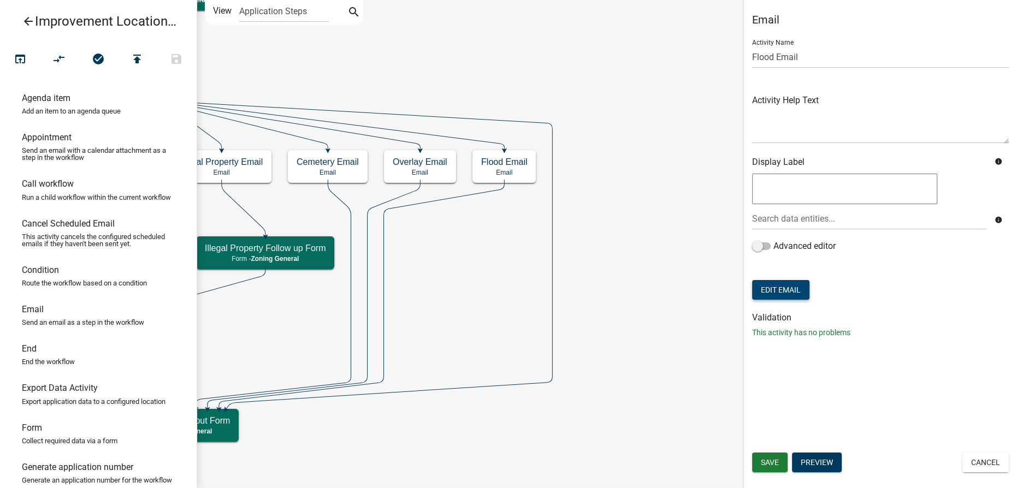
scroll to position [0, 0]
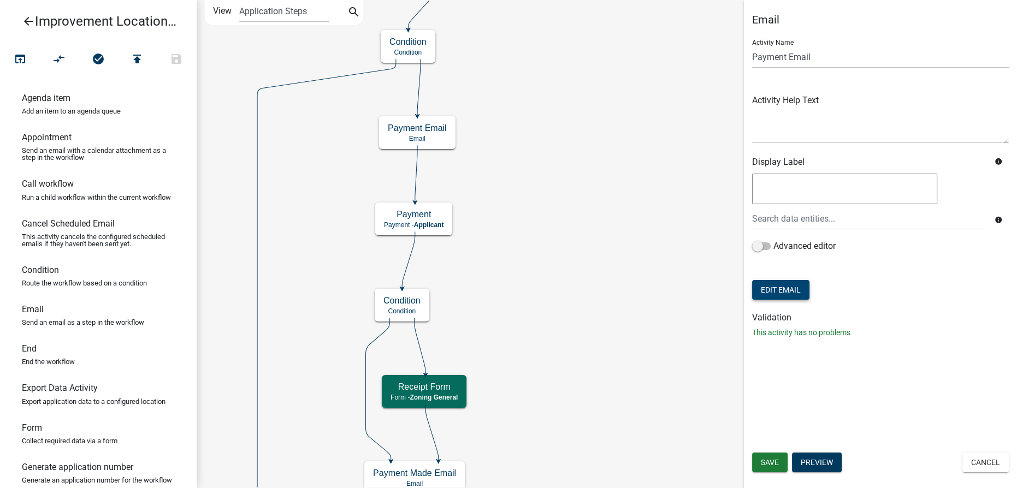
click at [475, 291] on button "Edit Email" at bounding box center [780, 290] width 57 height 20
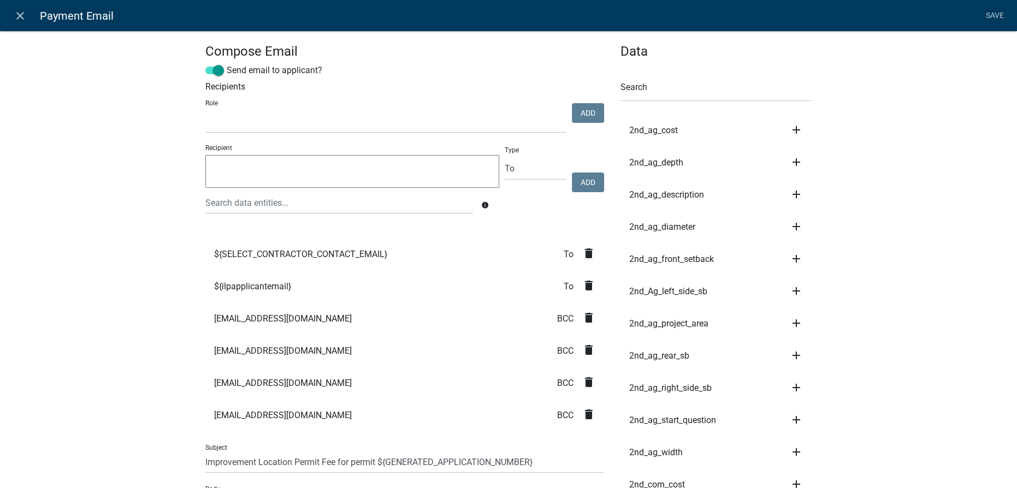
select select
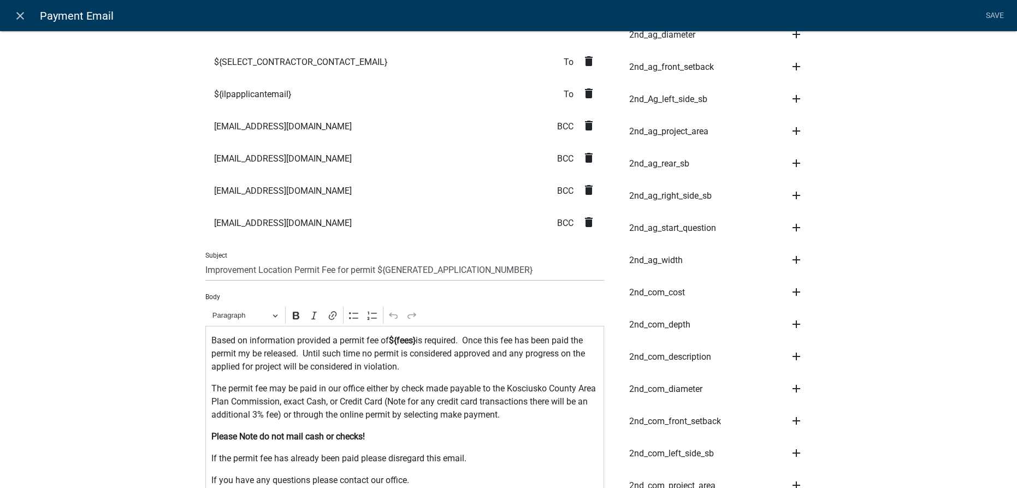
scroll to position [298, 0]
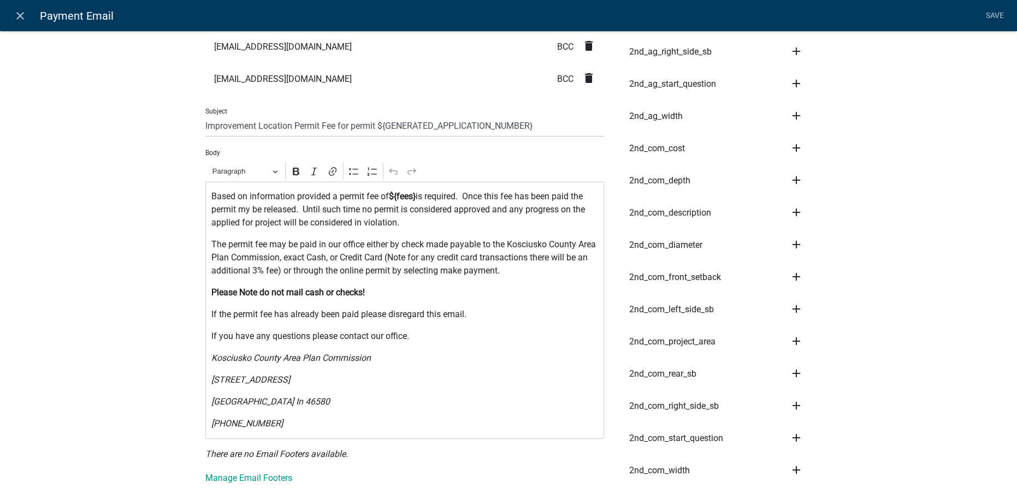
scroll to position [447, 0]
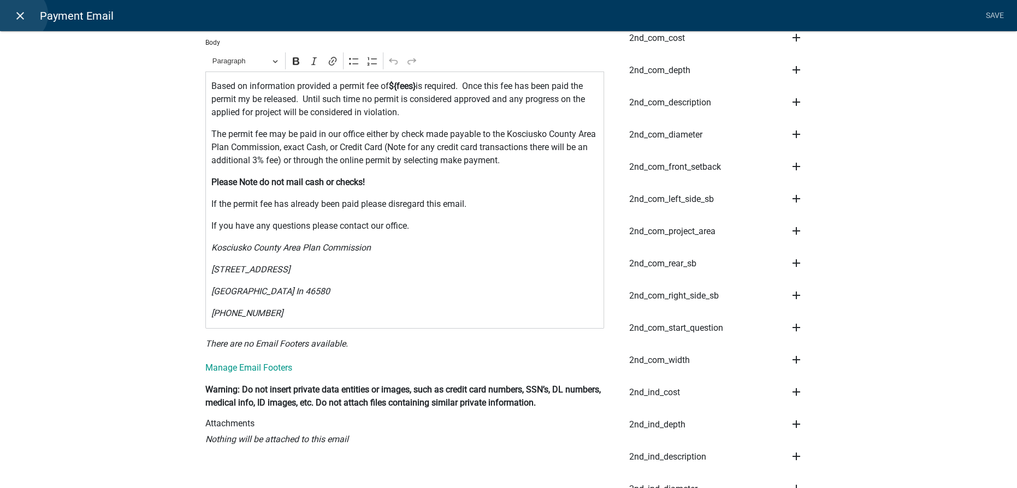
click at [20, 15] on icon "close" at bounding box center [20, 15] width 13 height 13
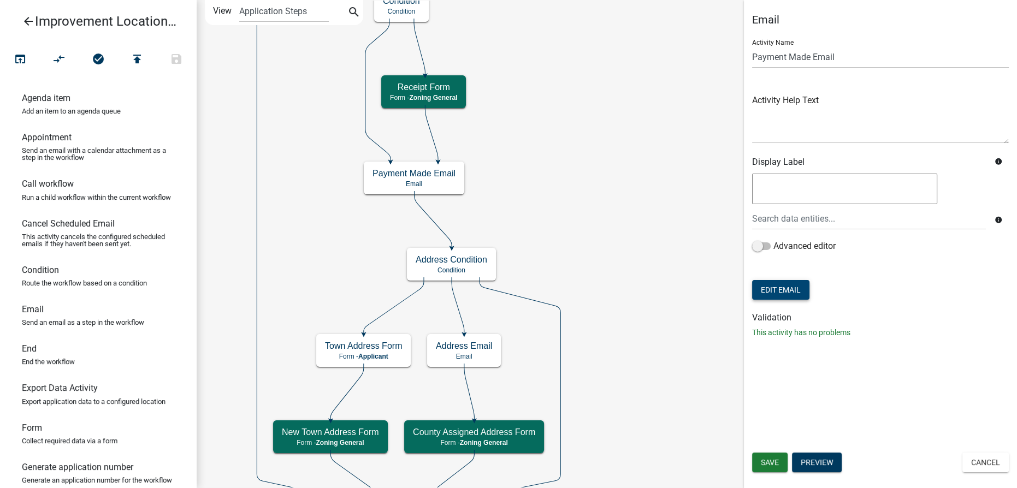
click at [784, 293] on button "Edit Email" at bounding box center [780, 290] width 57 height 20
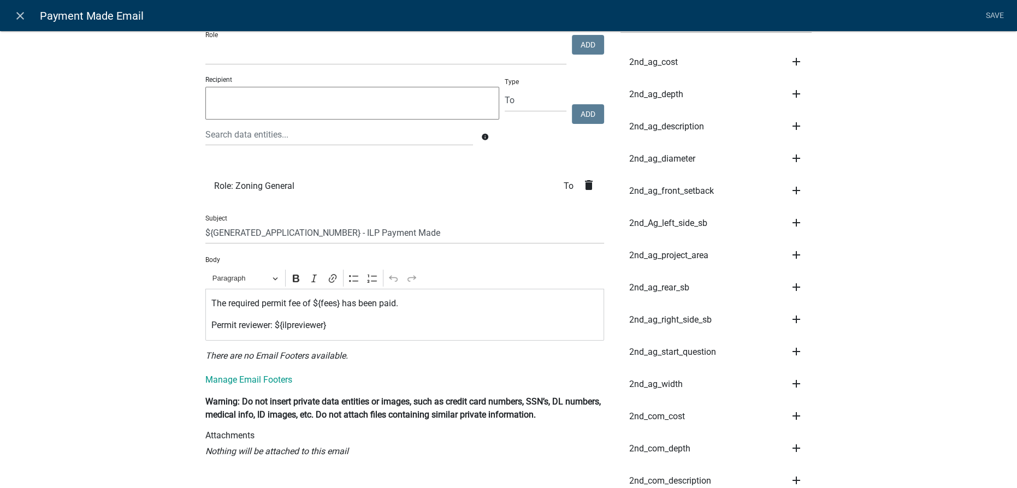
scroll to position [149, 0]
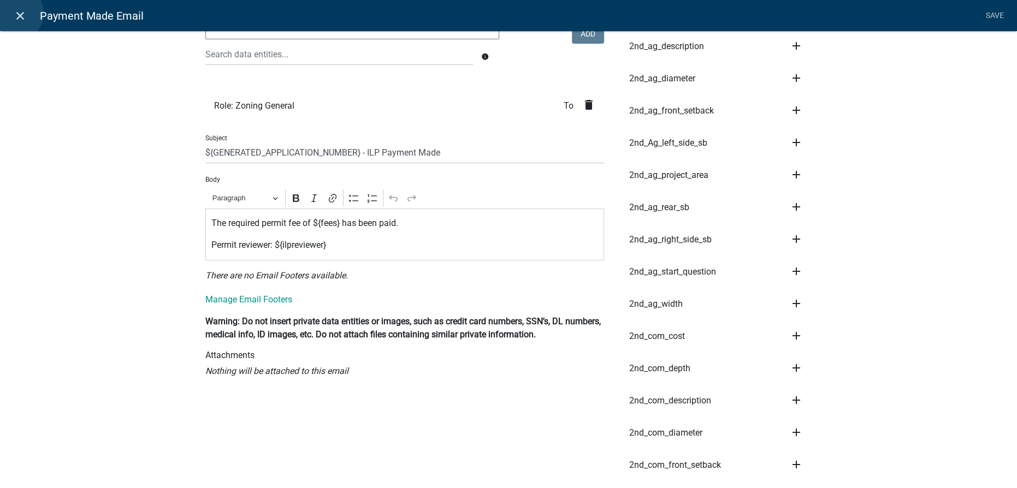
click at [16, 13] on icon "close" at bounding box center [20, 15] width 13 height 13
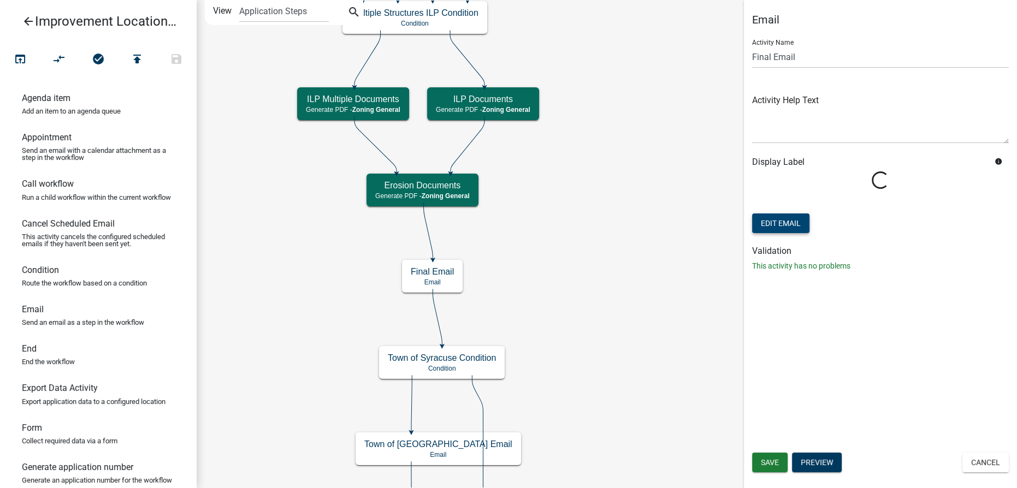
click at [785, 227] on button "Edit Email" at bounding box center [780, 224] width 57 height 20
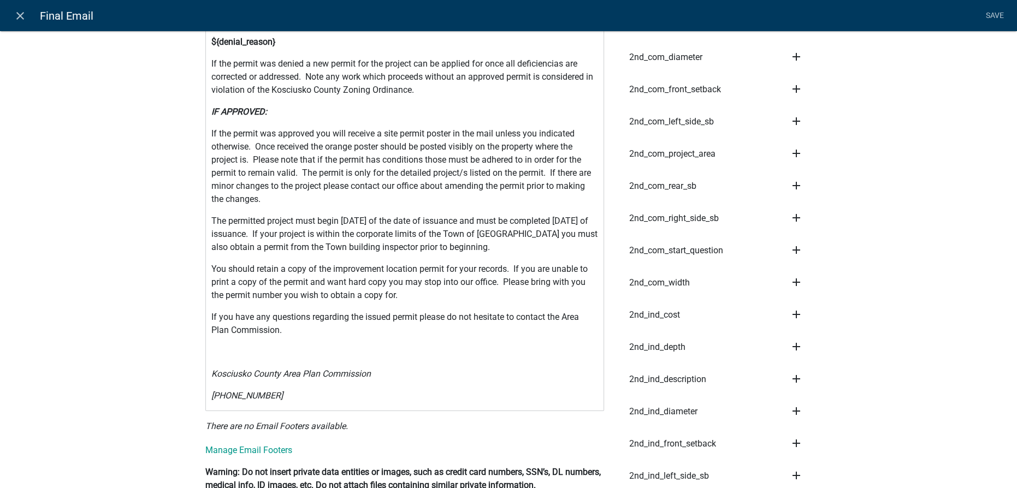
scroll to position [645, 0]
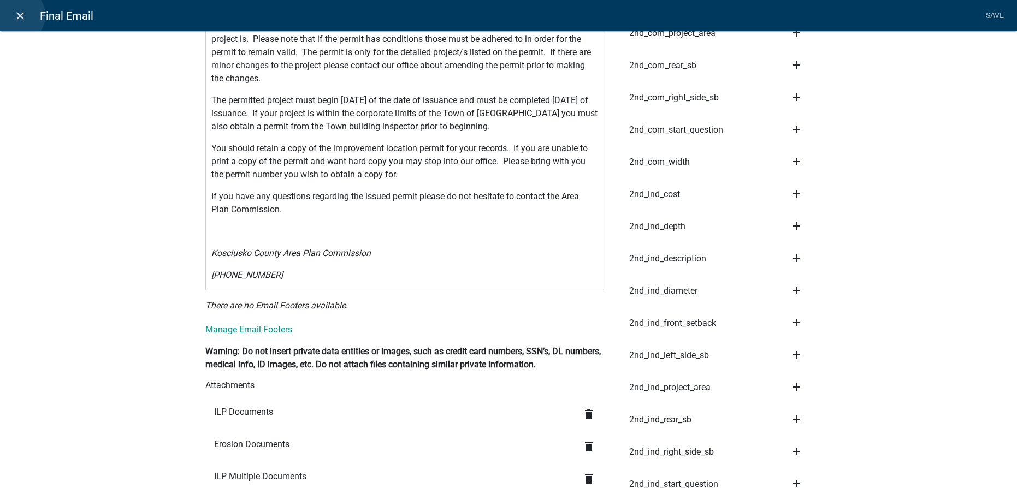
click at [18, 15] on icon "close" at bounding box center [20, 15] width 13 height 13
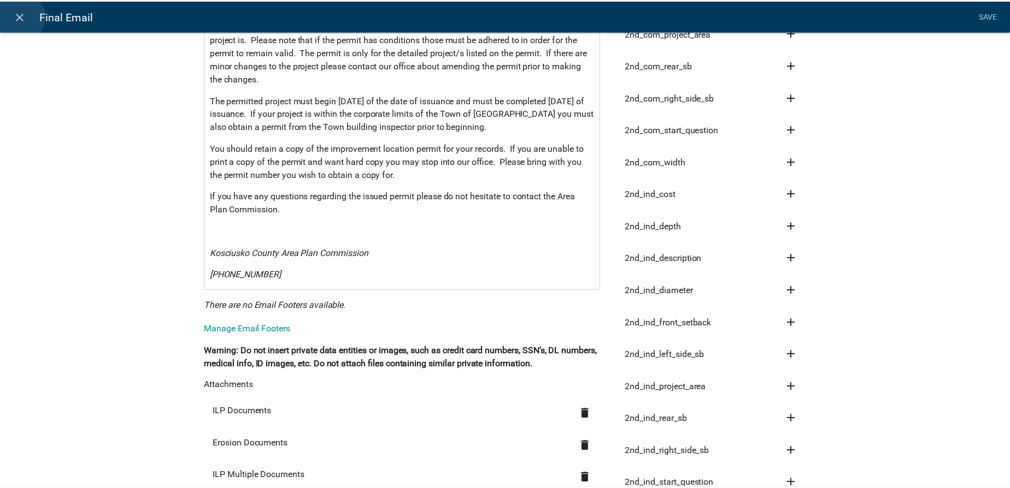
scroll to position [0, 0]
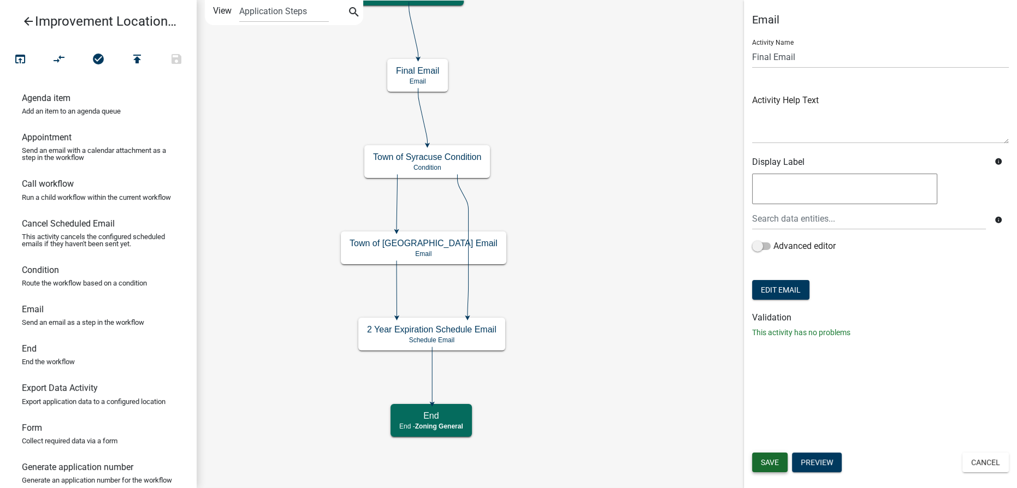
click at [762, 462] on span "Save" at bounding box center [770, 462] width 18 height 9
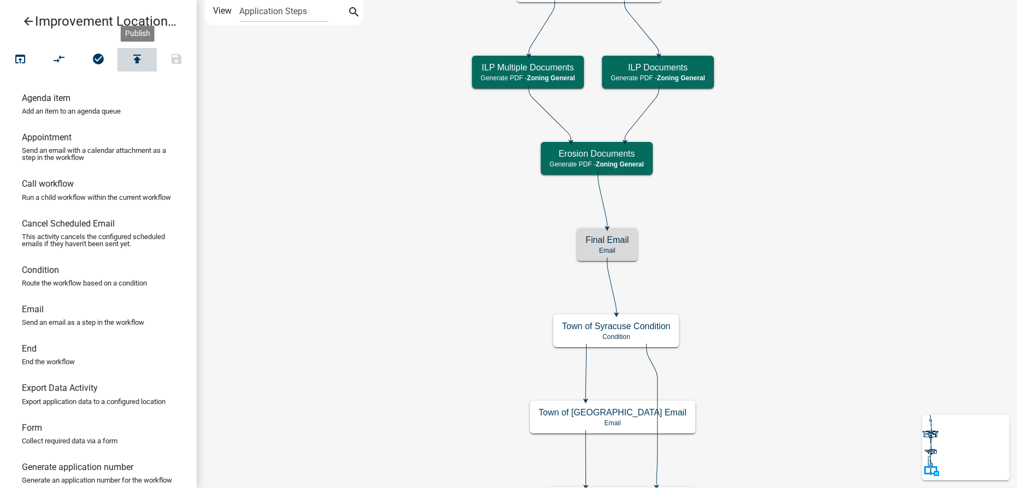
click at [137, 53] on icon "publish" at bounding box center [137, 59] width 13 height 15
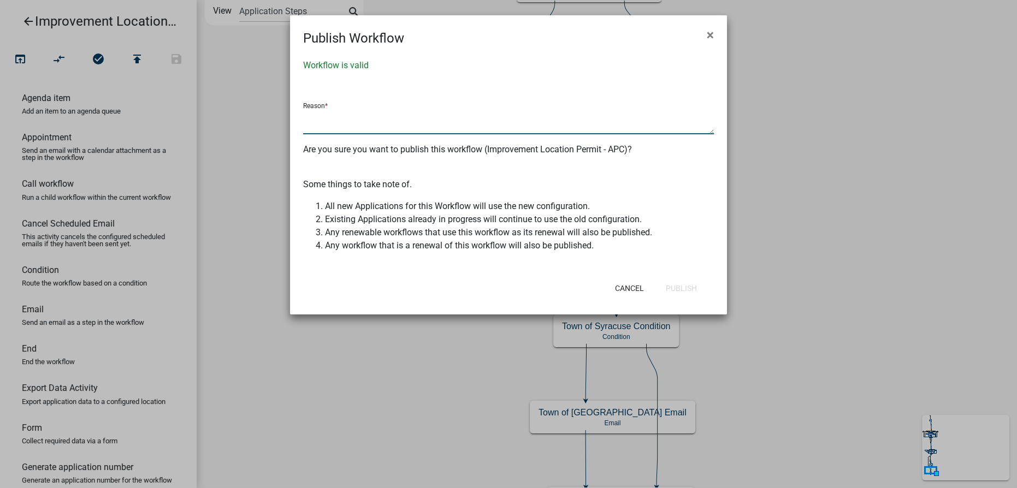
click at [393, 116] on textarea at bounding box center [508, 121] width 411 height 25
type textarea "Took [PERSON_NAME] off Missing email"
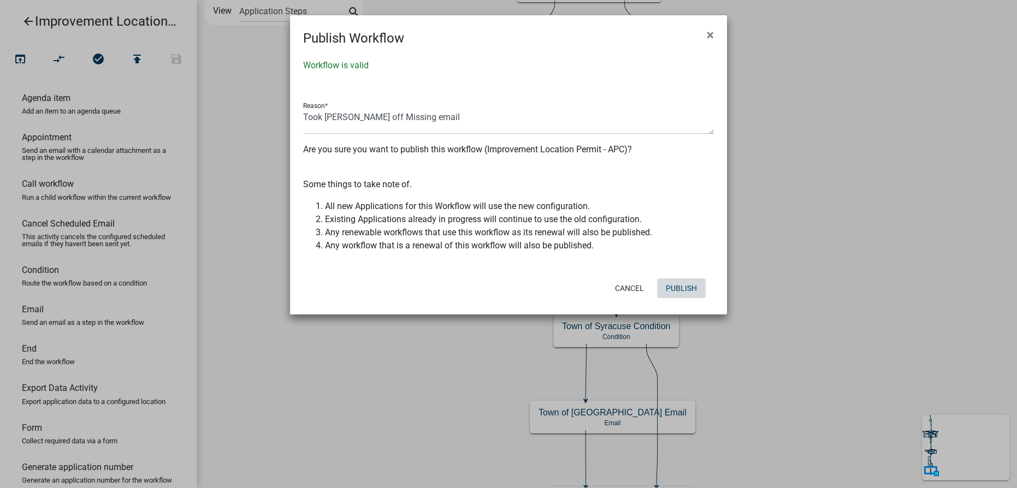
click at [684, 291] on button "Publish" at bounding box center [681, 289] width 49 height 20
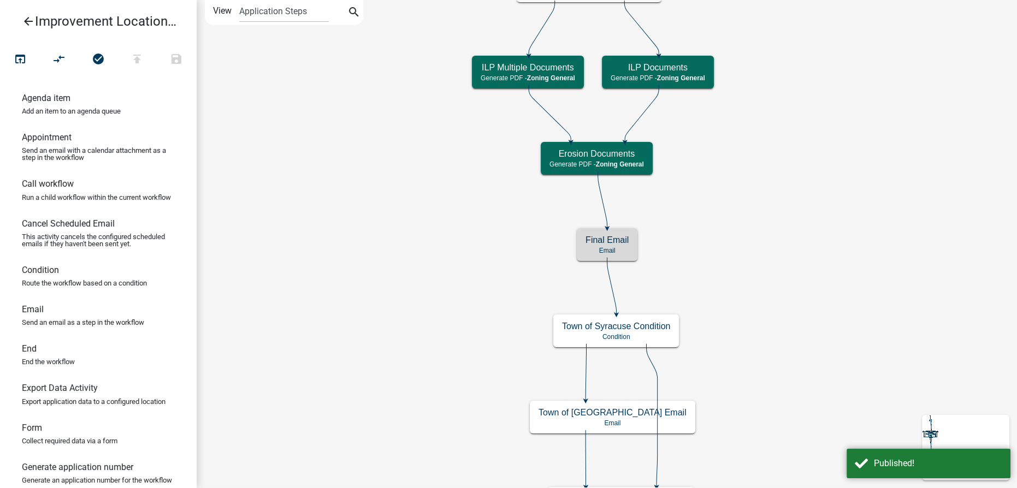
click at [32, 23] on icon "arrow_back" at bounding box center [28, 22] width 13 height 15
